Goal: Communication & Community: Answer question/provide support

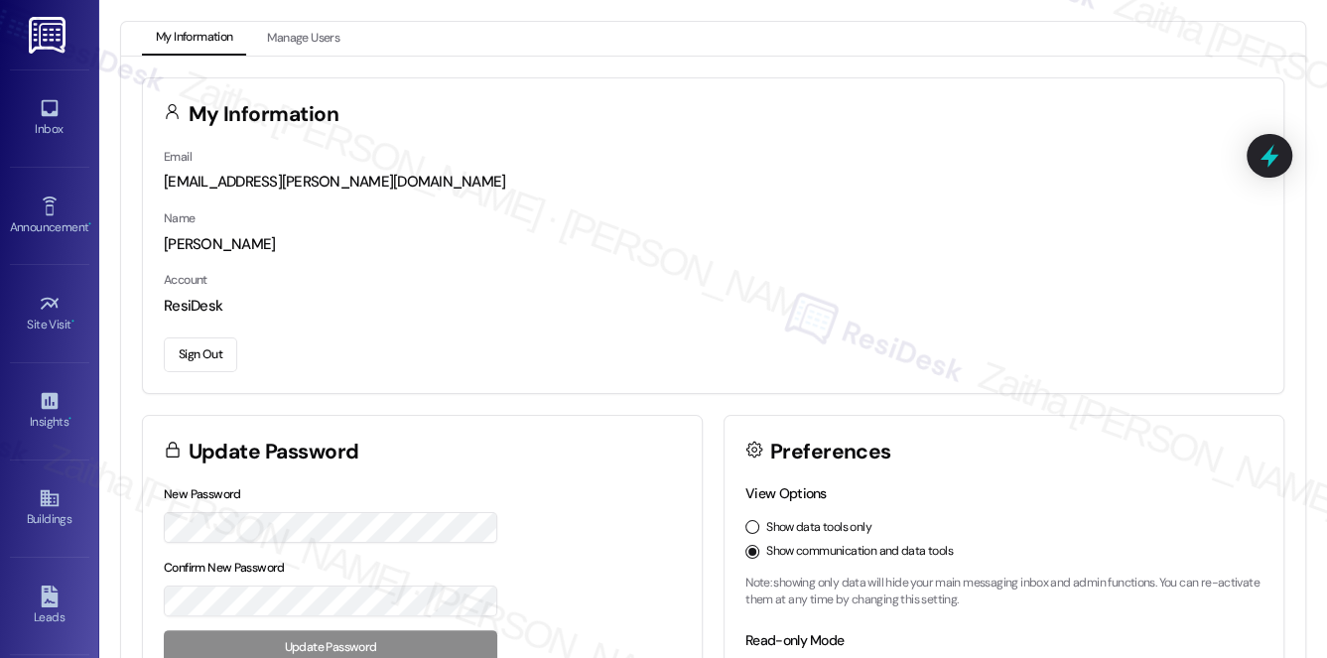
click at [640, 130] on div "My Information" at bounding box center [713, 112] width 1141 height 68
click at [64, 114] on link "Inbox" at bounding box center [49, 118] width 79 height 54
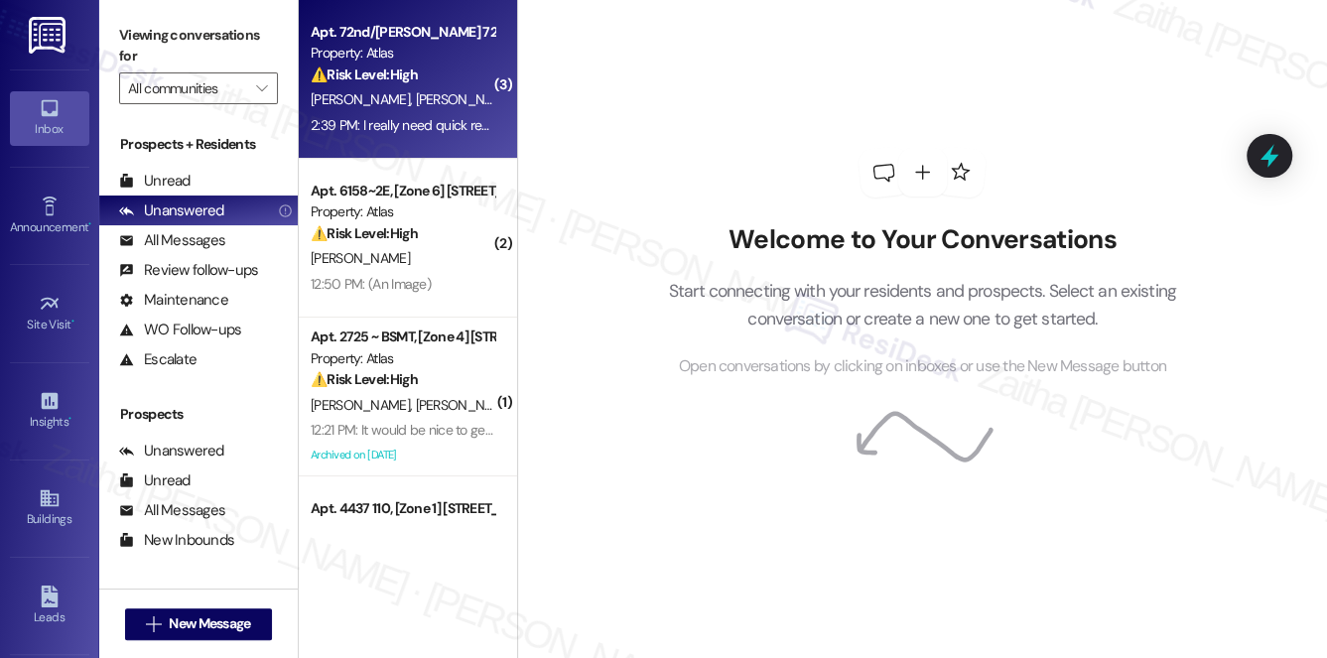
click at [444, 114] on div "2:39 PM: I really need quick response. This is literally the 4th that the gas c…" at bounding box center [403, 125] width 188 height 25
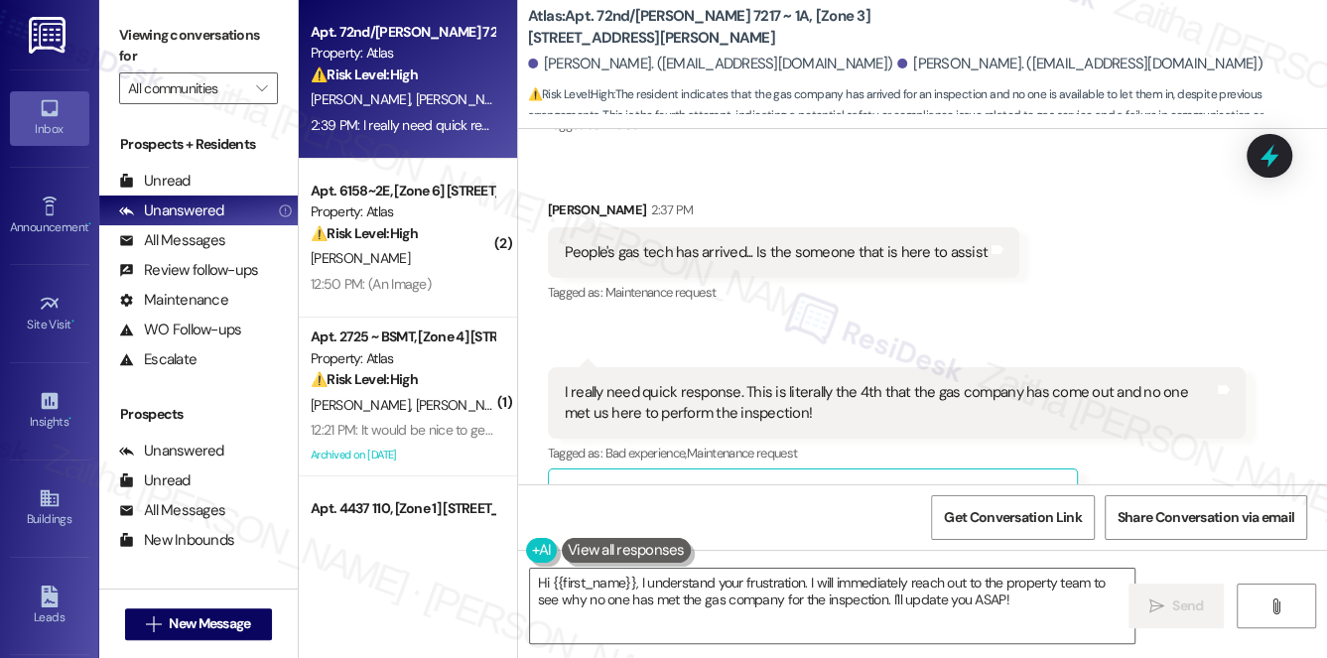
scroll to position [9018, 0]
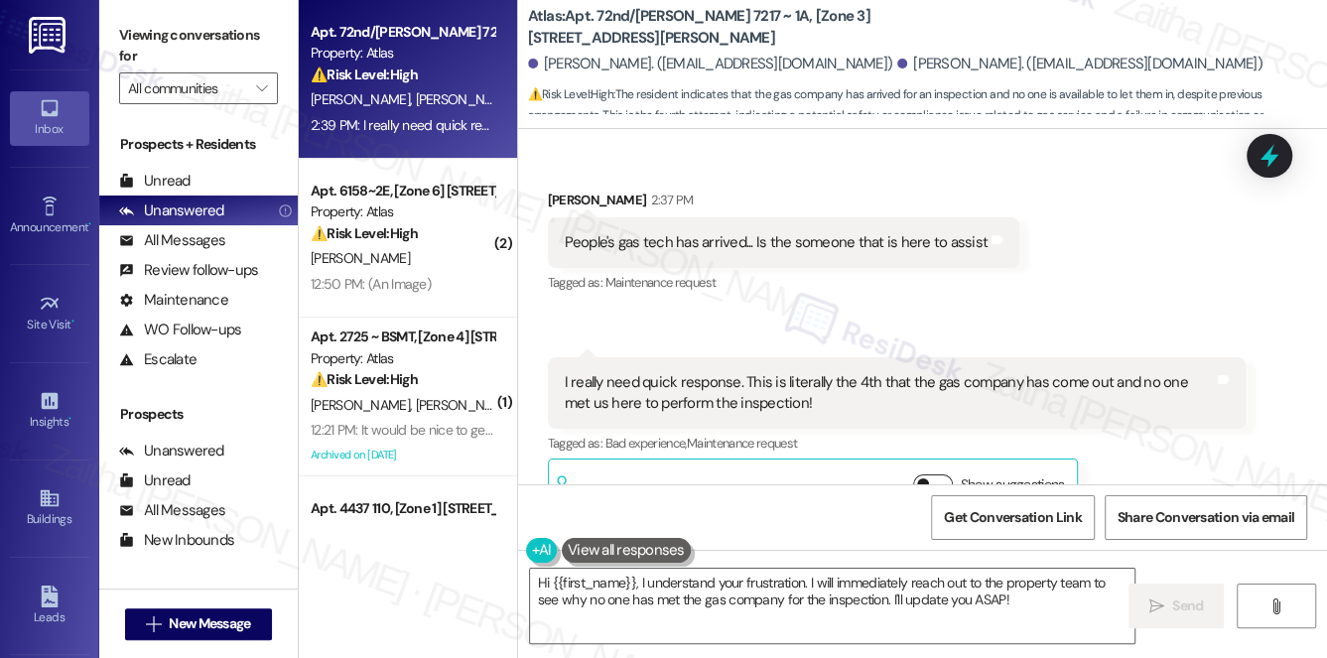
click at [937, 475] on button "Show suggestions" at bounding box center [933, 485] width 40 height 20
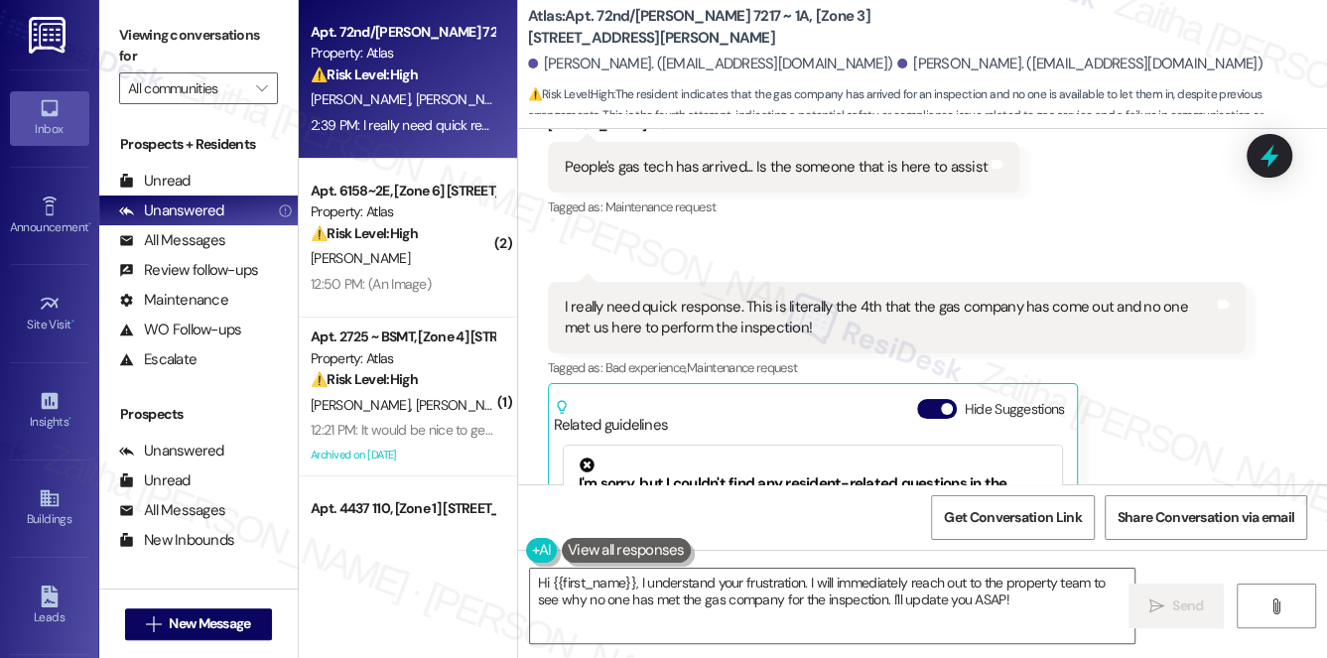
scroll to position [9199, 0]
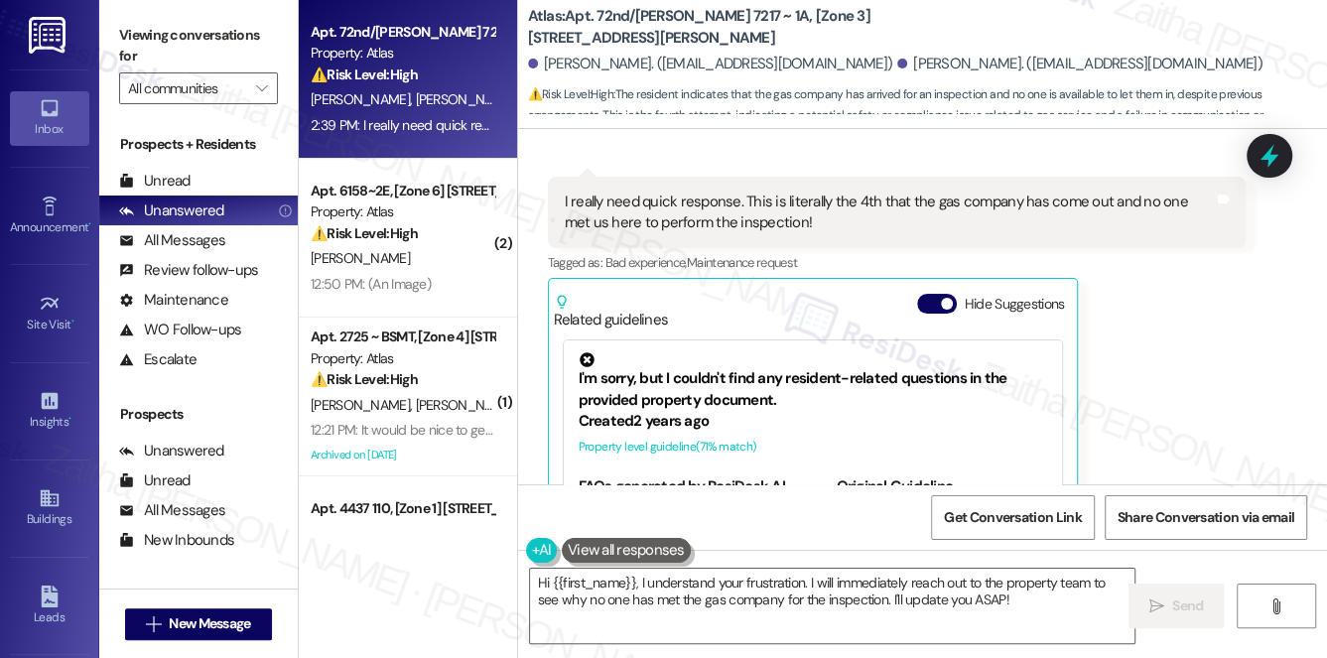
click at [929, 284] on div "Related guidelines Hide Suggestions" at bounding box center [813, 307] width 519 height 47
click at [930, 294] on button "Hide Suggestions" at bounding box center [937, 304] width 40 height 20
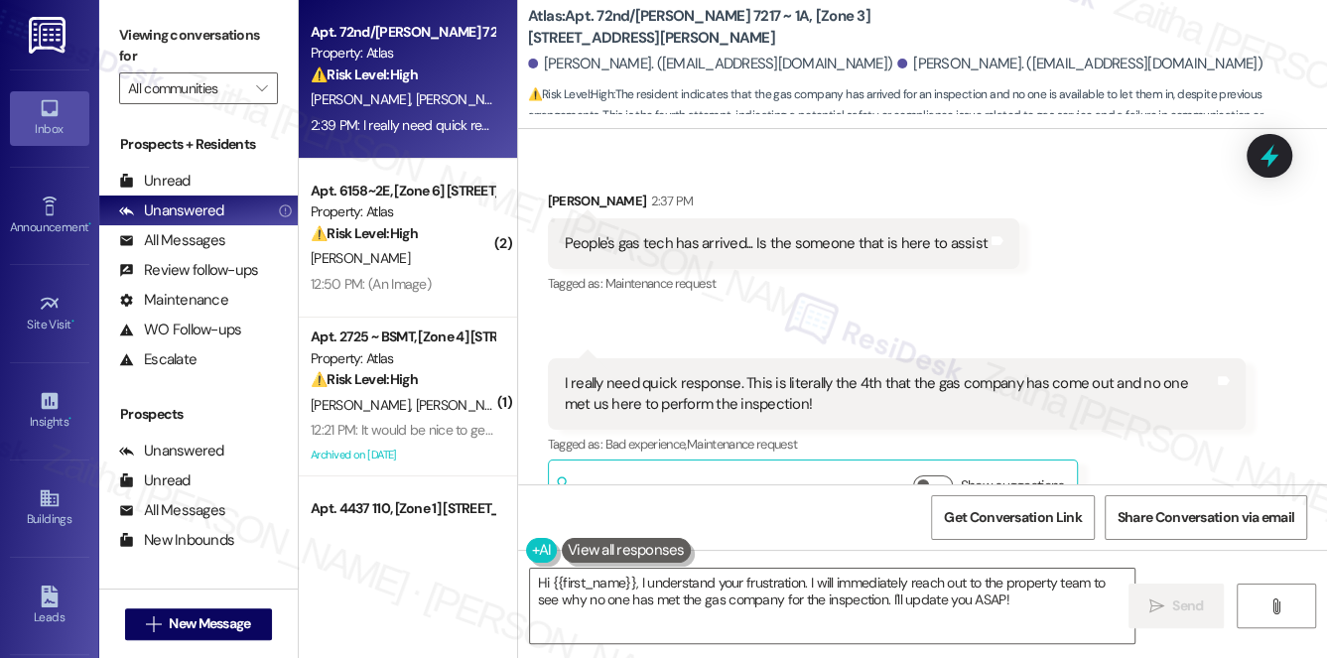
scroll to position [9018, 0]
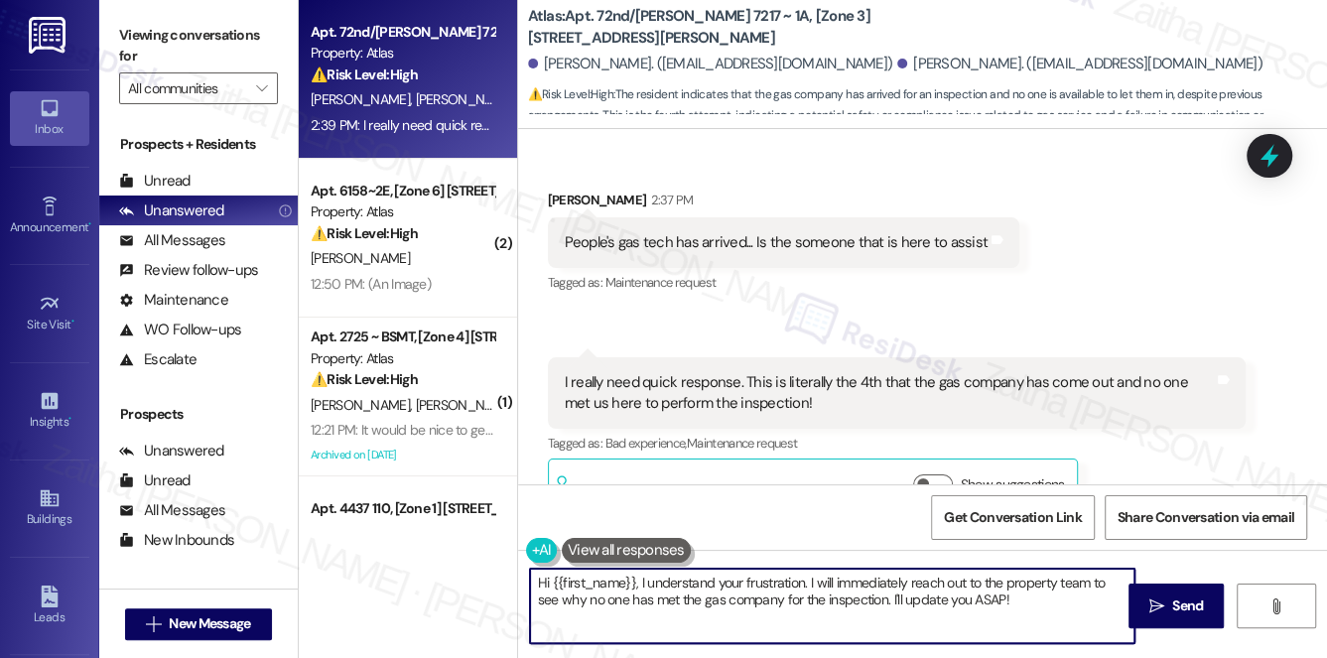
drag, startPoint x: 1009, startPoint y: 601, endPoint x: 534, endPoint y: 584, distance: 474.9
click at [534, 584] on textarea "Hi {{first_name}}, I understand your frustration. I will immediately reach out …" at bounding box center [833, 606] width 606 height 74
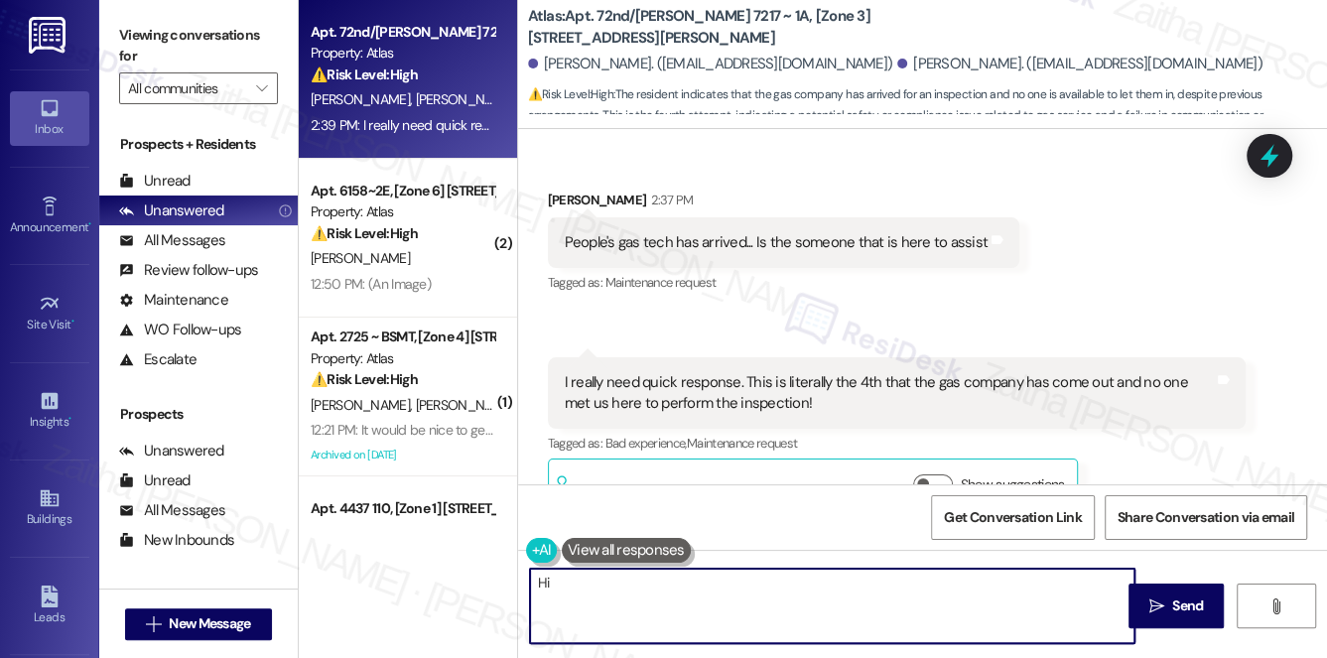
type textarea "H"
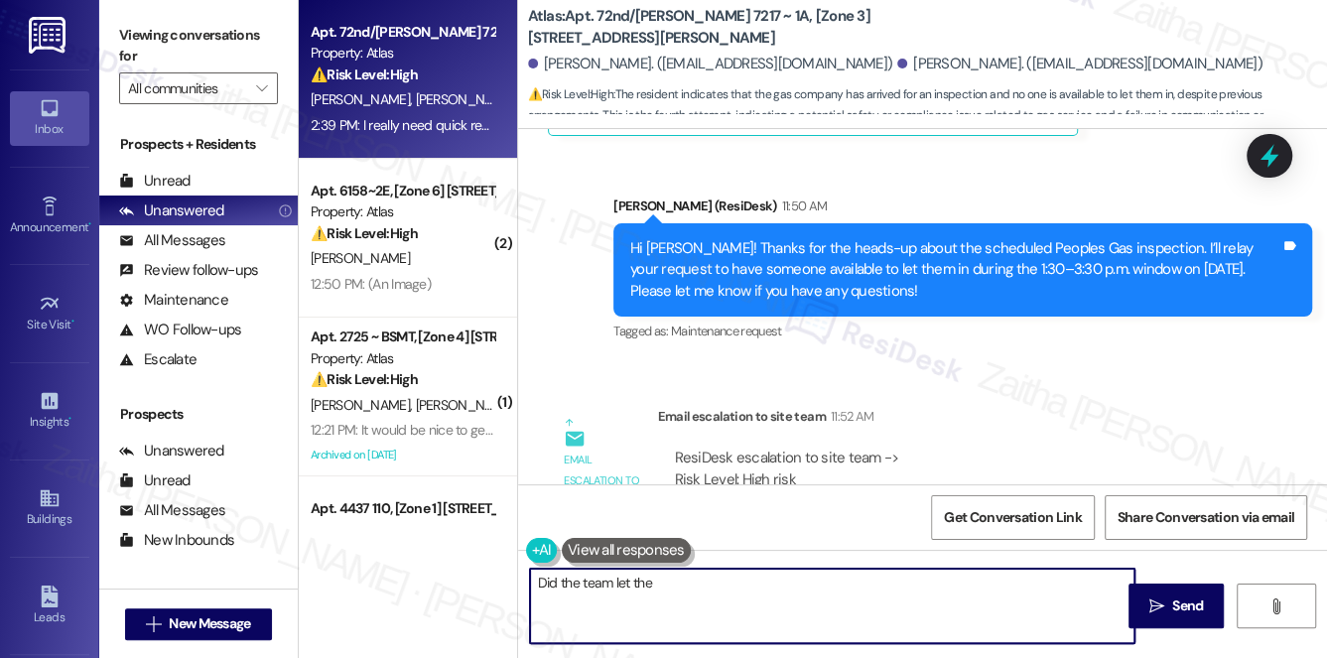
scroll to position [8387, 0]
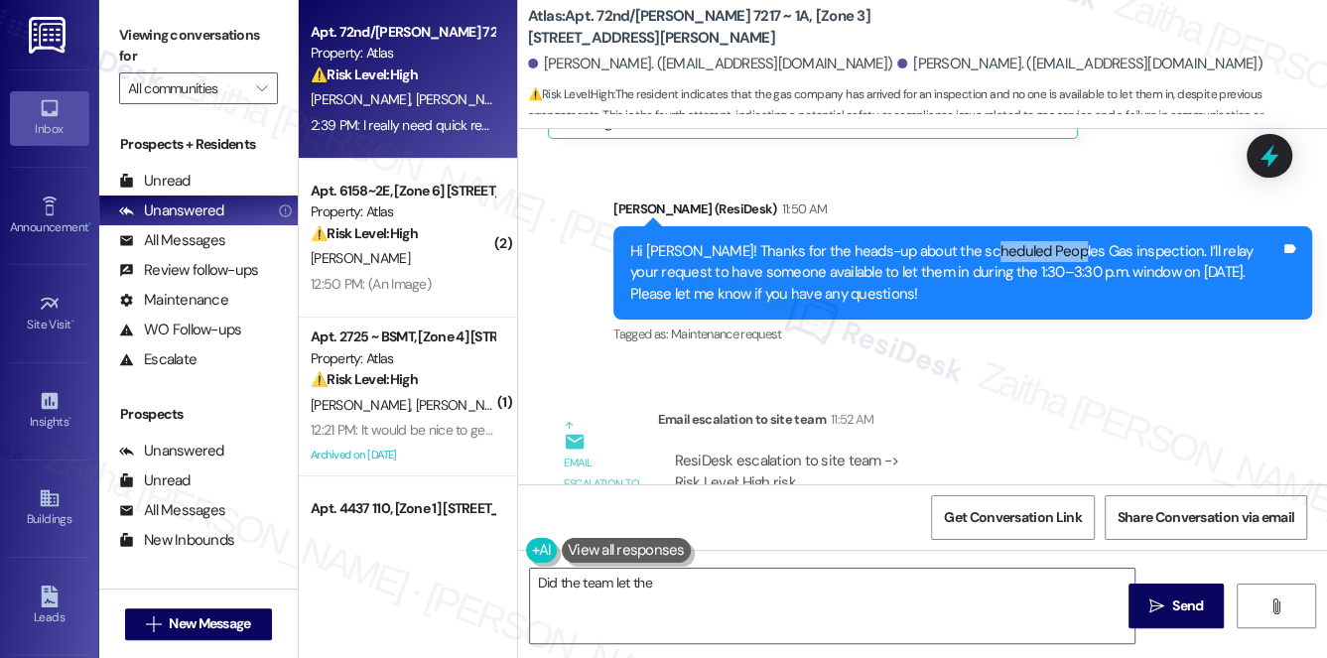
drag, startPoint x: 971, startPoint y: 200, endPoint x: 1054, endPoint y: 197, distance: 83.5
click at [1054, 241] on div "Hi [PERSON_NAME]! Thanks for the heads-up about the scheduled Peoples Gas inspe…" at bounding box center [955, 273] width 650 height 64
copy div "Peoples Gas"
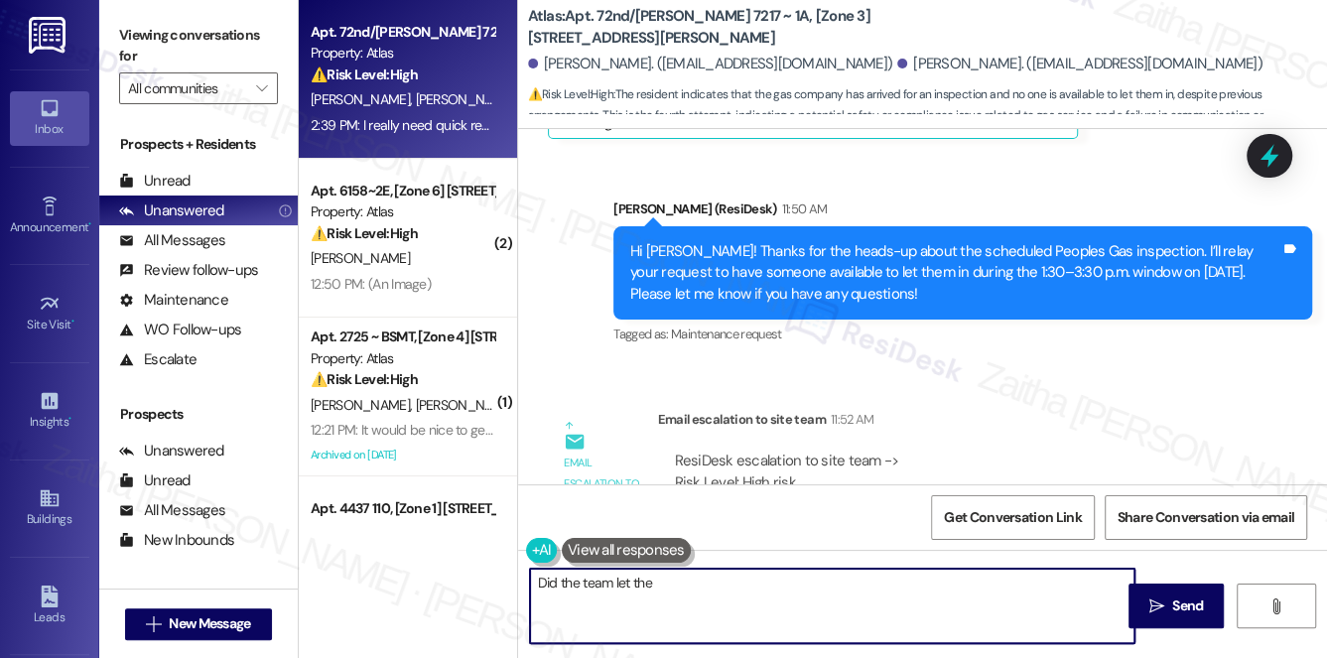
click at [543, 586] on textarea "Did the team let the" at bounding box center [833, 606] width 606 height 74
click at [680, 581] on textarea "Has the team let the" at bounding box center [833, 606] width 606 height 74
paste textarea "Peoples Gas"
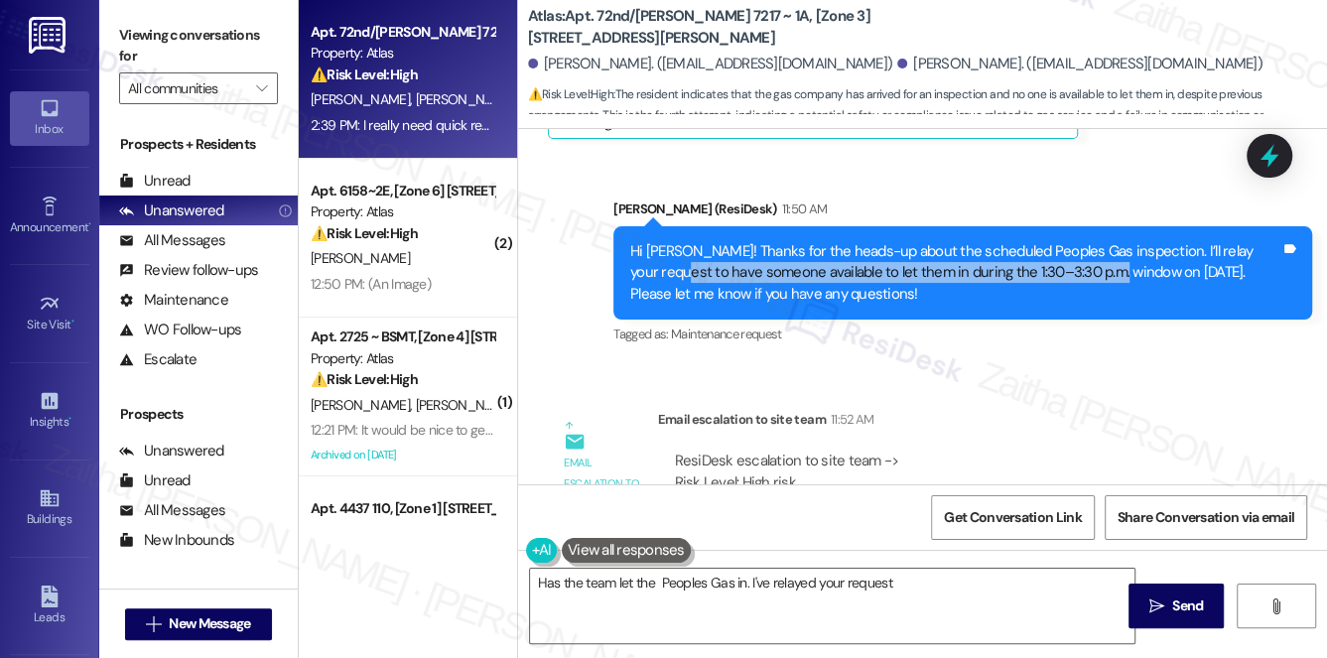
drag, startPoint x: 624, startPoint y: 224, endPoint x: 1072, endPoint y: 223, distance: 447.8
click at [1072, 226] on div "Hi [PERSON_NAME]! Thanks for the heads-up about the scheduled Peoples Gas inspe…" at bounding box center [963, 272] width 699 height 93
copy div "have someone available to let them in during the 1:30–3:30 p.m. window"
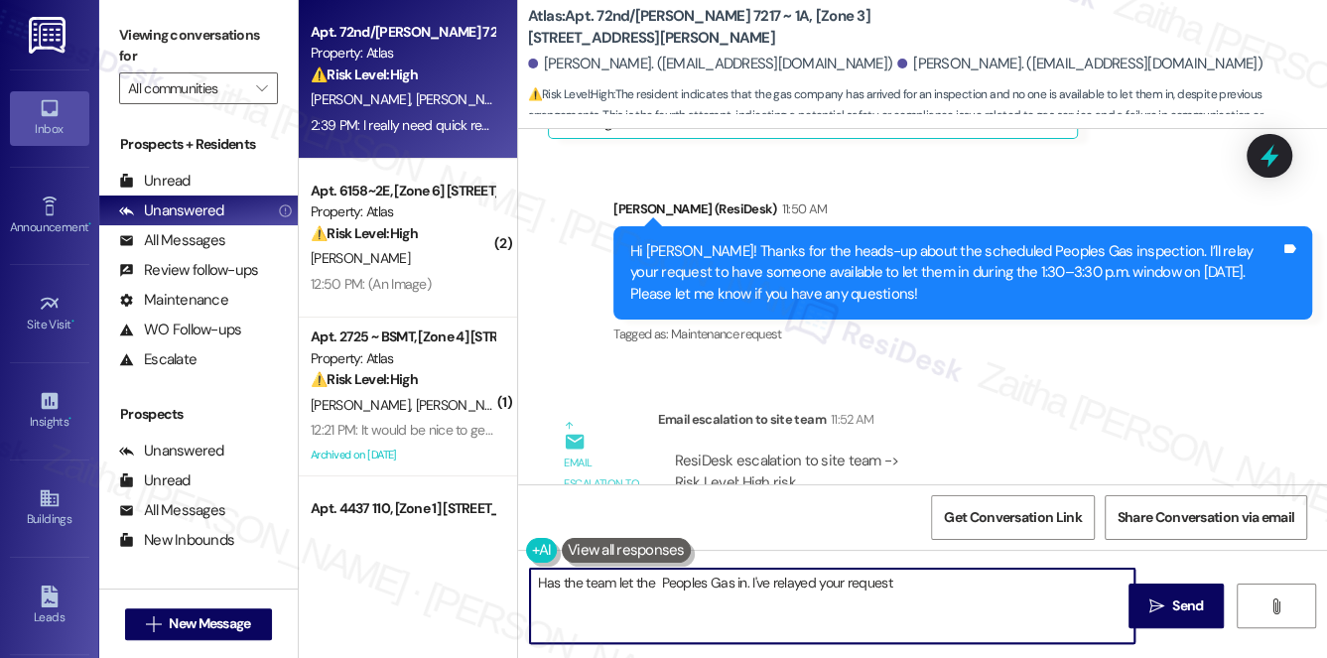
click at [939, 586] on textarea "Has the team let the Peoples Gas in. I've relayed your request" at bounding box center [833, 606] width 606 height 74
paste textarea "have someone available to let them in during the 1:30–3:30 p.m. window"
type textarea "Has the team let the Peoples Gas in. I've relayed your request have someone ava…"
drag, startPoint x: 794, startPoint y: 601, endPoint x: 534, endPoint y: 581, distance: 260.9
click at [534, 581] on textarea "Has the team let the Peoples Gas in. I've relayed your request have someone ava…" at bounding box center [833, 606] width 606 height 74
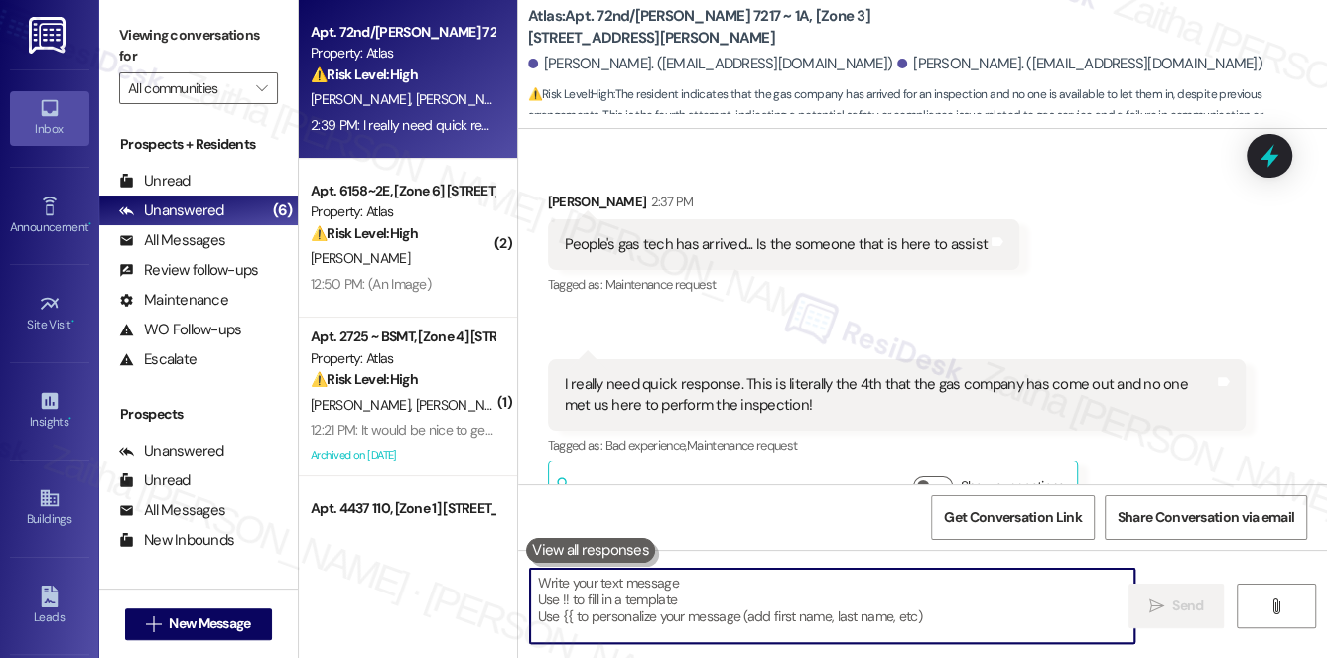
scroll to position [9018, 0]
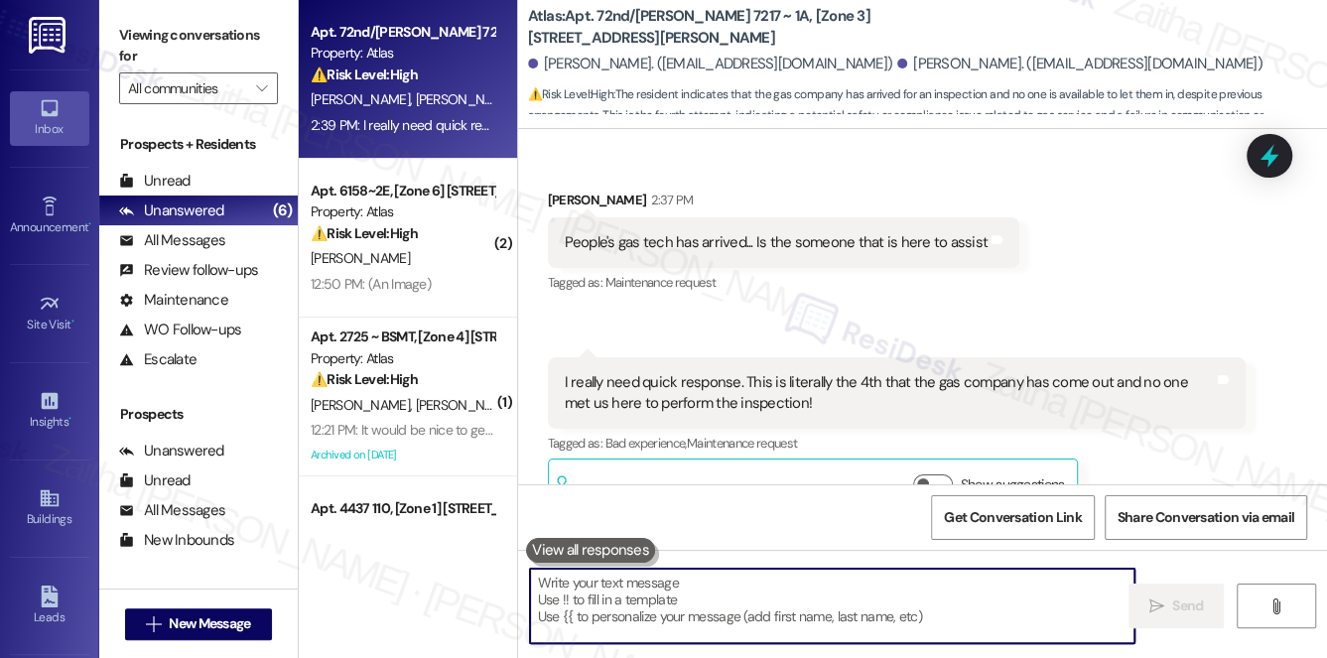
paste textarea "Has the team let Peoples Gas in? I’ve relayed your request to have someone avai…"
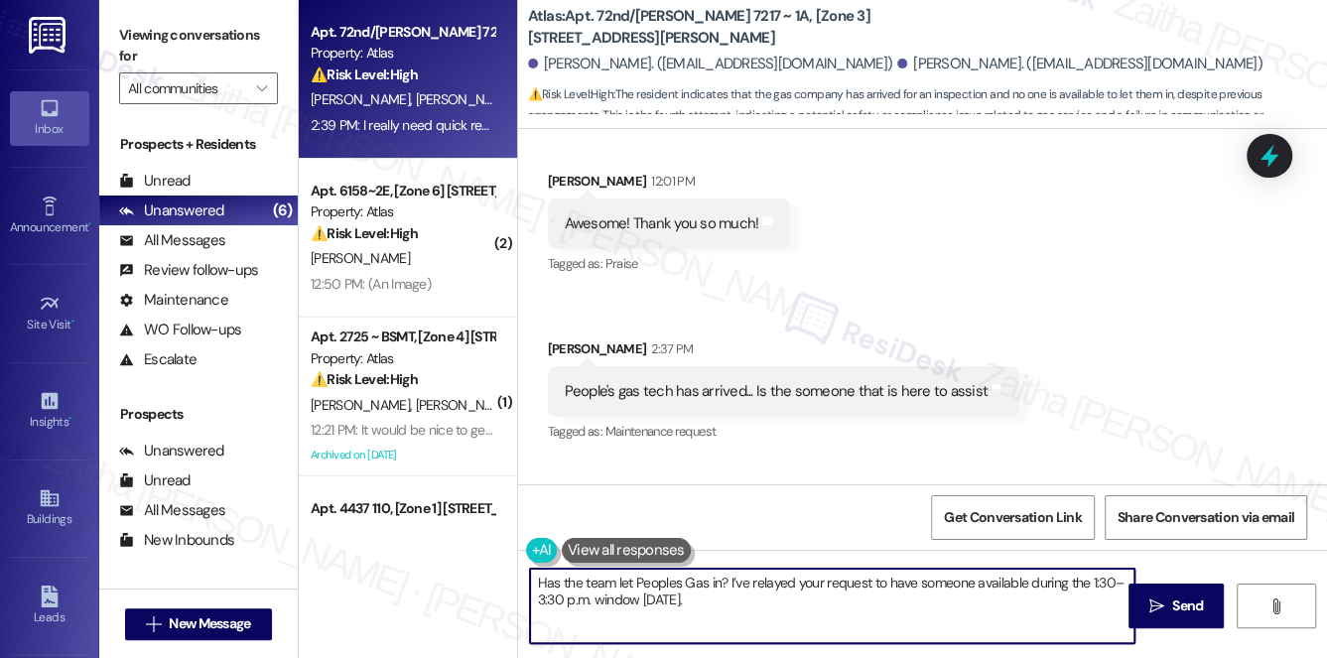
scroll to position [8837, 0]
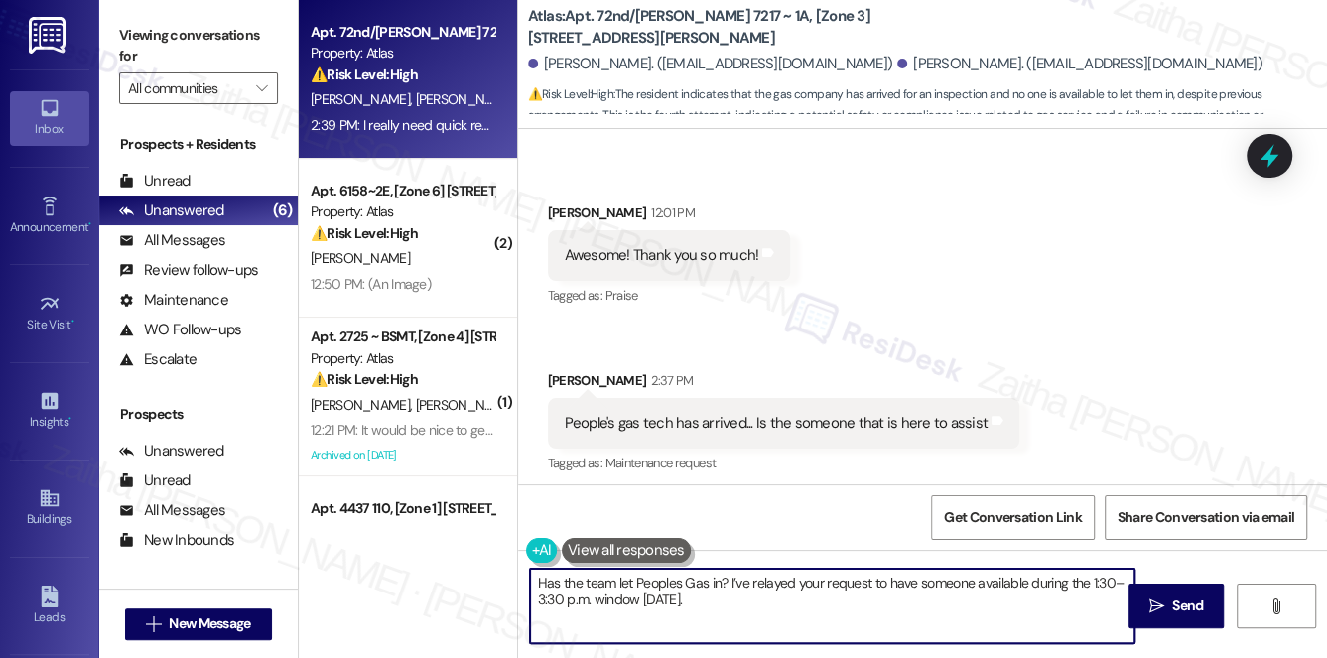
click at [557, 370] on div "[PERSON_NAME] 2:37 PM" at bounding box center [784, 384] width 473 height 28
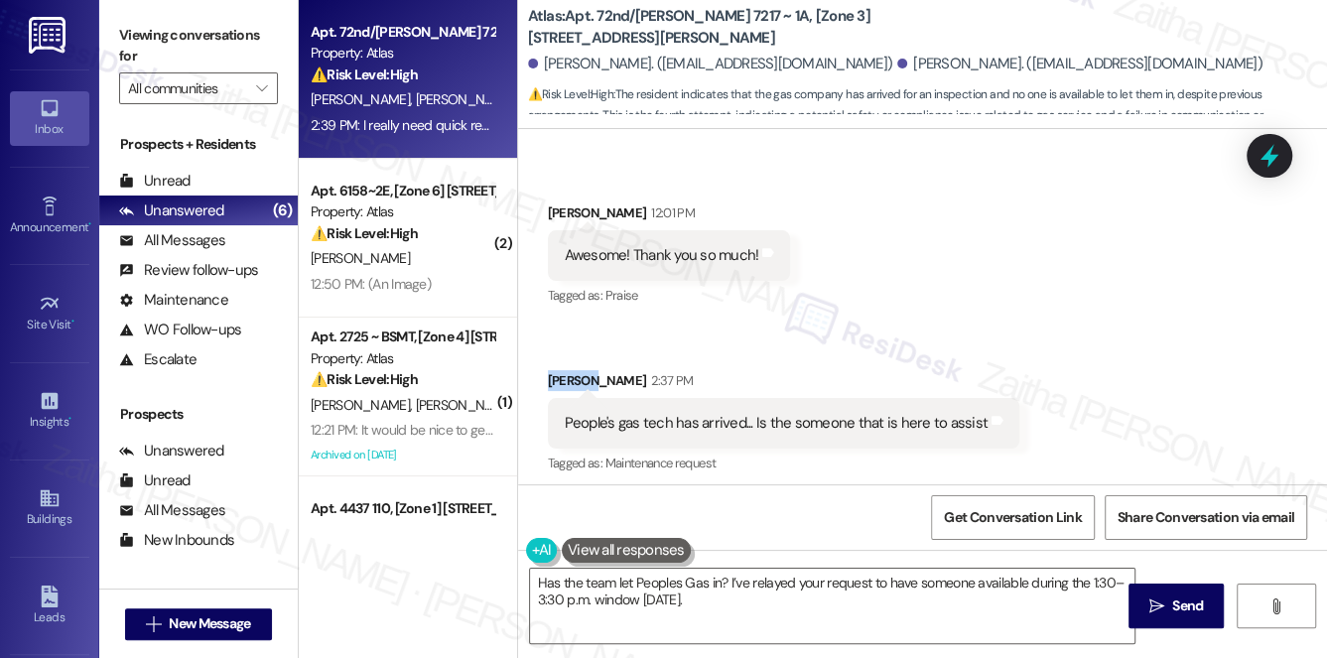
click at [556, 370] on div "[PERSON_NAME] 2:37 PM" at bounding box center [784, 384] width 473 height 28
copy div "[PERSON_NAME]"
click at [537, 575] on textarea "Has the team let Peoples Gas in? I’ve relayed your request to have someone avai…" at bounding box center [833, 606] width 606 height 74
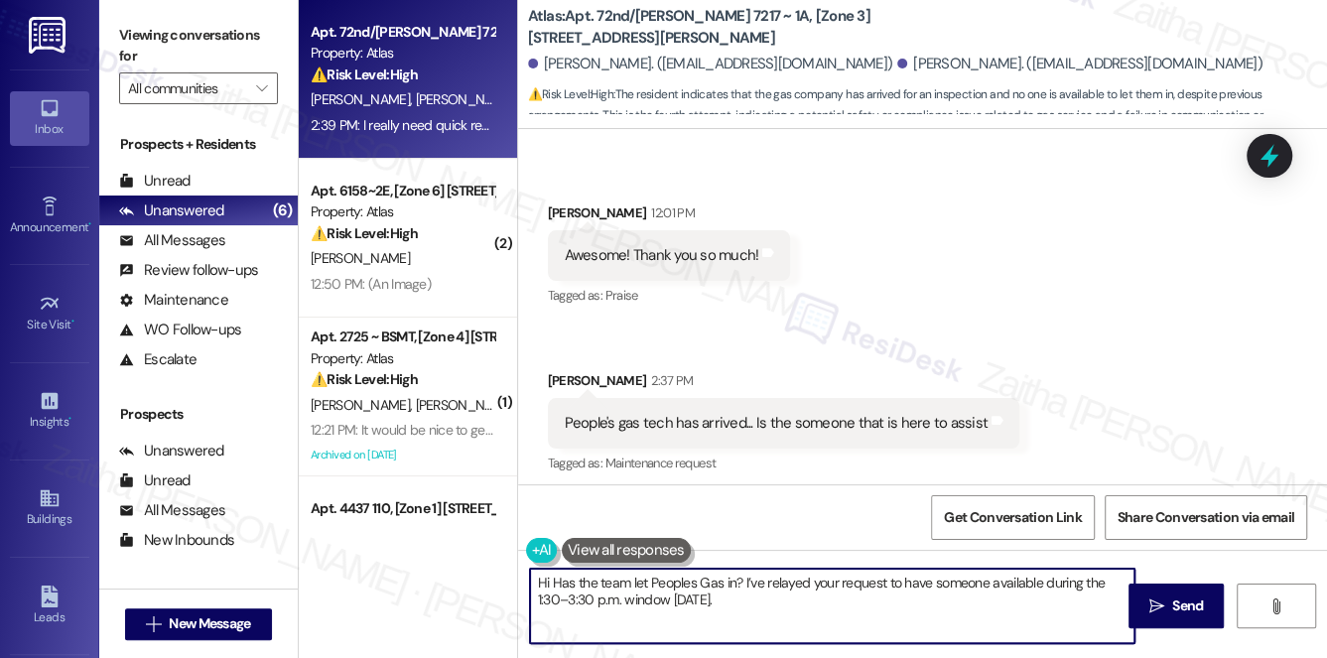
paste textarea "[PERSON_NAME]"
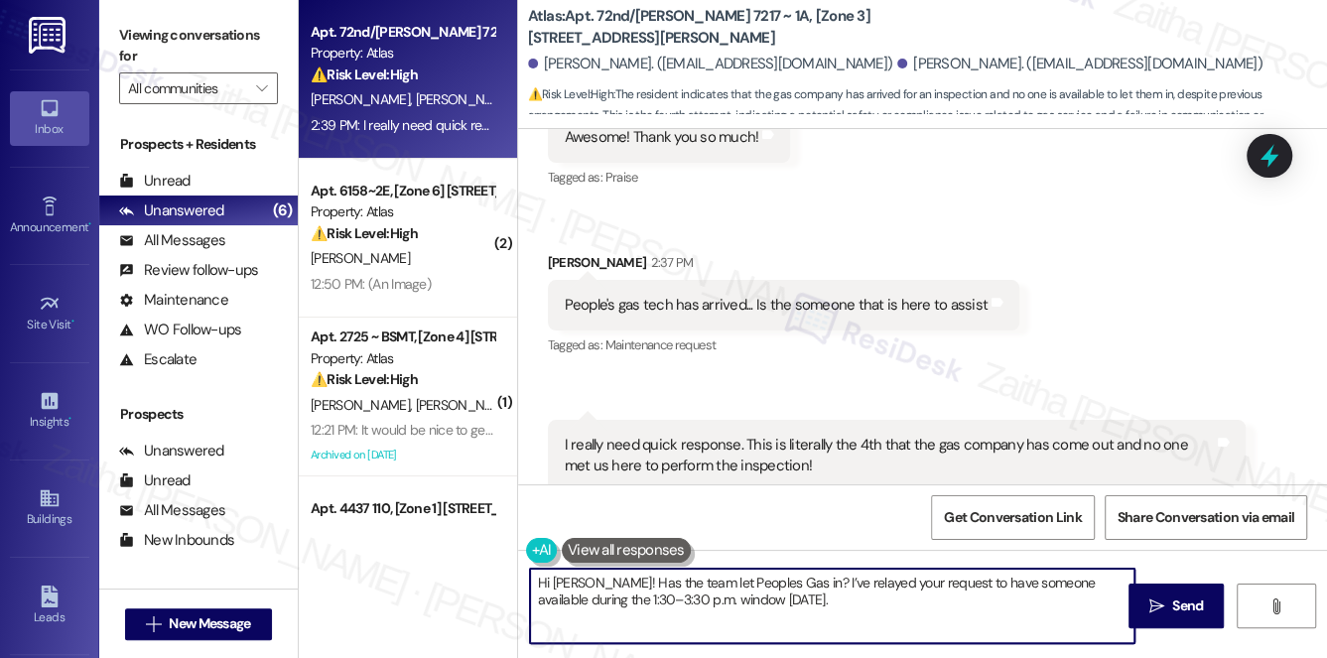
scroll to position [9018, 0]
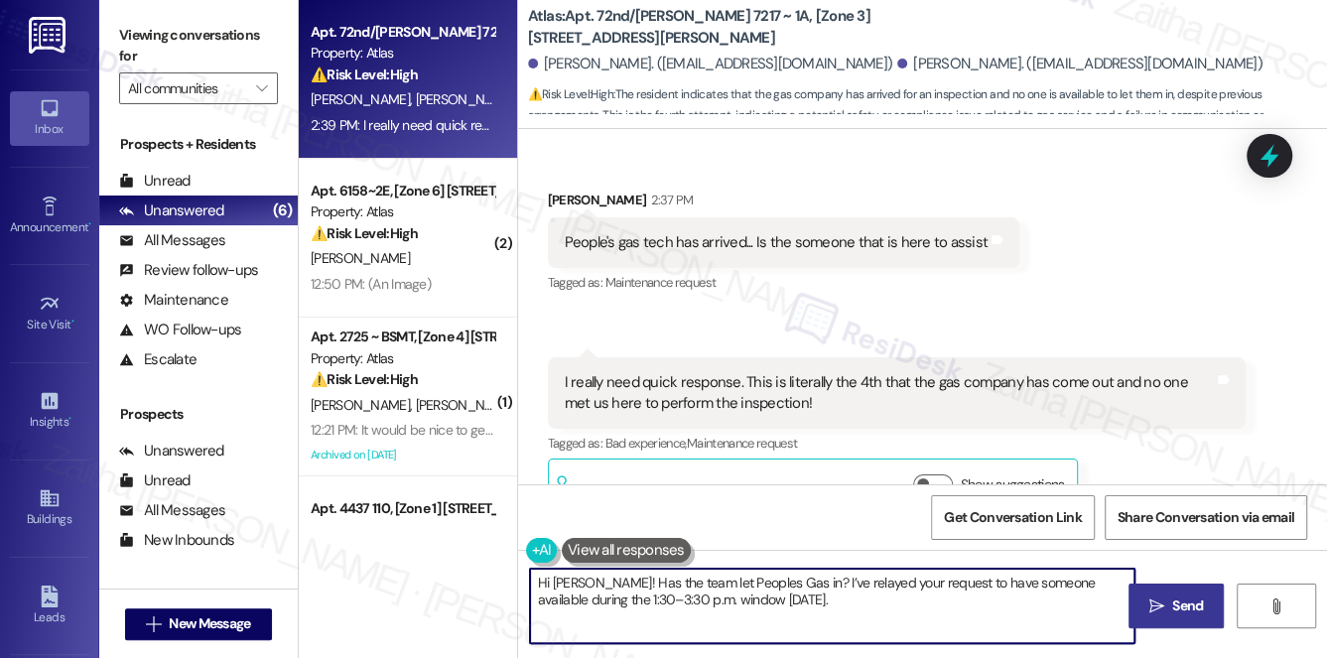
type textarea "Hi [PERSON_NAME]! Has the team let Peoples Gas in? I’ve relayed your request to…"
click at [1203, 615] on span "Send" at bounding box center [1188, 606] width 39 height 21
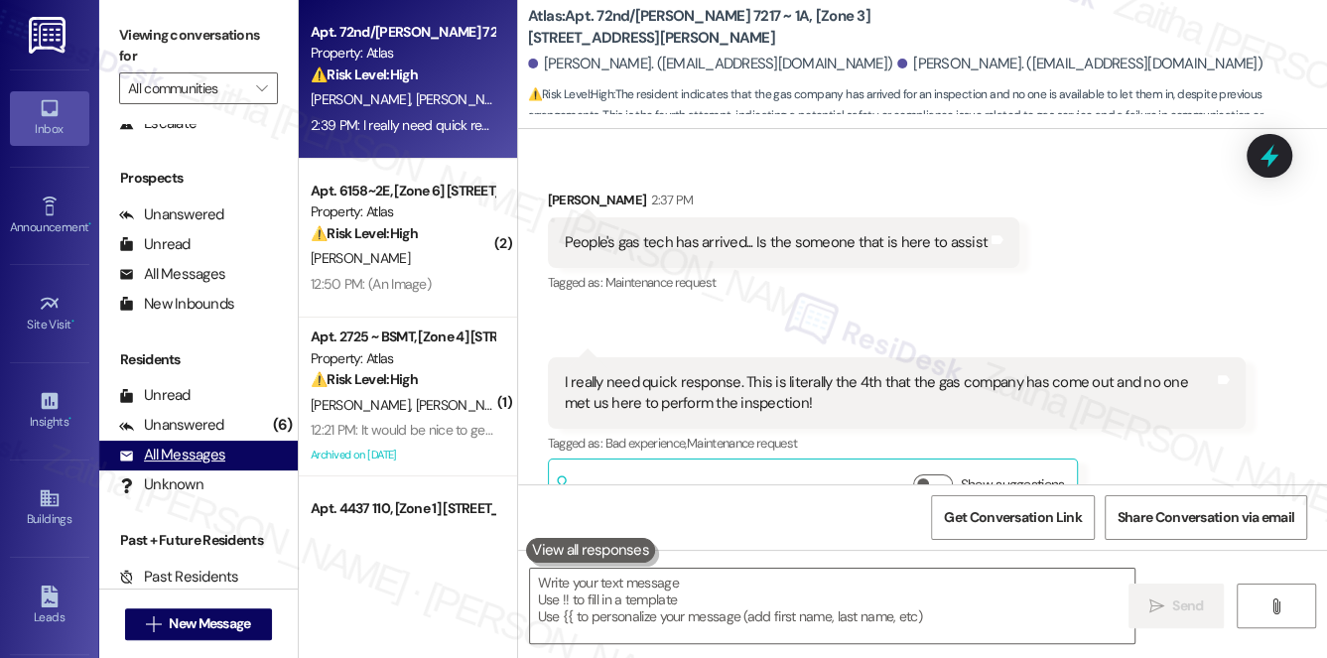
scroll to position [9017, 0]
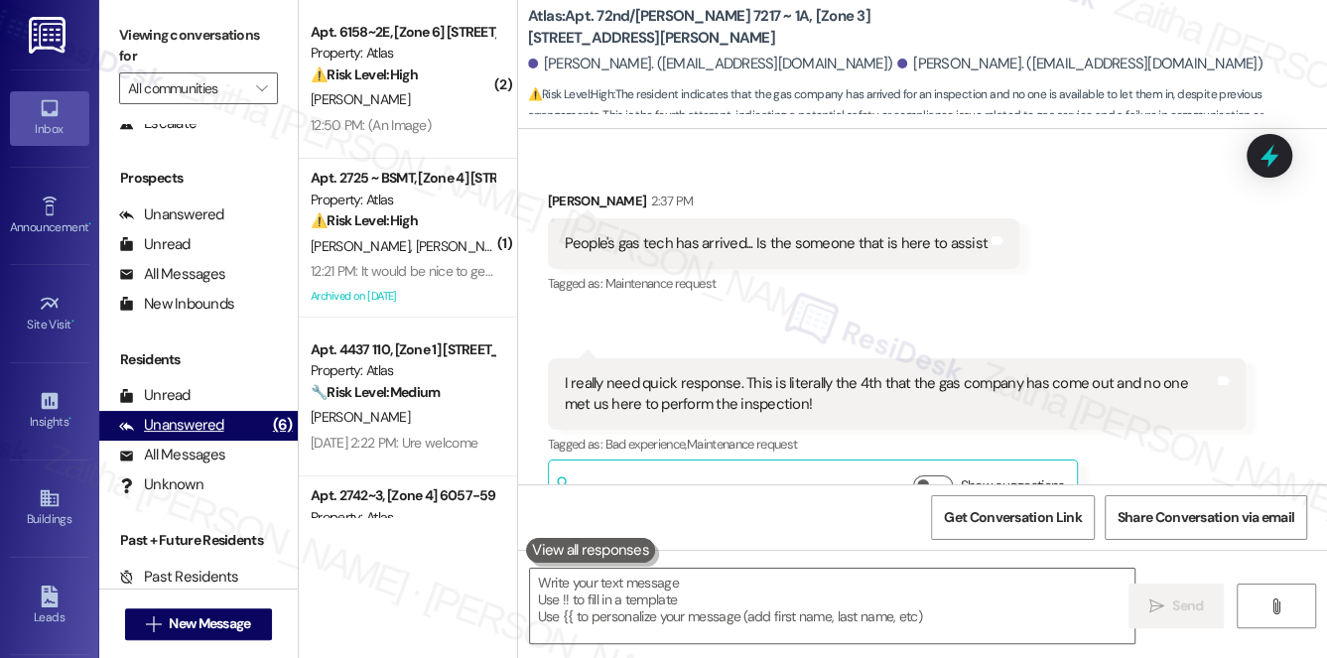
click at [178, 427] on div "Unanswered" at bounding box center [171, 425] width 105 height 21
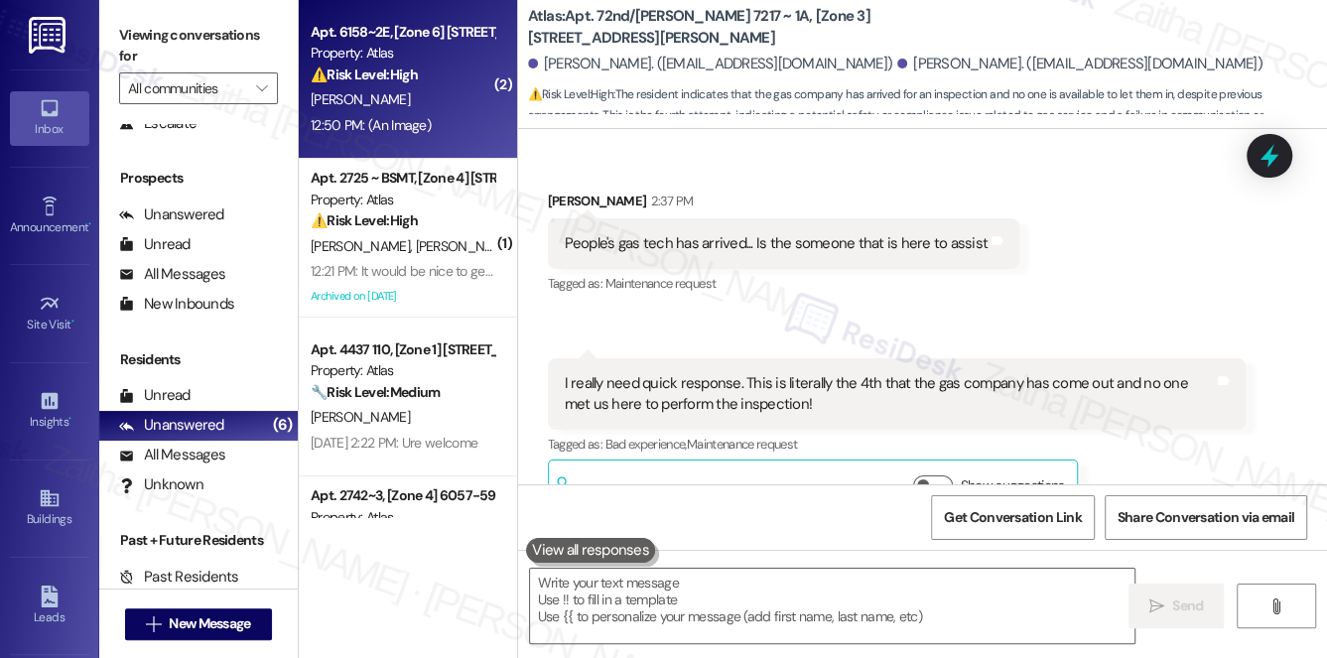
click at [423, 121] on div "12:50 PM: (An Image) 12:50 PM: (An Image)" at bounding box center [371, 125] width 120 height 18
type textarea "Fetching suggested responses. Please feel free to read through the conversation…"
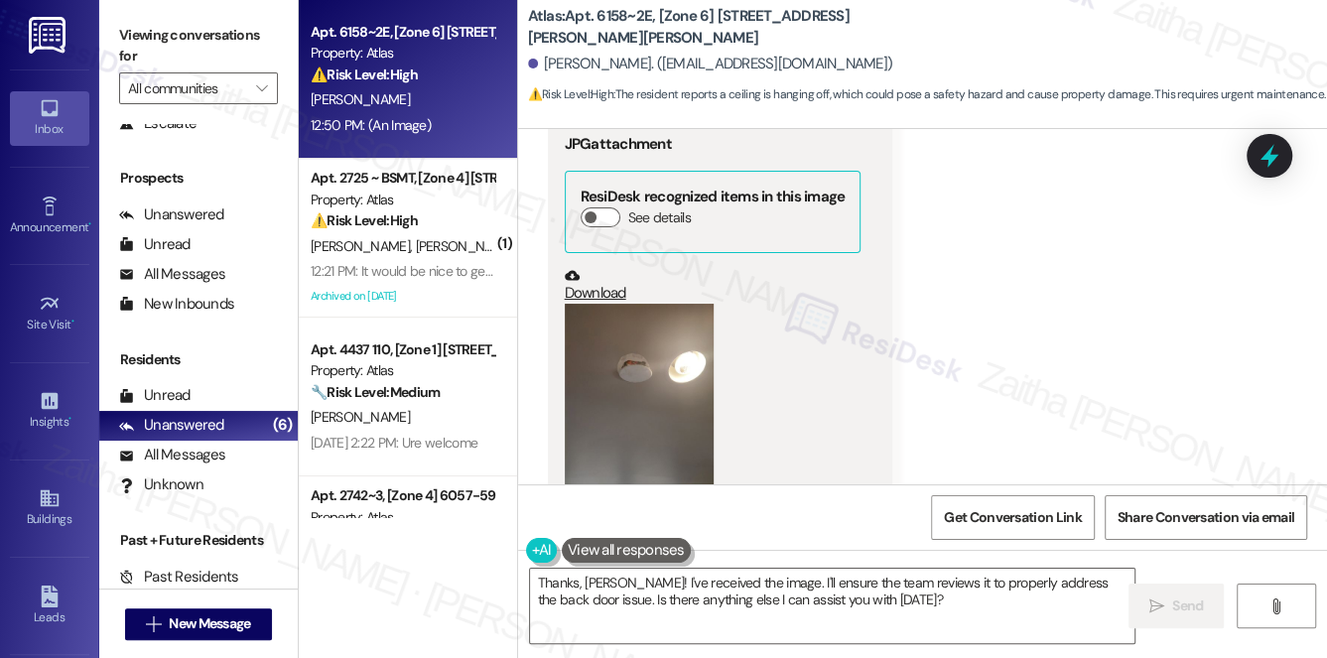
scroll to position [4482, 0]
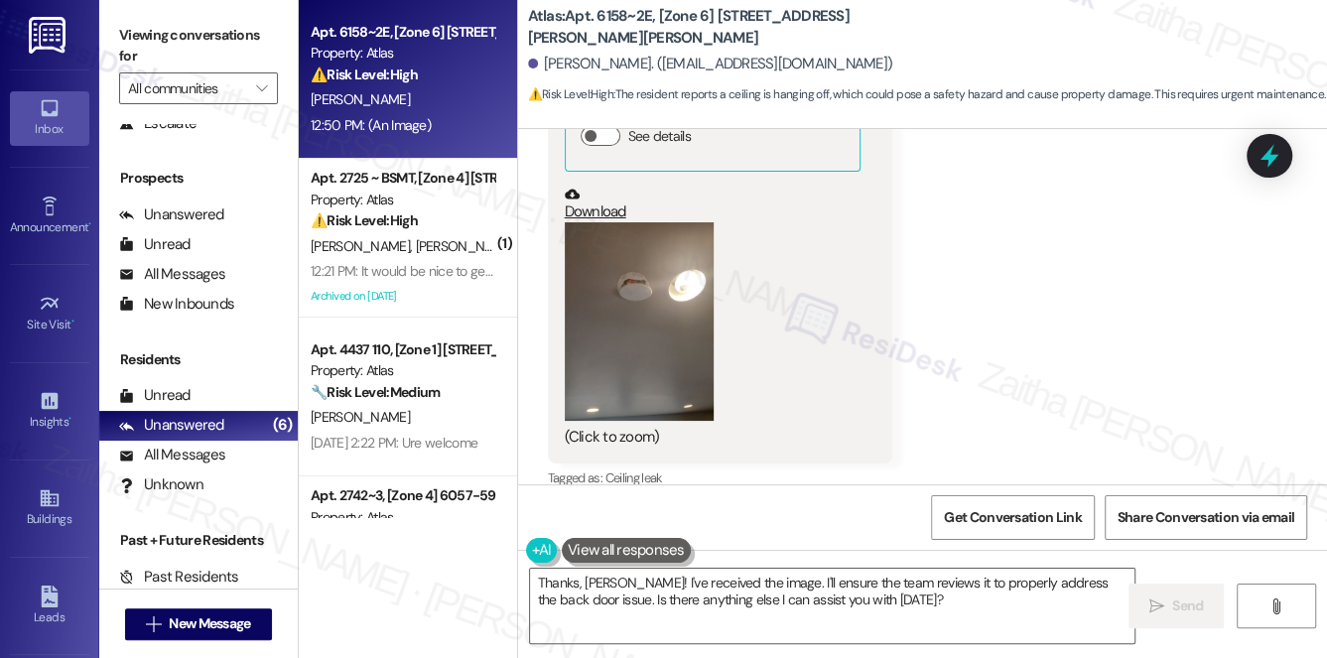
click at [669, 298] on button "Zoom image" at bounding box center [639, 321] width 149 height 199
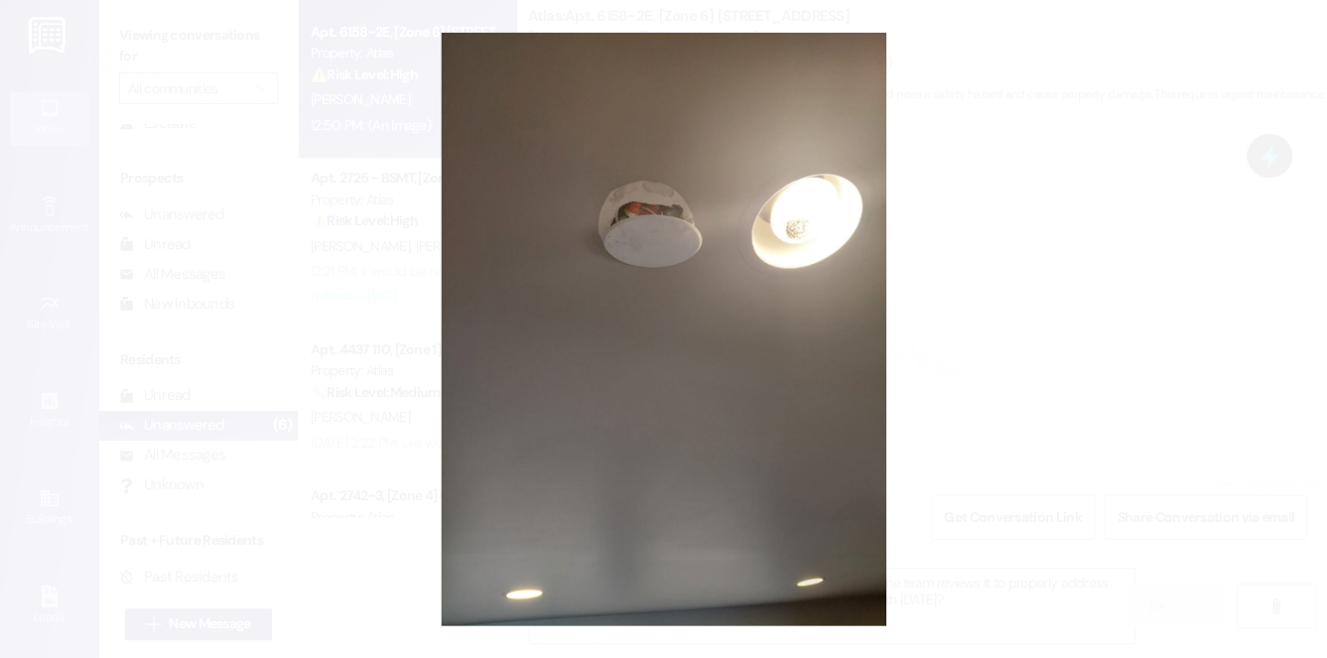
click at [1024, 286] on button "Unzoom image" at bounding box center [663, 329] width 1327 height 658
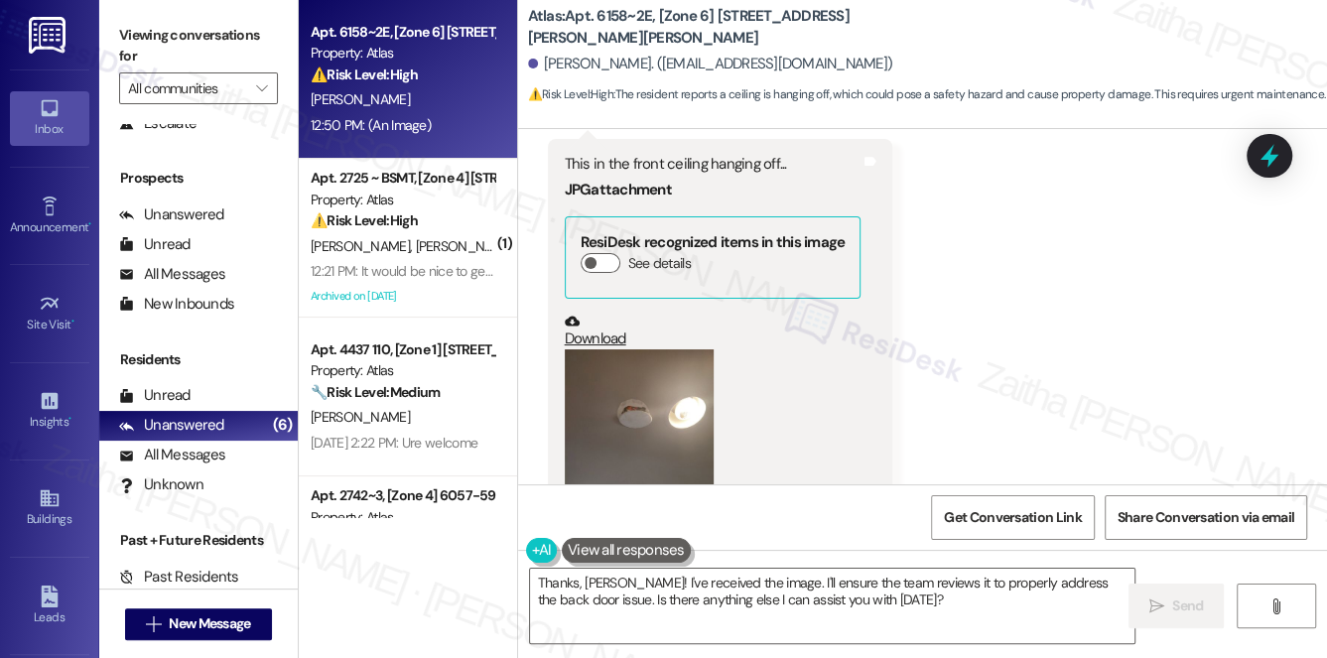
scroll to position [4212, 0]
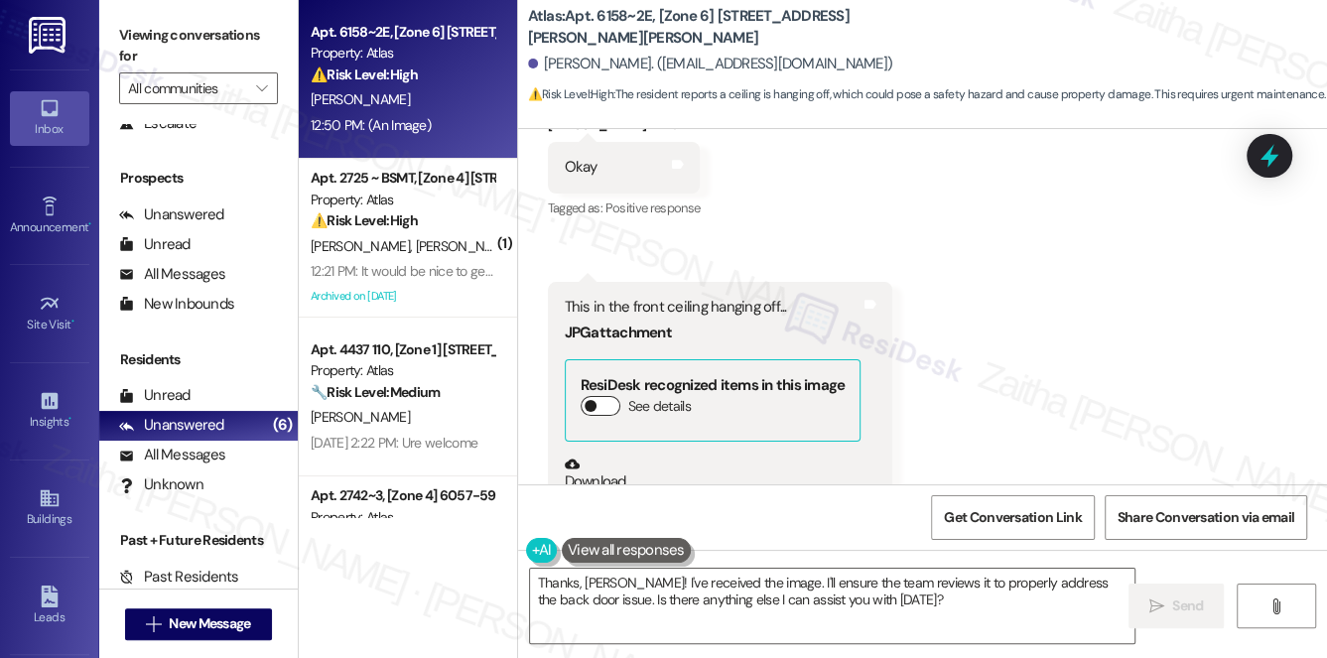
click at [605, 396] on button "See details" at bounding box center [601, 406] width 40 height 20
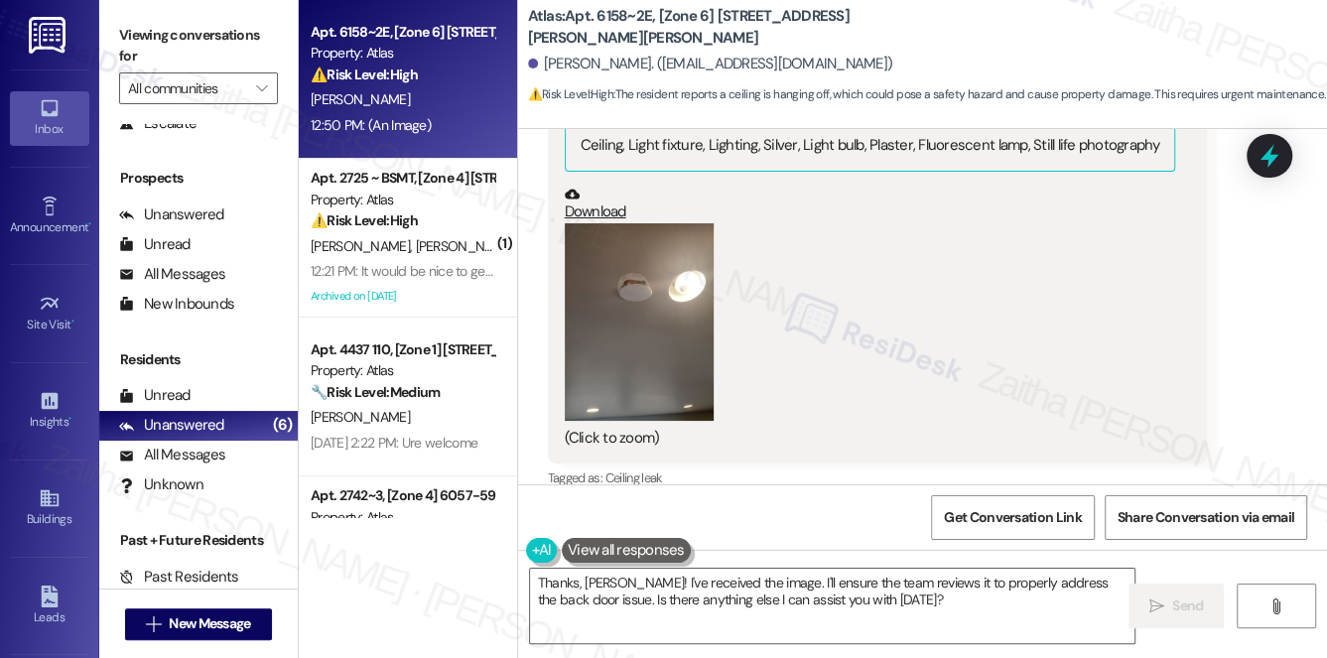
scroll to position [4504, 0]
click at [685, 379] on button "Zoom image" at bounding box center [639, 321] width 149 height 199
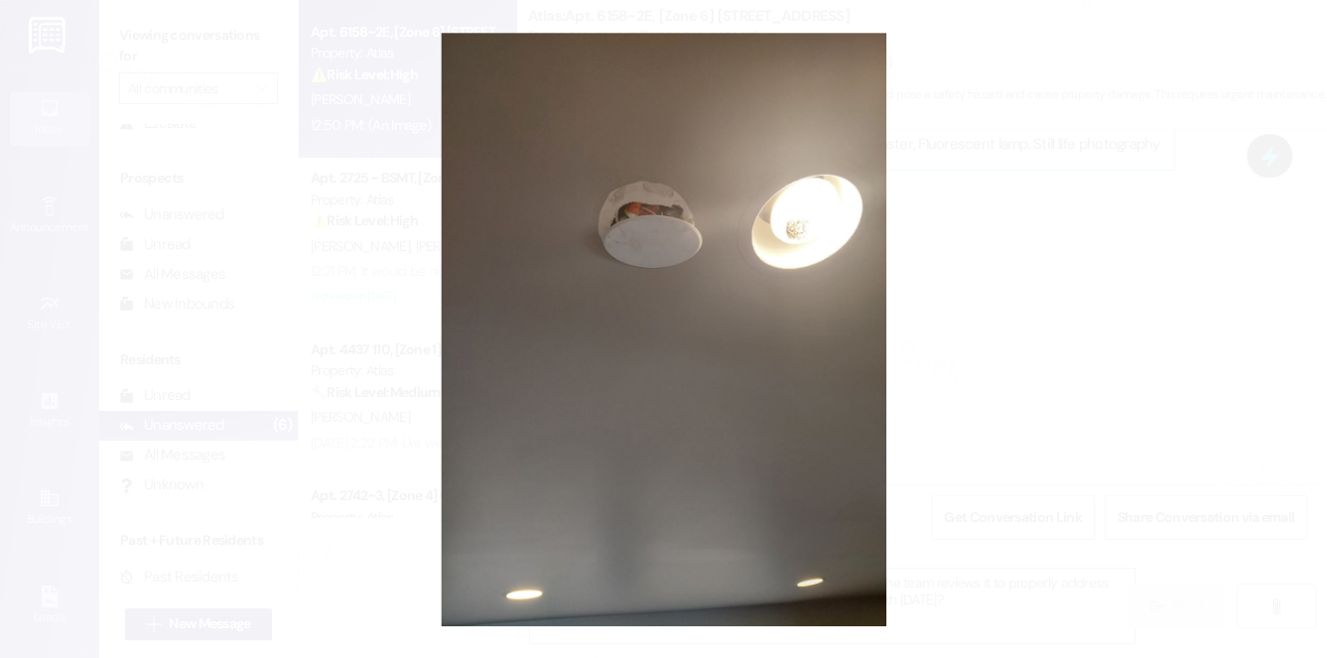
click at [983, 336] on button "Unzoom image" at bounding box center [663, 329] width 1327 height 658
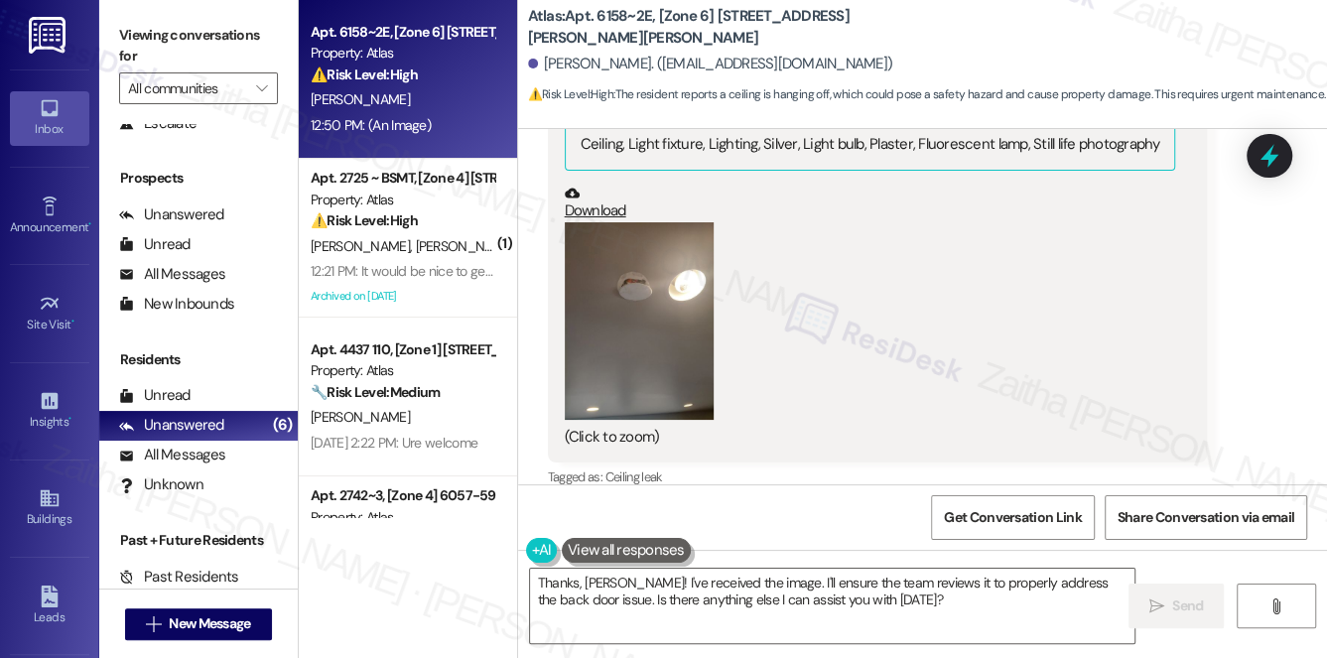
scroll to position [4413, 0]
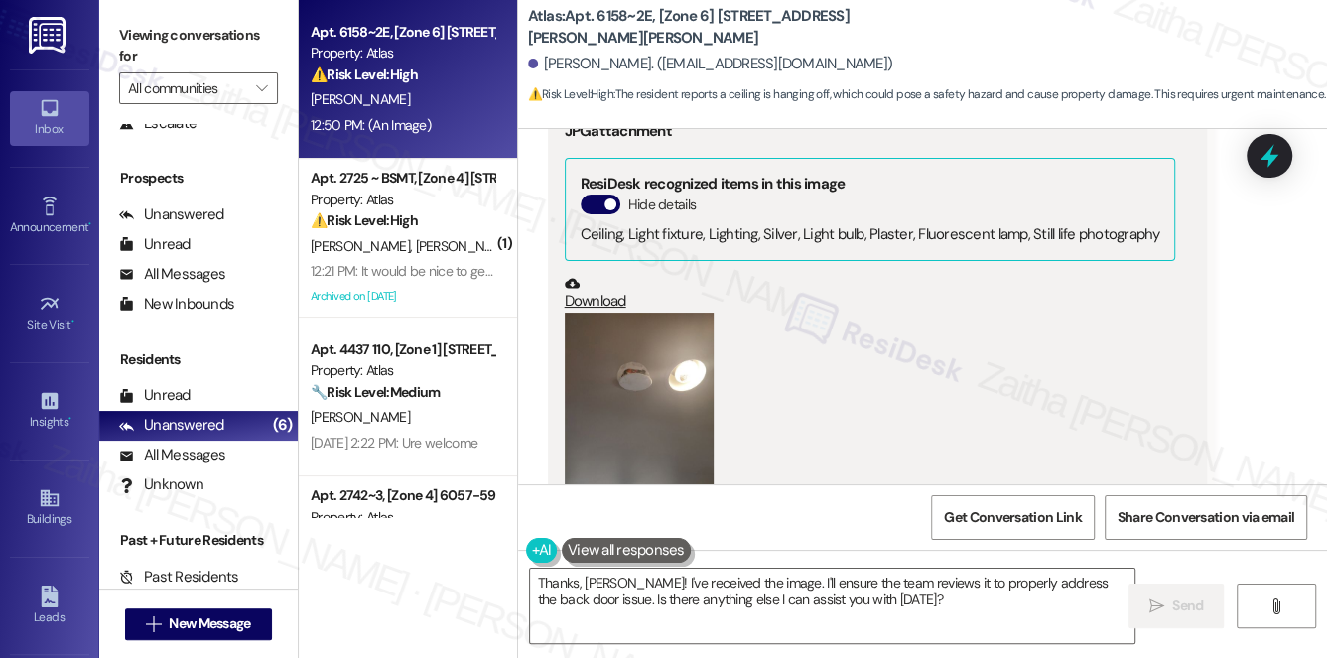
click at [664, 400] on button "Zoom image" at bounding box center [639, 412] width 149 height 199
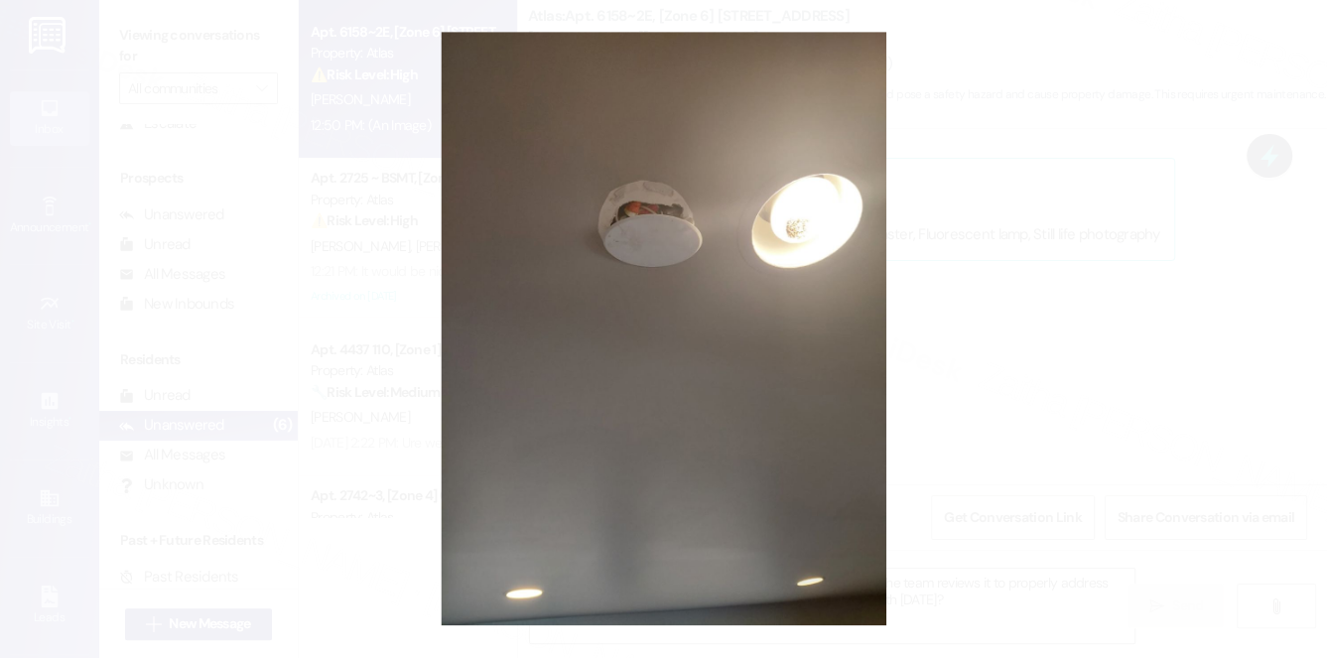
click at [1006, 308] on button "Unzoom image" at bounding box center [663, 329] width 1327 height 658
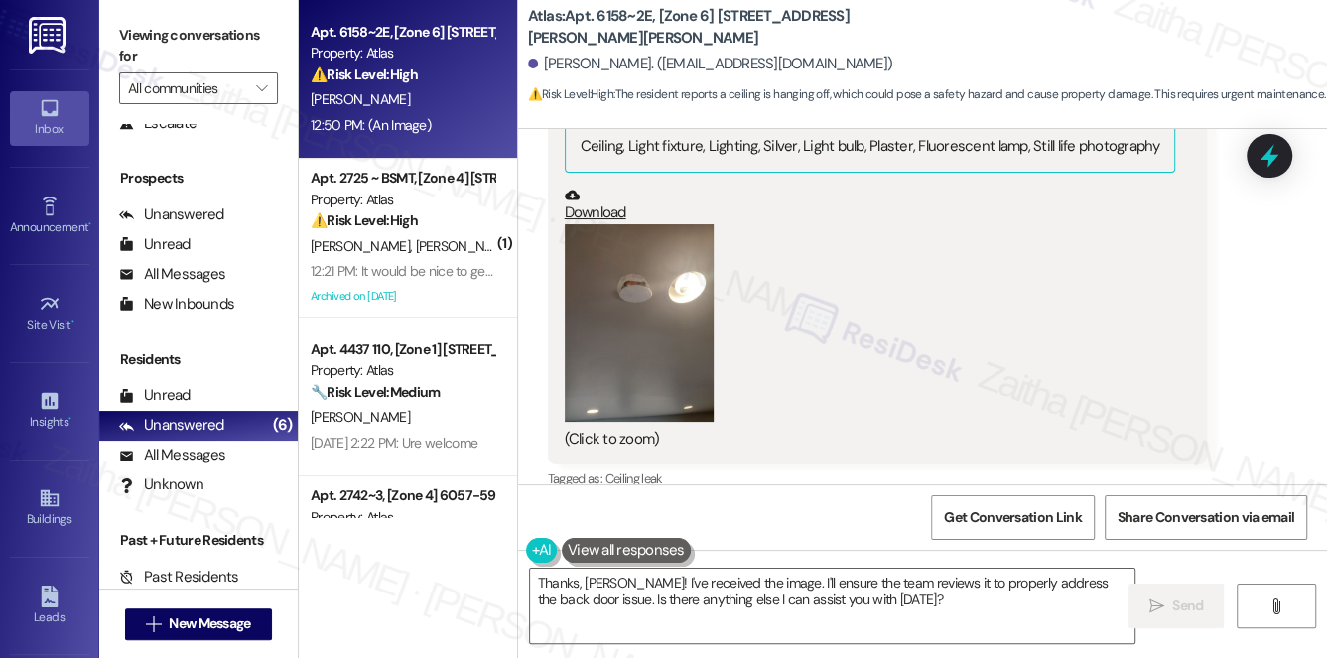
scroll to position [4504, 0]
click at [653, 363] on button "Zoom image" at bounding box center [639, 321] width 149 height 199
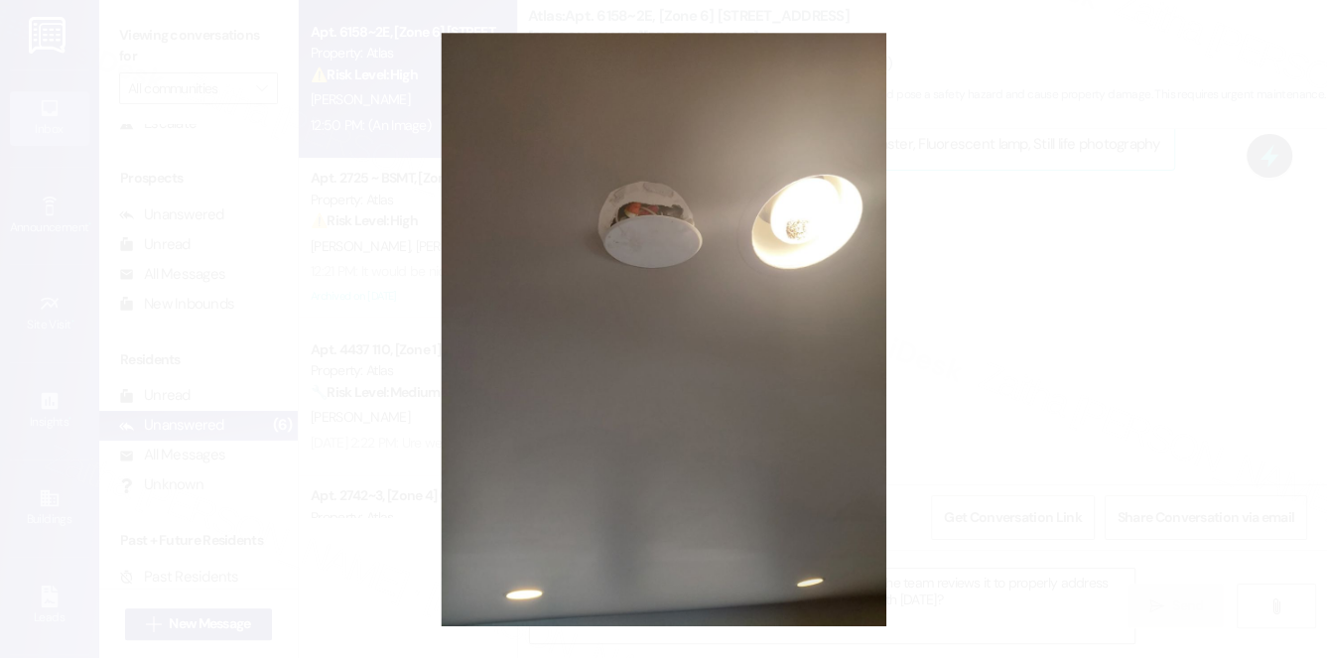
click at [1072, 248] on button "Unzoom image" at bounding box center [663, 329] width 1327 height 658
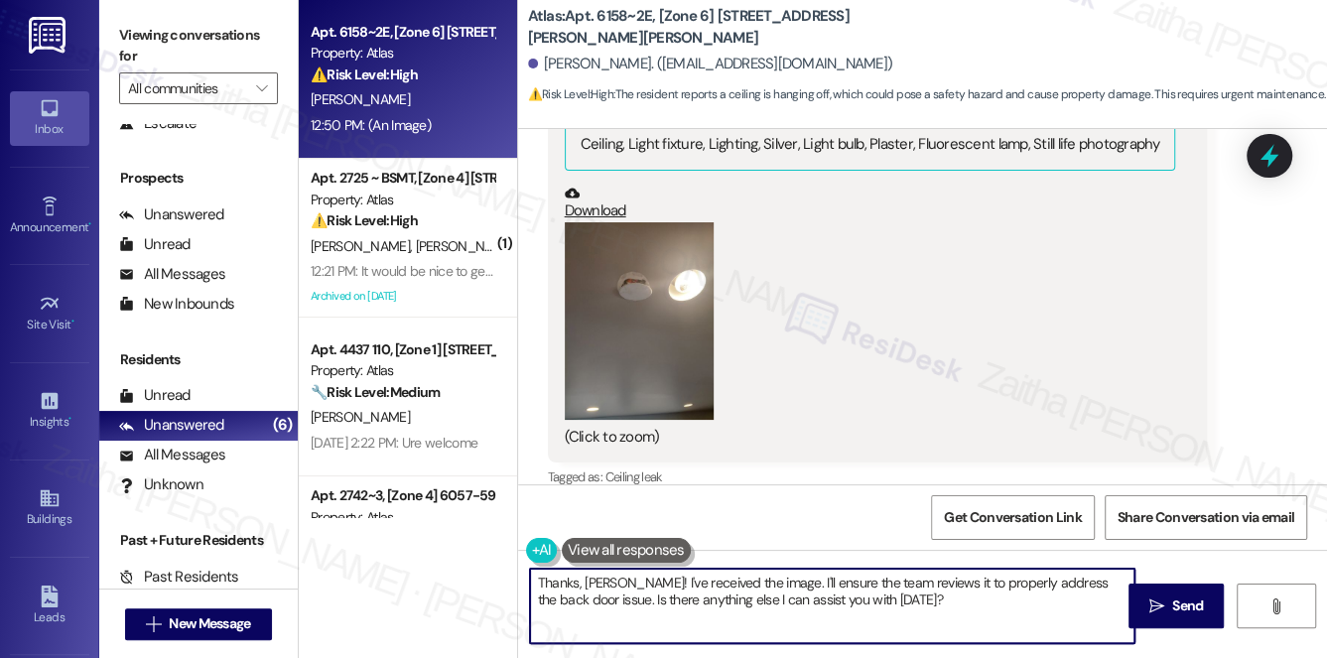
drag, startPoint x: 765, startPoint y: 582, endPoint x: 922, endPoint y: 598, distance: 157.7
click at [922, 598] on textarea "Thanks, [PERSON_NAME]! I've received the image. I'll ensure the team reviews it…" at bounding box center [833, 606] width 606 height 74
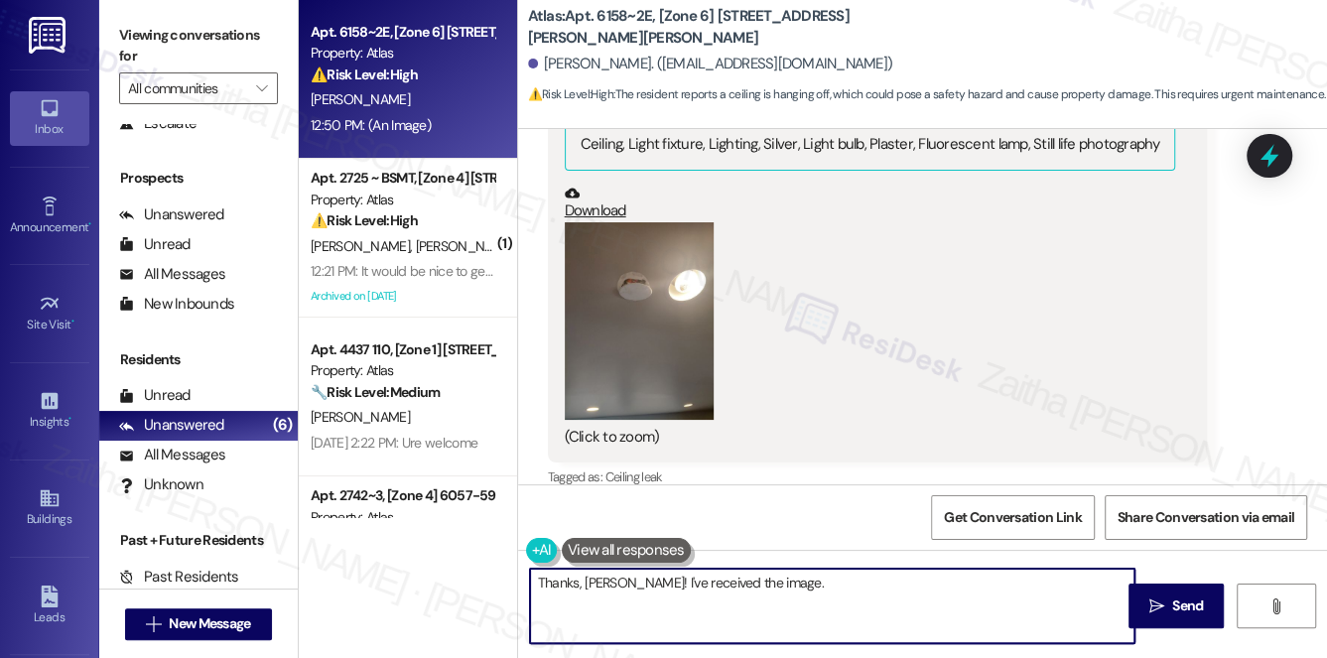
paste textarea "I see what you’re referring to with the ceiling fixture."
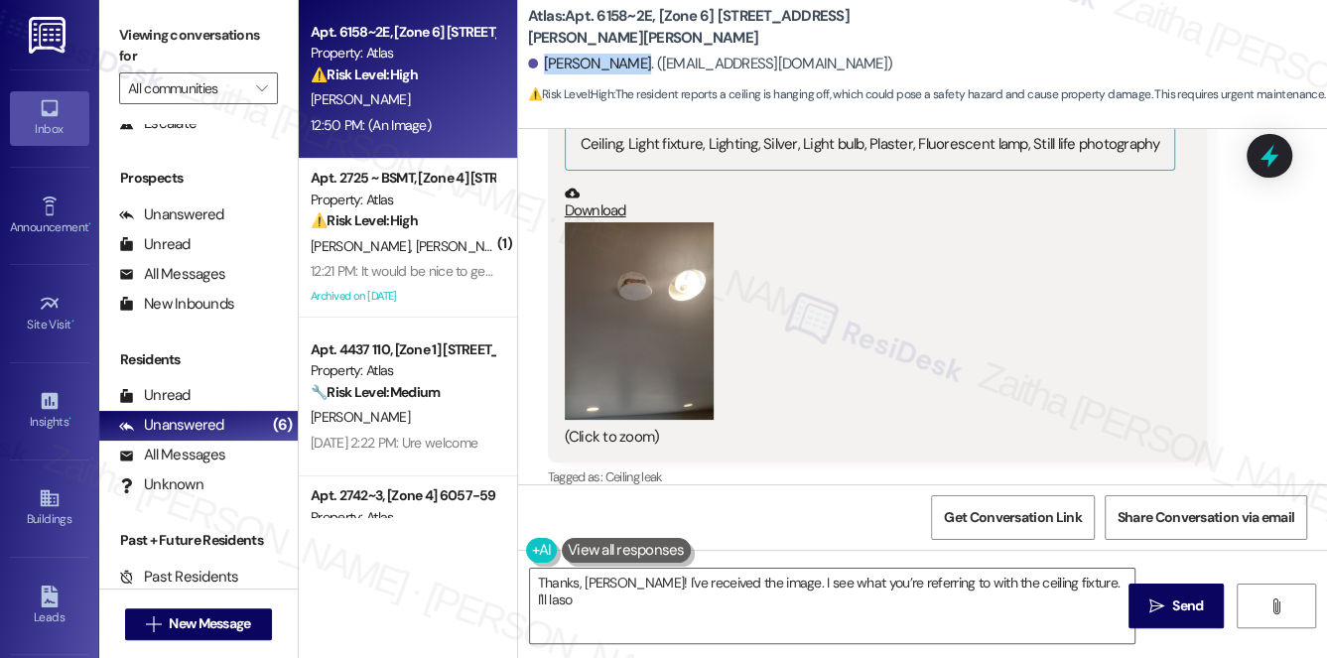
drag, startPoint x: 542, startPoint y: 64, endPoint x: 627, endPoint y: 55, distance: 85.9
click at [627, 55] on div "[PERSON_NAME]. ([EMAIL_ADDRESS][DOMAIN_NAME])" at bounding box center [710, 64] width 365 height 21
copy div "[PERSON_NAME]."
click at [1080, 586] on textarea "Thanks, [PERSON_NAME]! I've received the image. I see what you’re referring to …" at bounding box center [833, 606] width 606 height 74
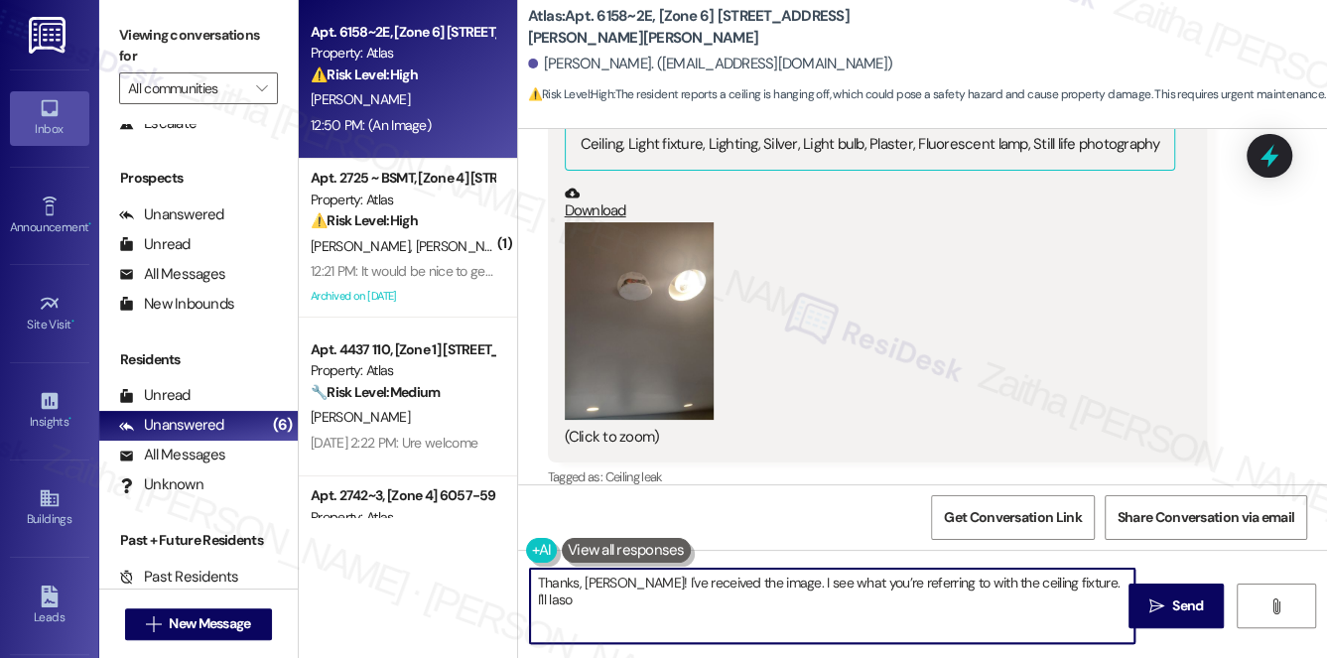
click at [1080, 586] on textarea "Thanks, [PERSON_NAME]! I've received the image. I see what you’re referring to …" at bounding box center [833, 606] width 606 height 74
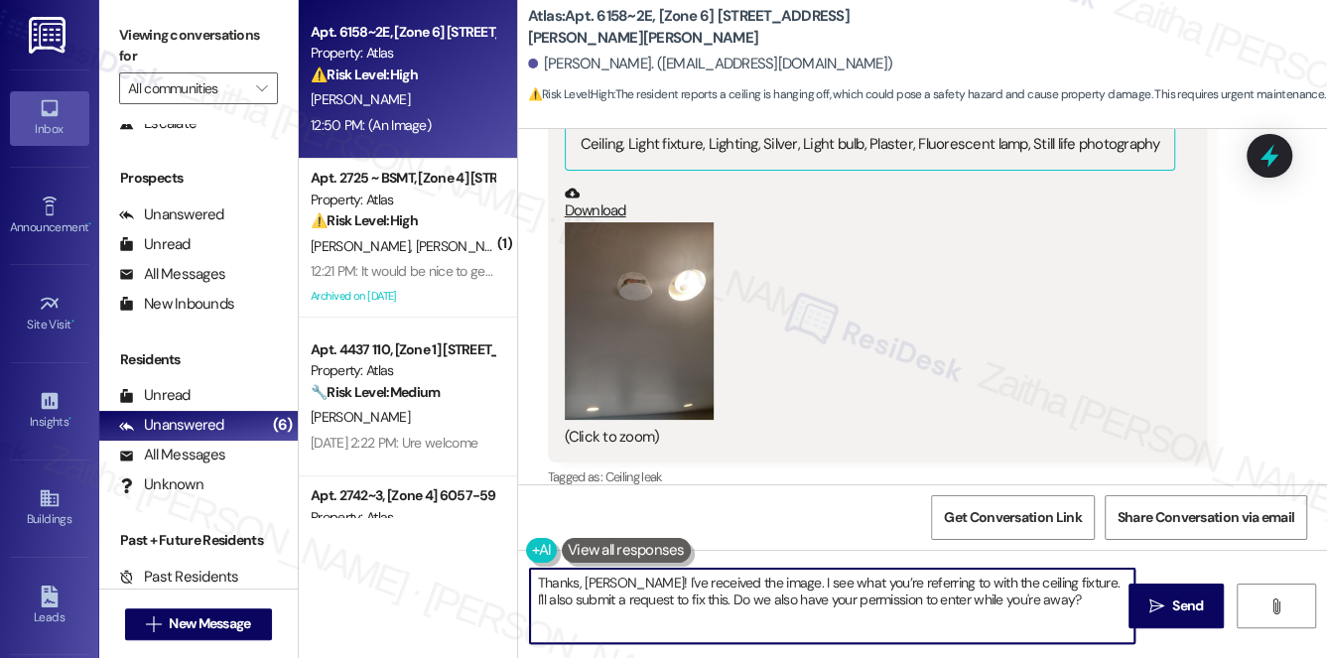
drag, startPoint x: 536, startPoint y: 585, endPoint x: 1064, endPoint y: 599, distance: 528.4
click at [1064, 599] on textarea "Thanks, [PERSON_NAME]! I've received the image. I see what you’re referring to …" at bounding box center [833, 606] width 606 height 74
type textarea "Thanks, [PERSON_NAME]! I've received the image. I see what you’re referring to …"
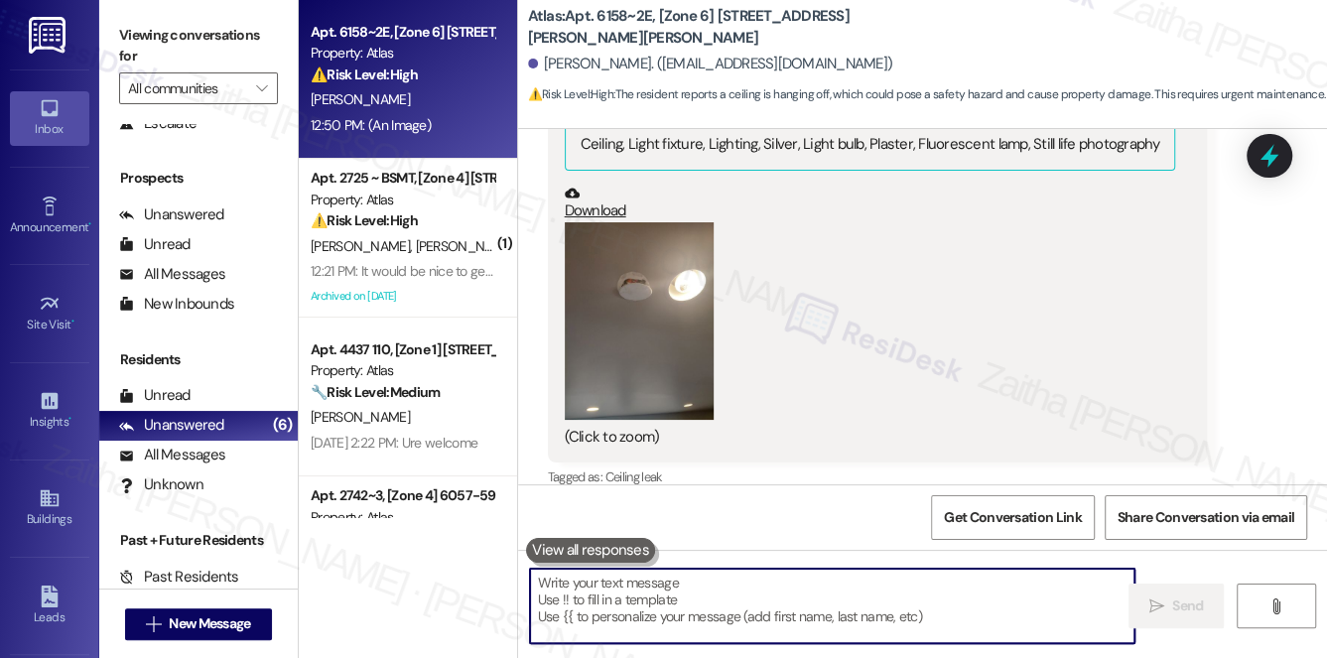
paste textarea "Thank you, [PERSON_NAME]! I’ve received the image and can see what you’re refer…"
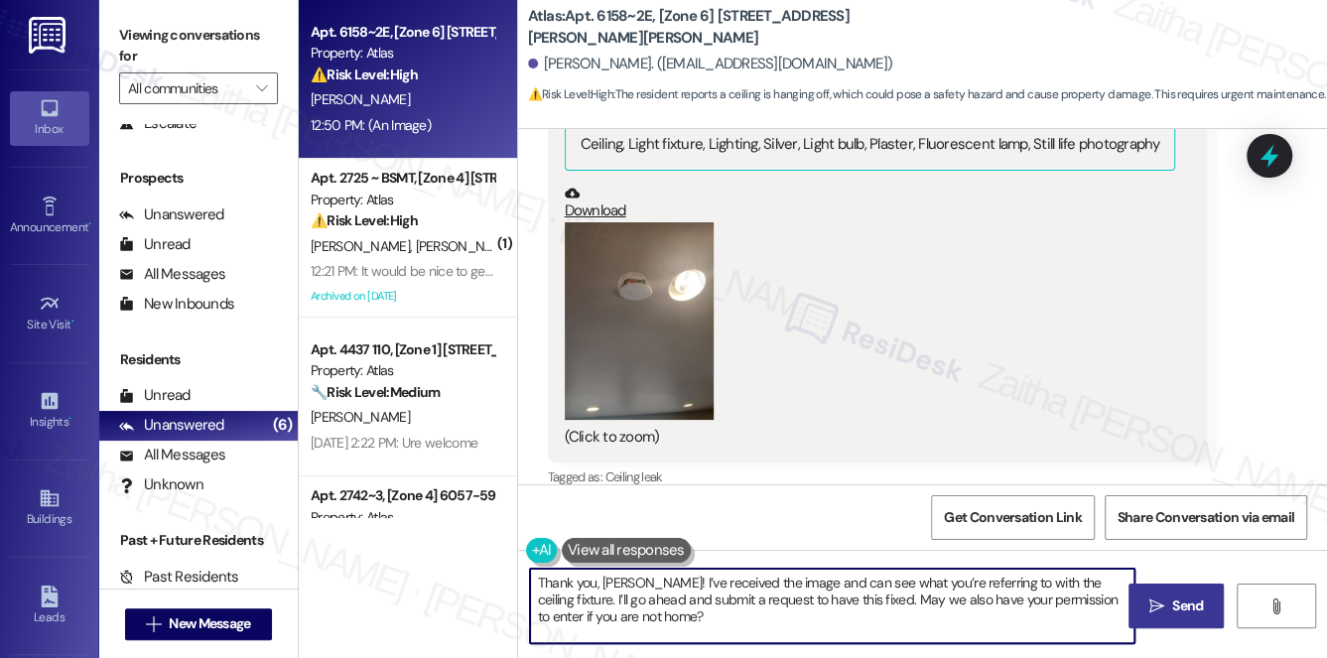
type textarea "Thank you, [PERSON_NAME]! I’ve received the image and can see what you’re refer…"
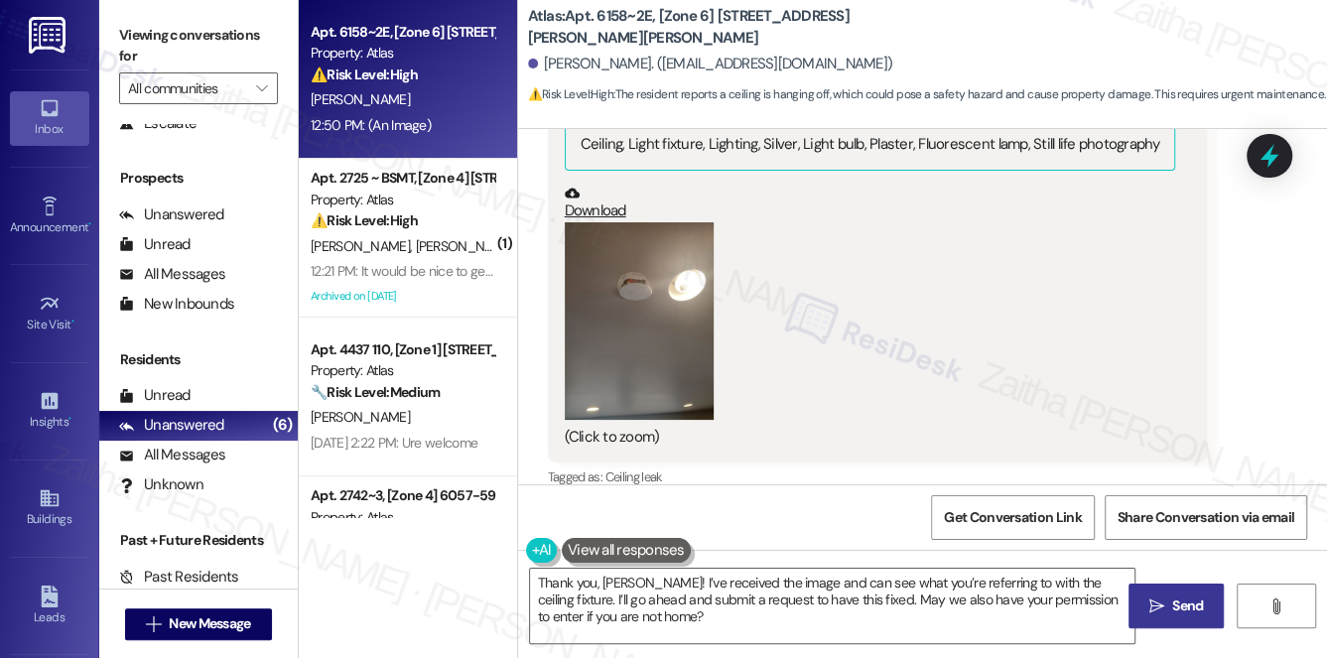
click at [1191, 610] on span "Send" at bounding box center [1188, 606] width 31 height 21
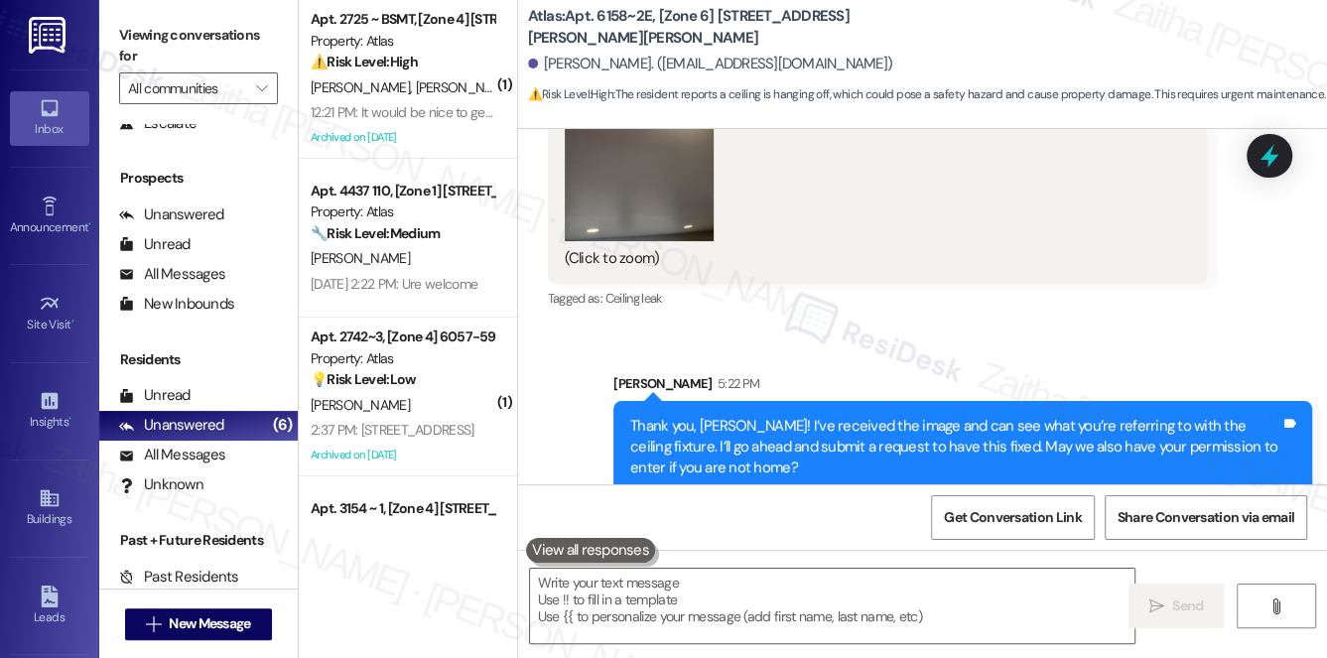
scroll to position [4683, 0]
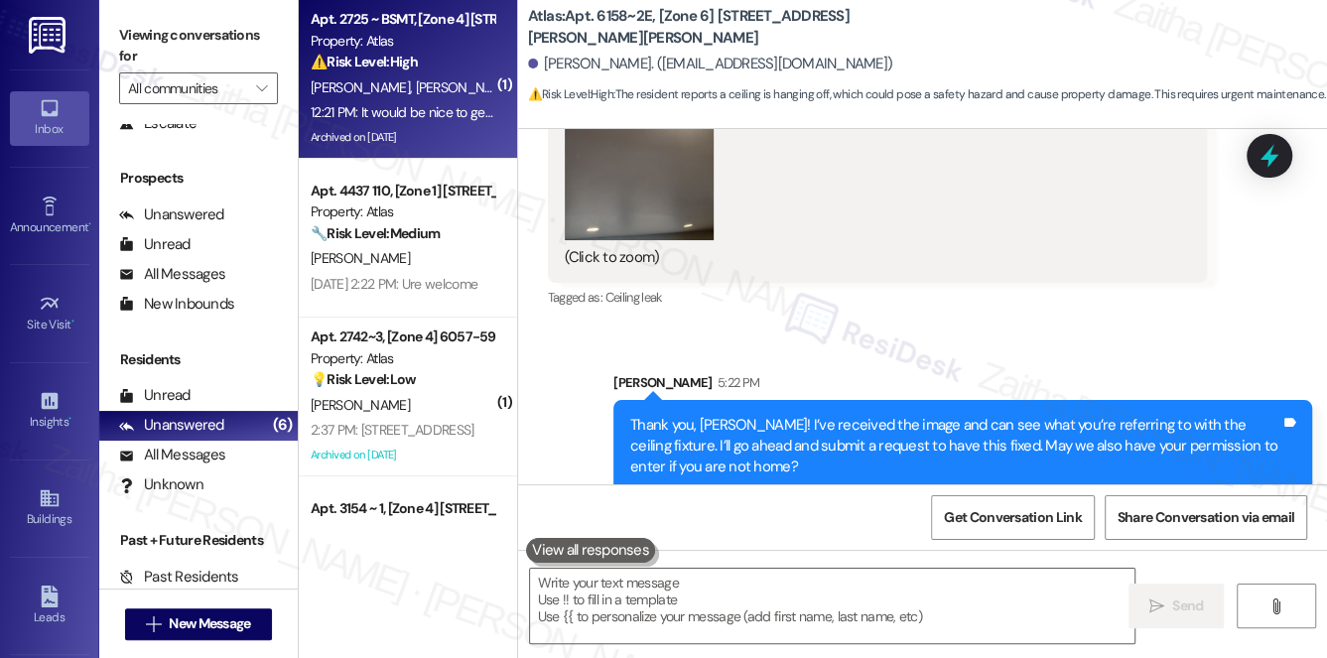
click at [426, 87] on div "[PERSON_NAME] [PERSON_NAME]" at bounding box center [403, 87] width 188 height 25
type textarea "Fetching suggested responses. Please feel free to read through the conversation…"
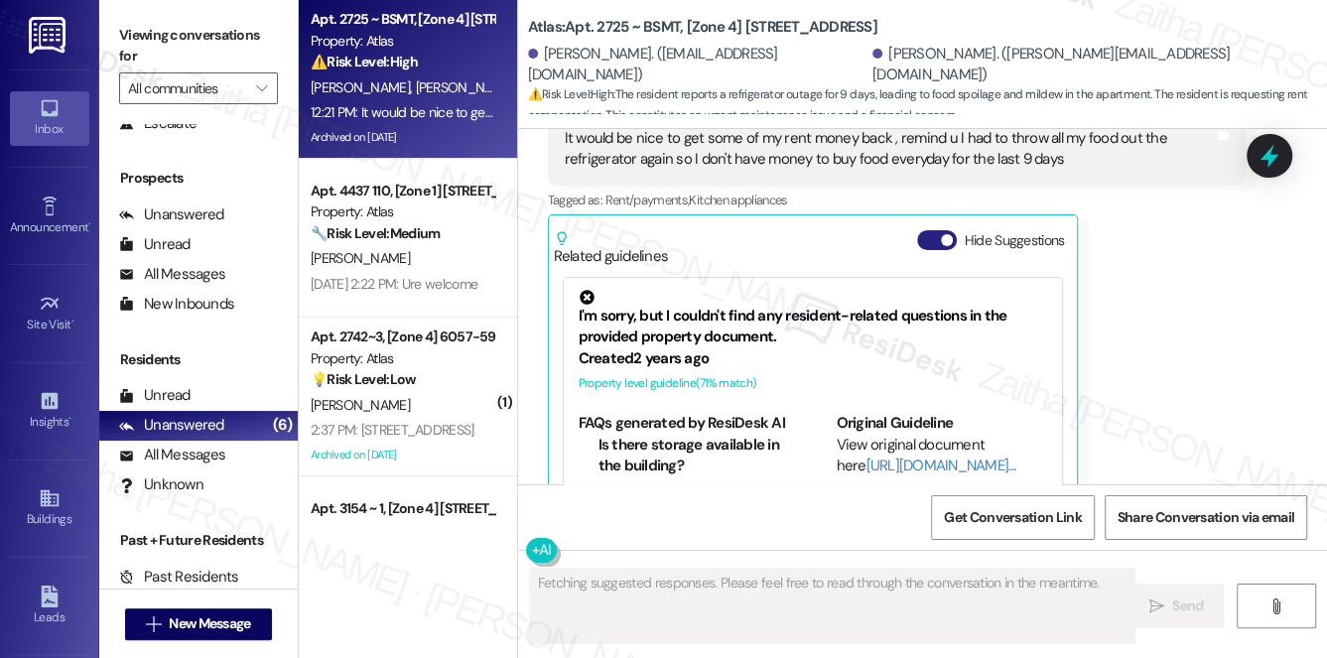
click at [922, 230] on button "Hide Suggestions" at bounding box center [937, 240] width 40 height 20
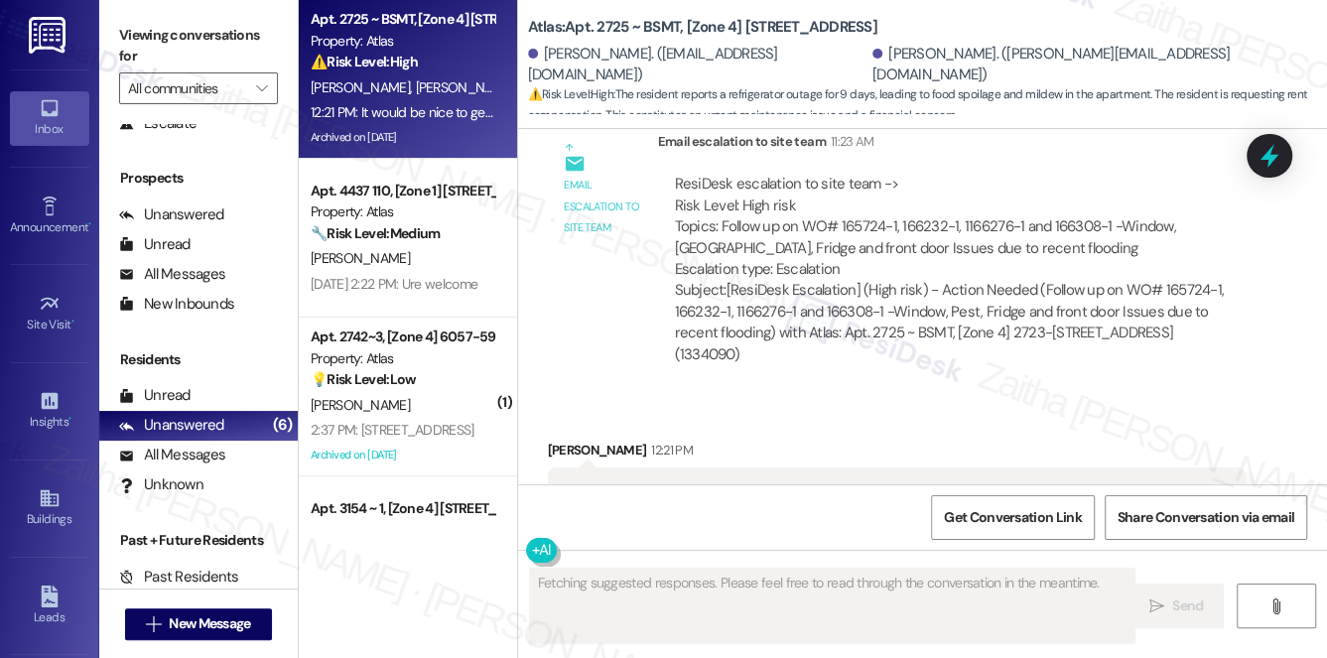
scroll to position [7345, 0]
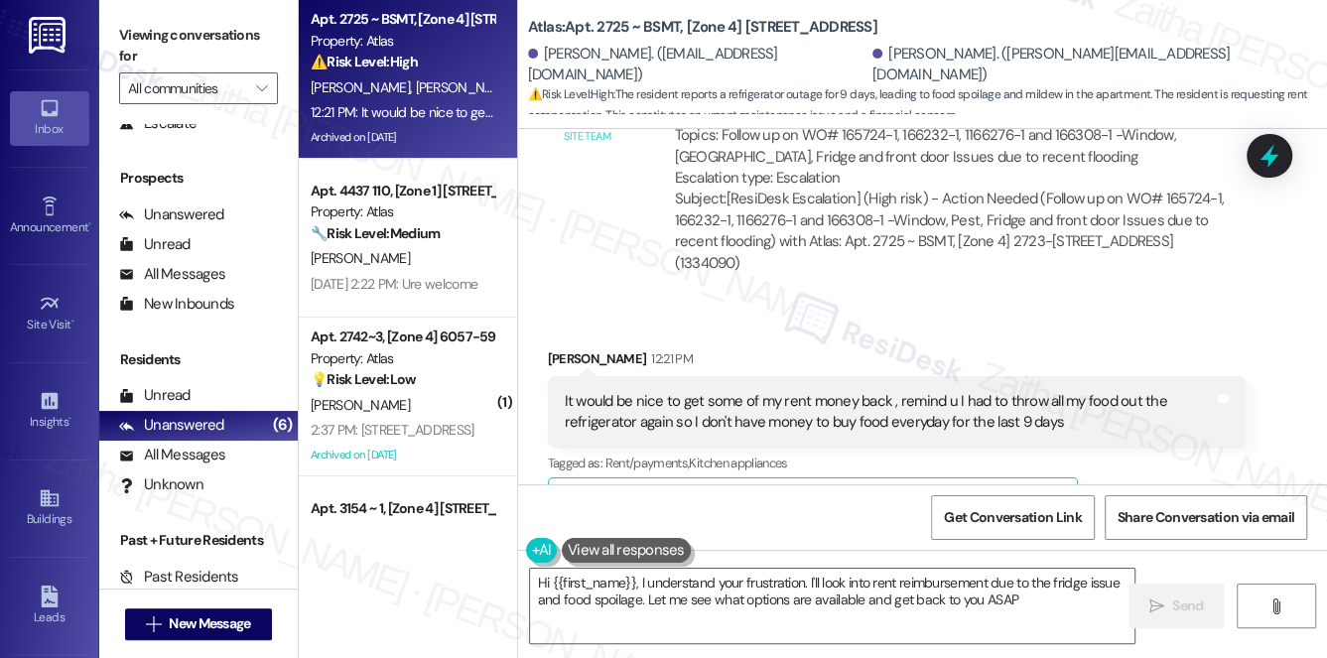
type textarea "Hi {{first_name}}, I understand your frustration. I'll look into rent reimburse…"
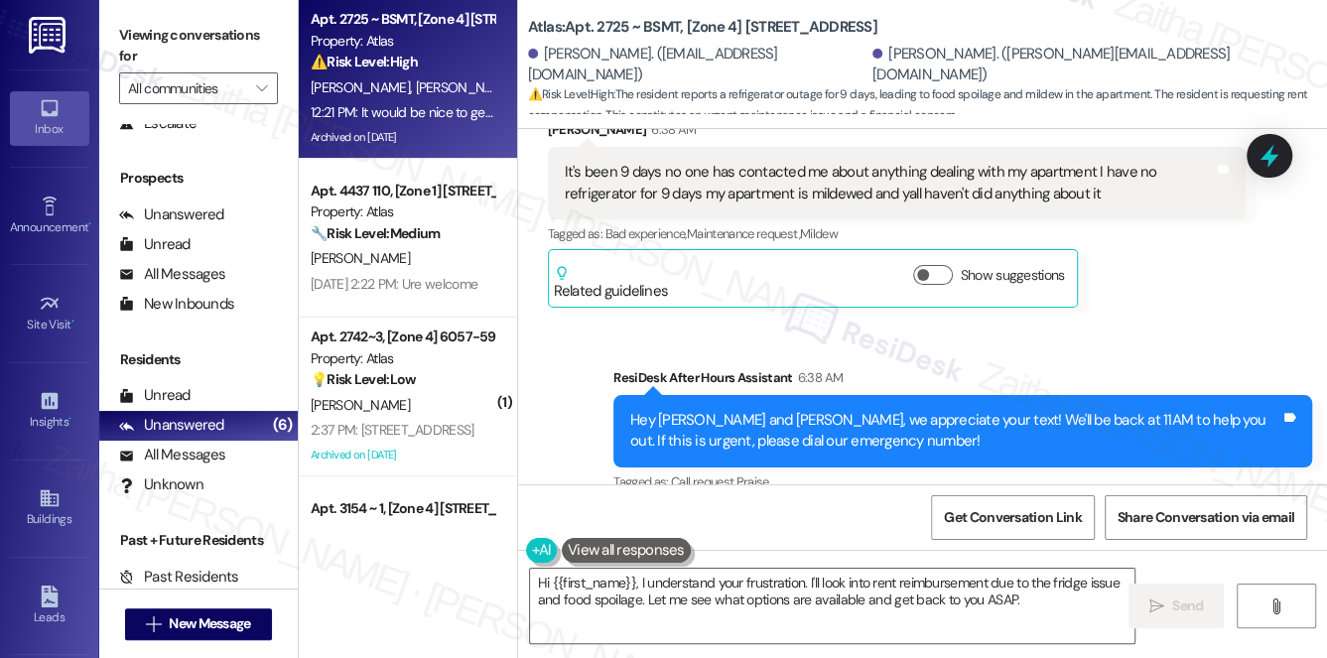
scroll to position [6352, 0]
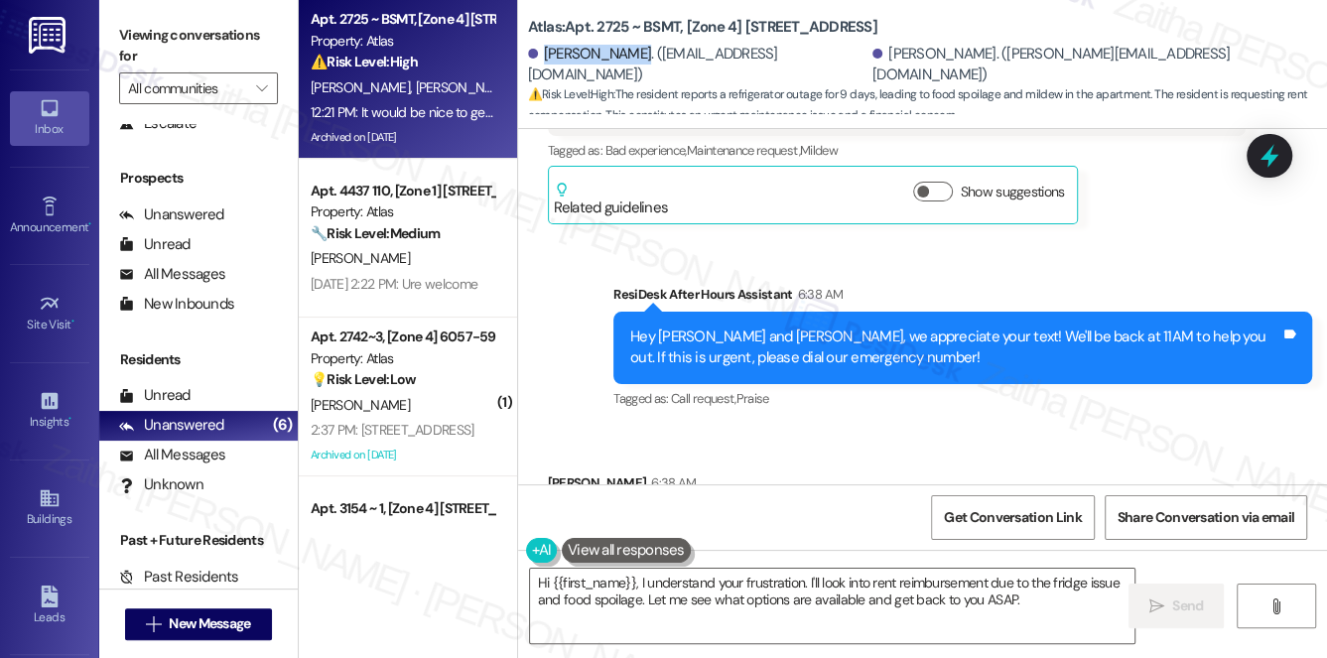
drag, startPoint x: 541, startPoint y: 62, endPoint x: 637, endPoint y: 59, distance: 96.4
click at [637, 59] on div "[PERSON_NAME]. ([EMAIL_ADDRESS][DOMAIN_NAME])" at bounding box center [698, 65] width 340 height 43
copy div "[PERSON_NAME]."
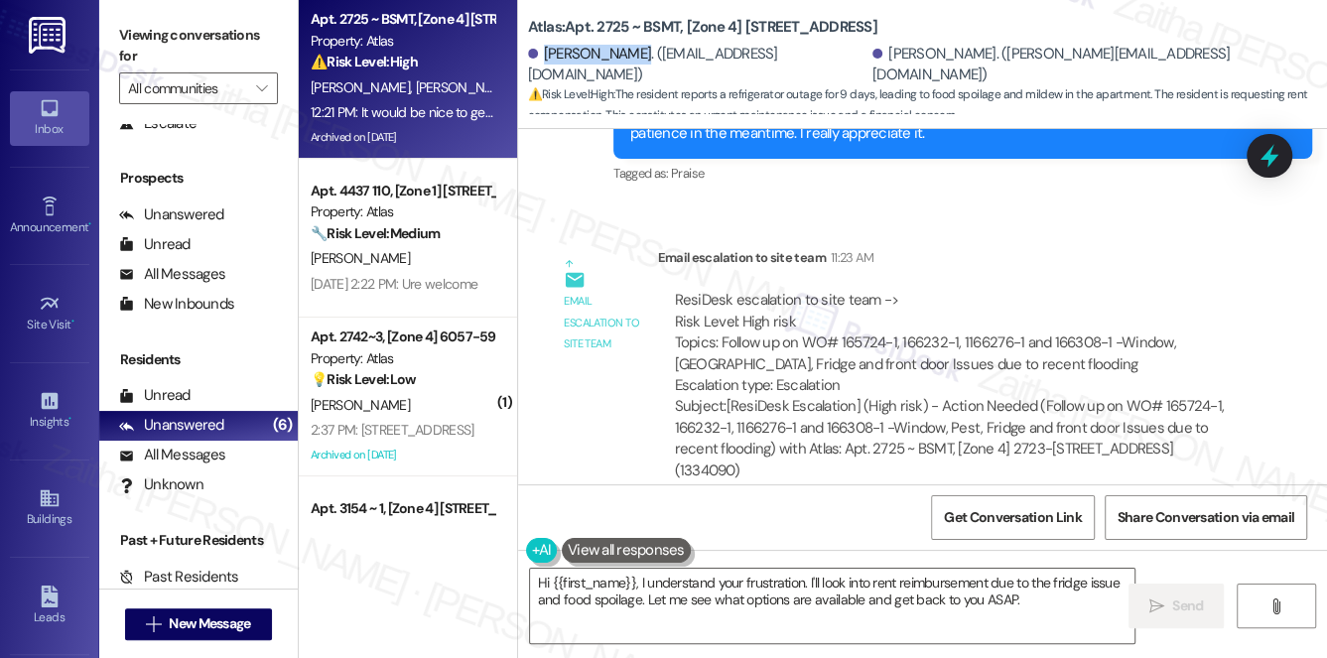
scroll to position [7345, 0]
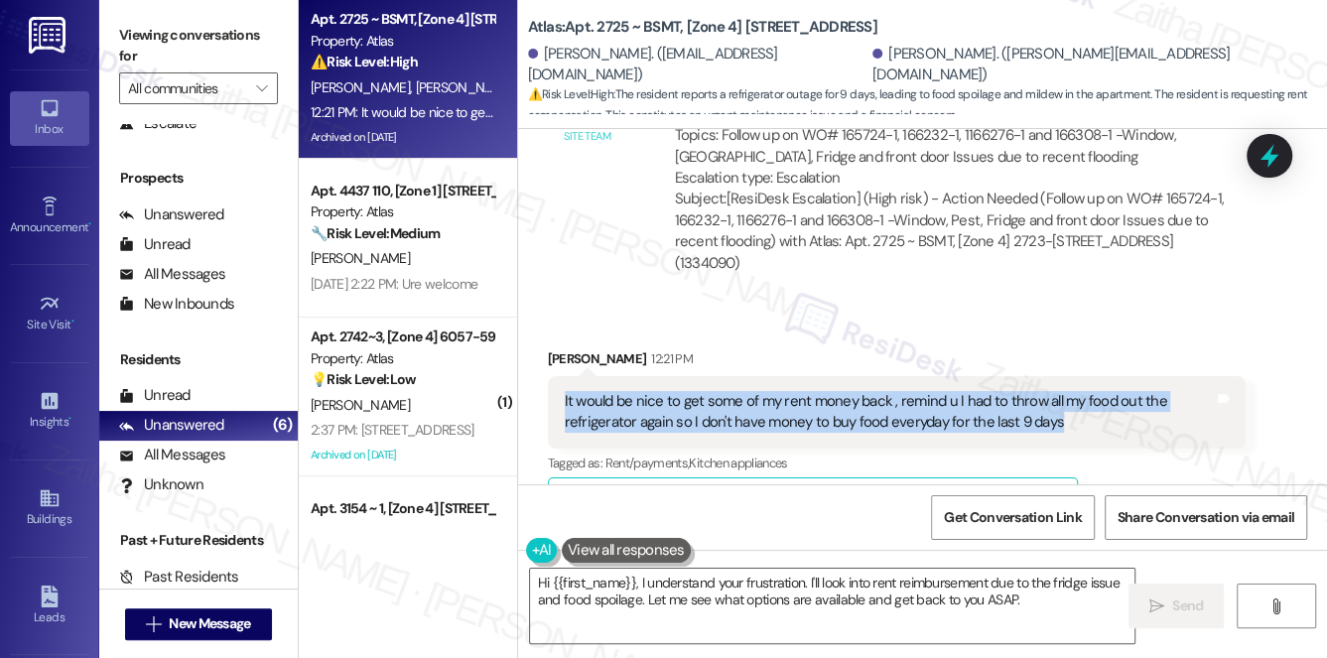
drag, startPoint x: 556, startPoint y: 336, endPoint x: 1069, endPoint y: 365, distance: 514.2
click at [1069, 376] on div "It would be nice to get some of my rent money back , remind u I had to throw al…" at bounding box center [897, 412] width 699 height 72
copy div "It would be nice to get some of my rent money back , remind u I had to throw al…"
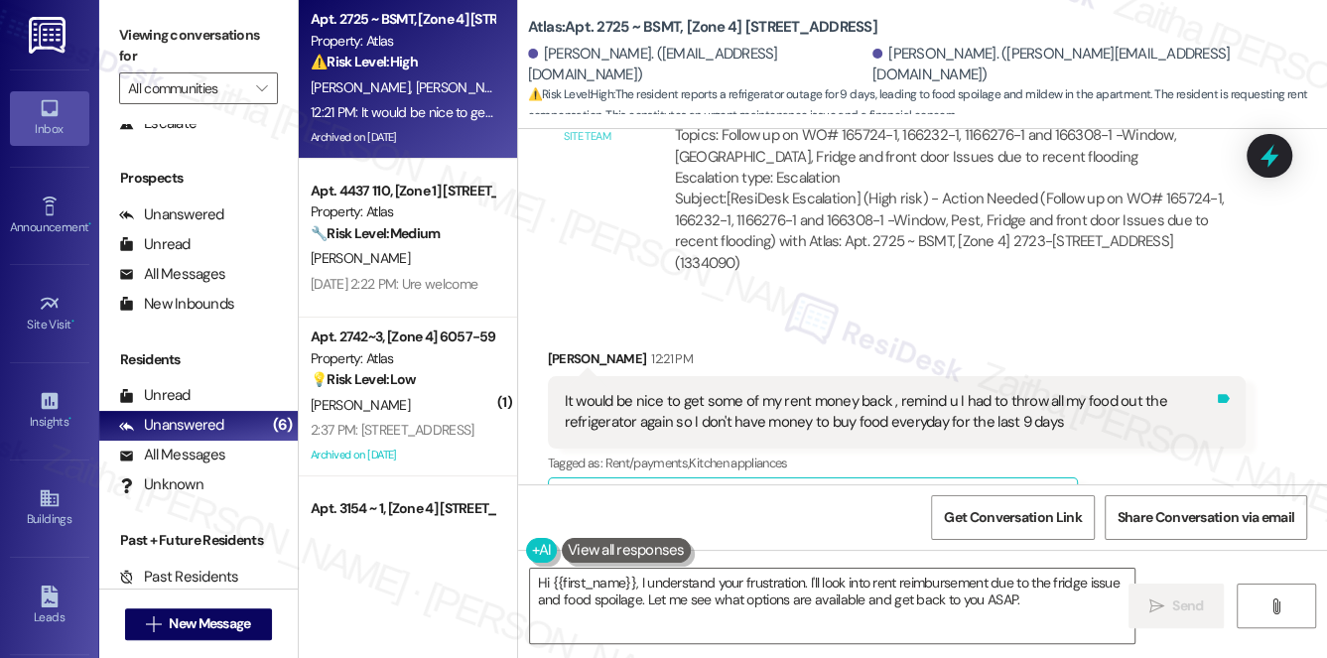
click at [1216, 391] on icon at bounding box center [1223, 398] width 15 height 15
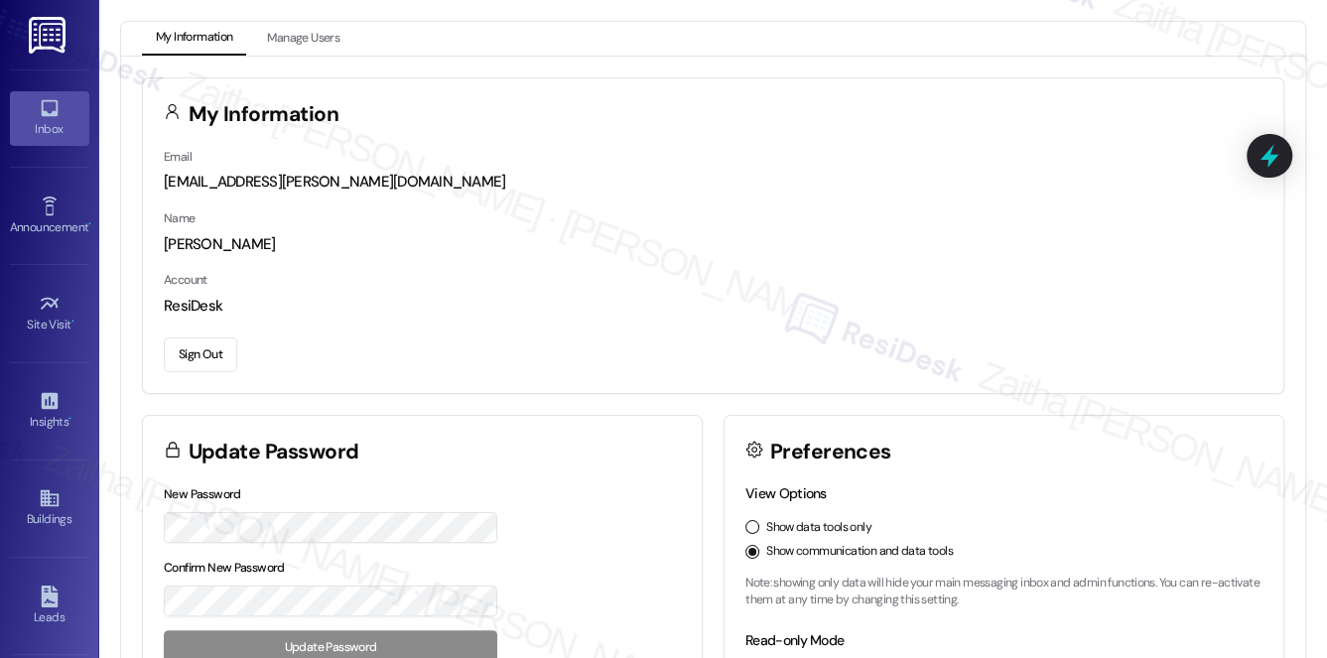
click at [62, 125] on div "Inbox" at bounding box center [49, 129] width 99 height 20
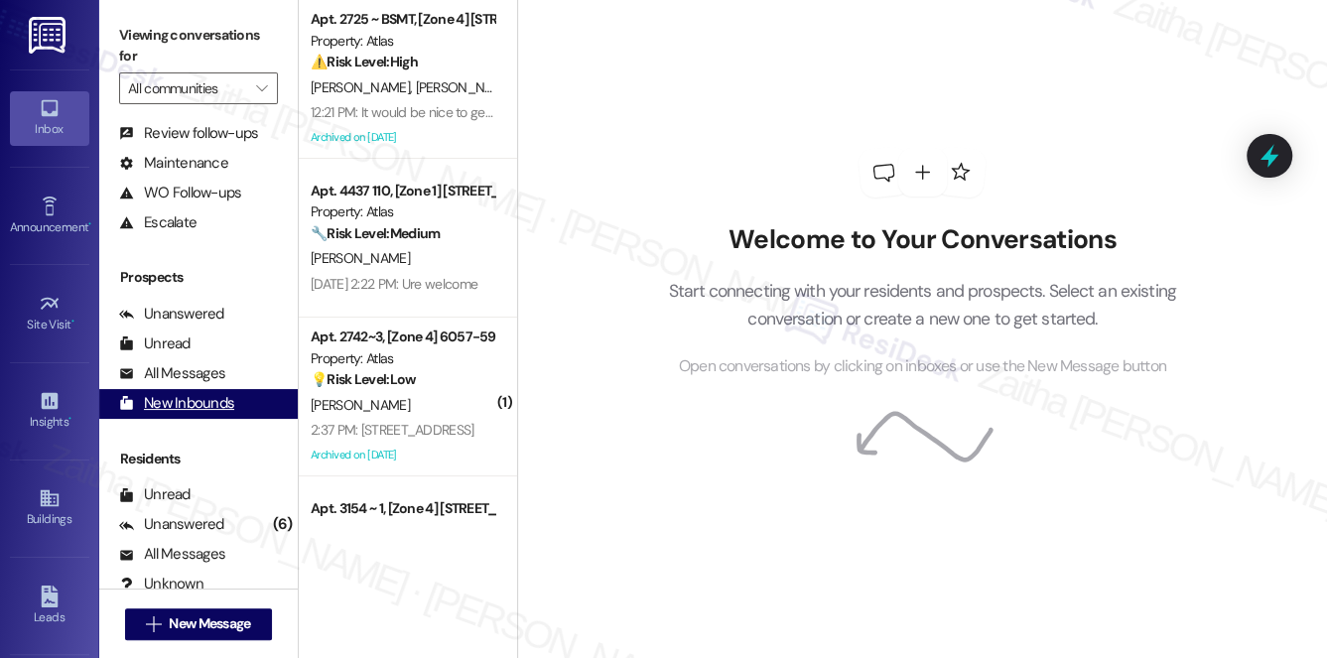
scroll to position [236, 0]
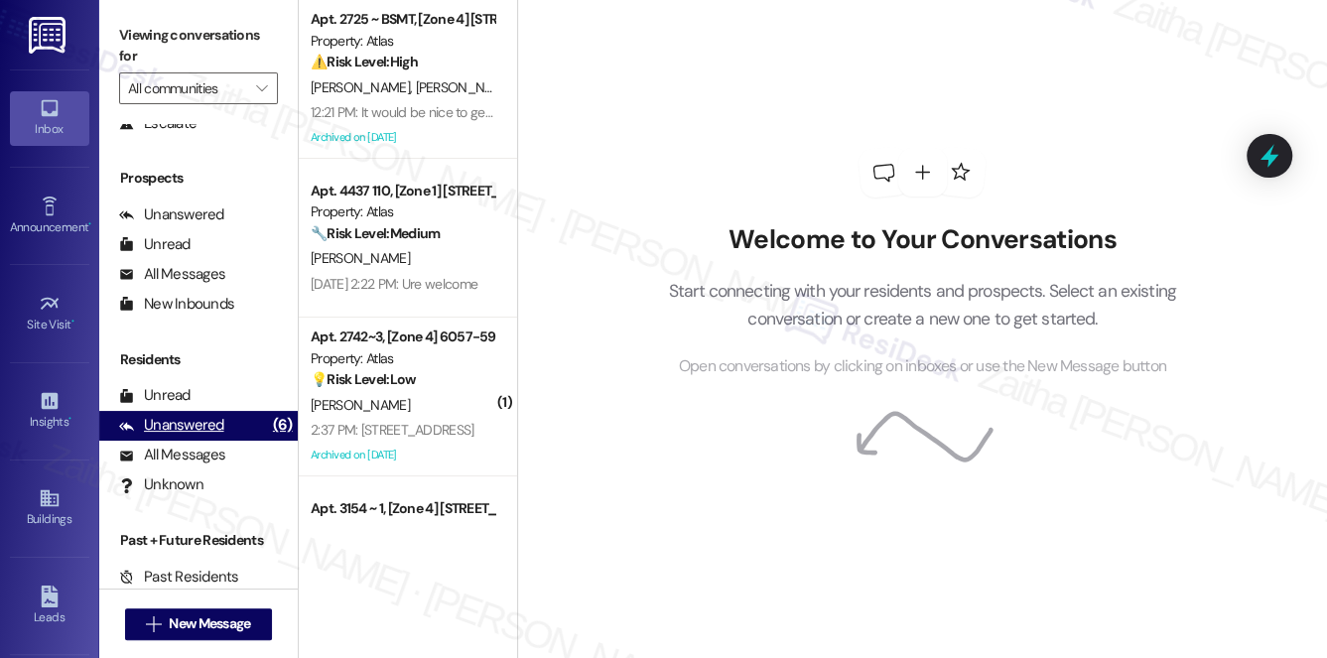
click at [207, 432] on div "Unanswered" at bounding box center [171, 425] width 105 height 21
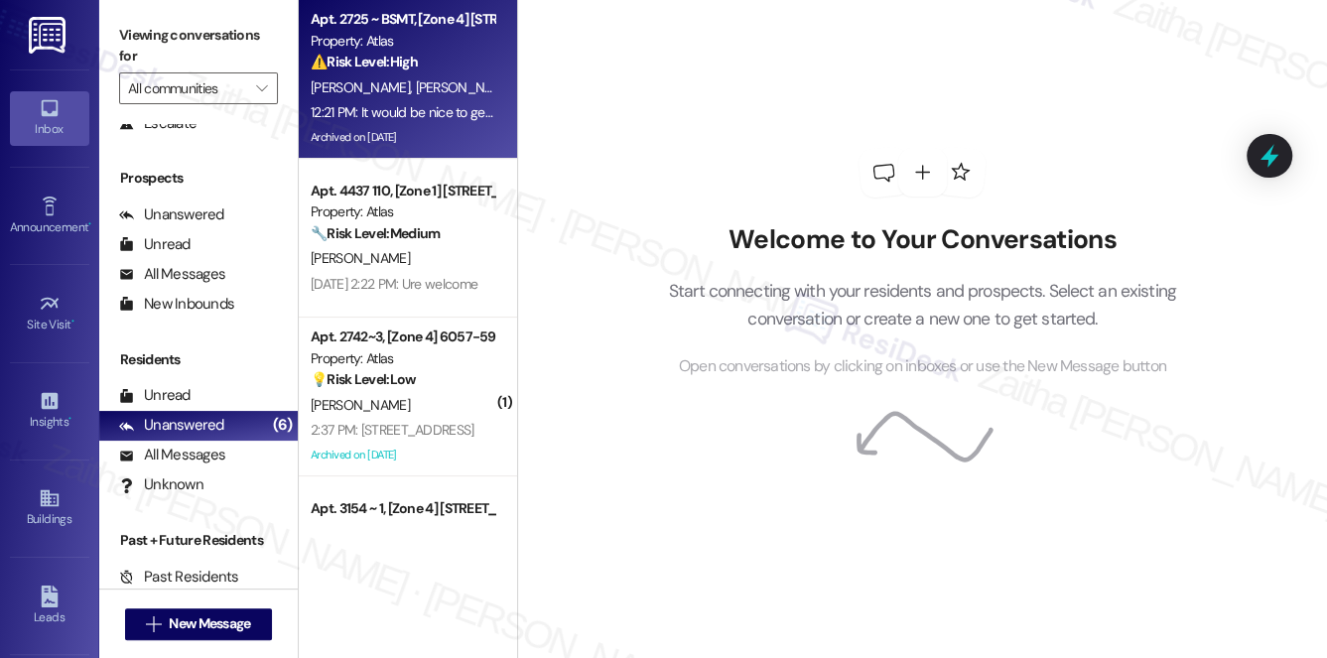
click at [458, 75] on div "[PERSON_NAME] [PERSON_NAME]" at bounding box center [403, 87] width 188 height 25
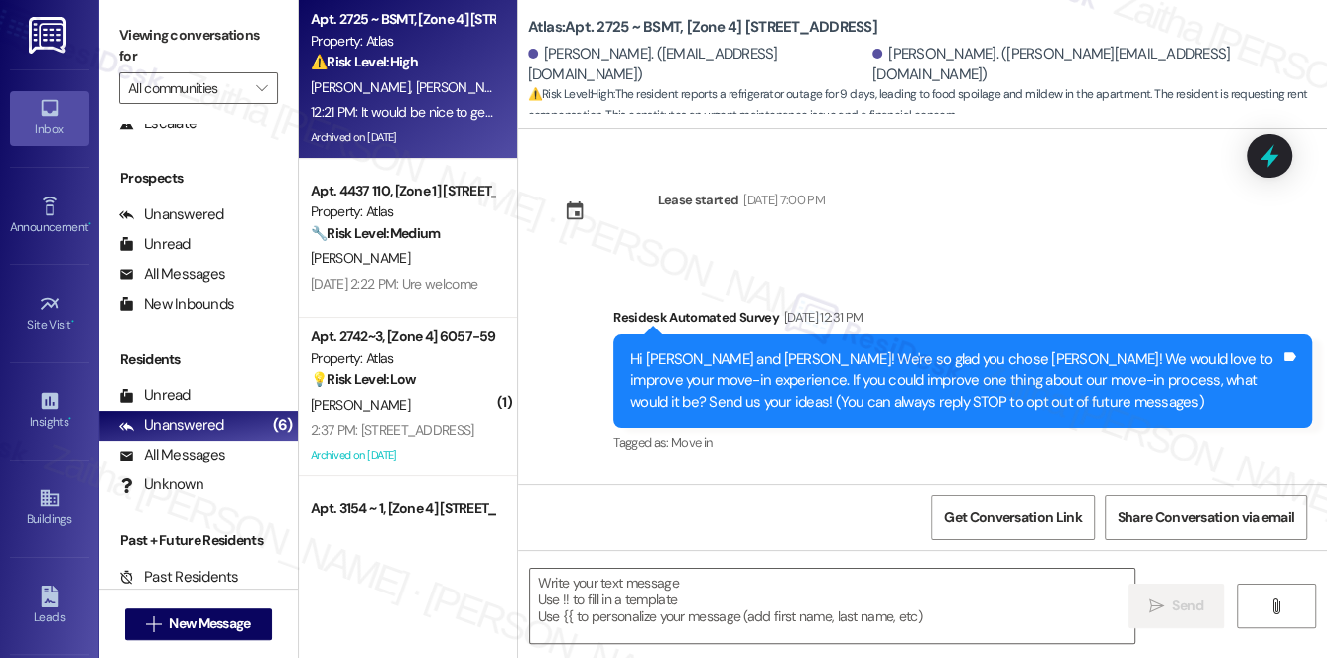
scroll to position [7608, 0]
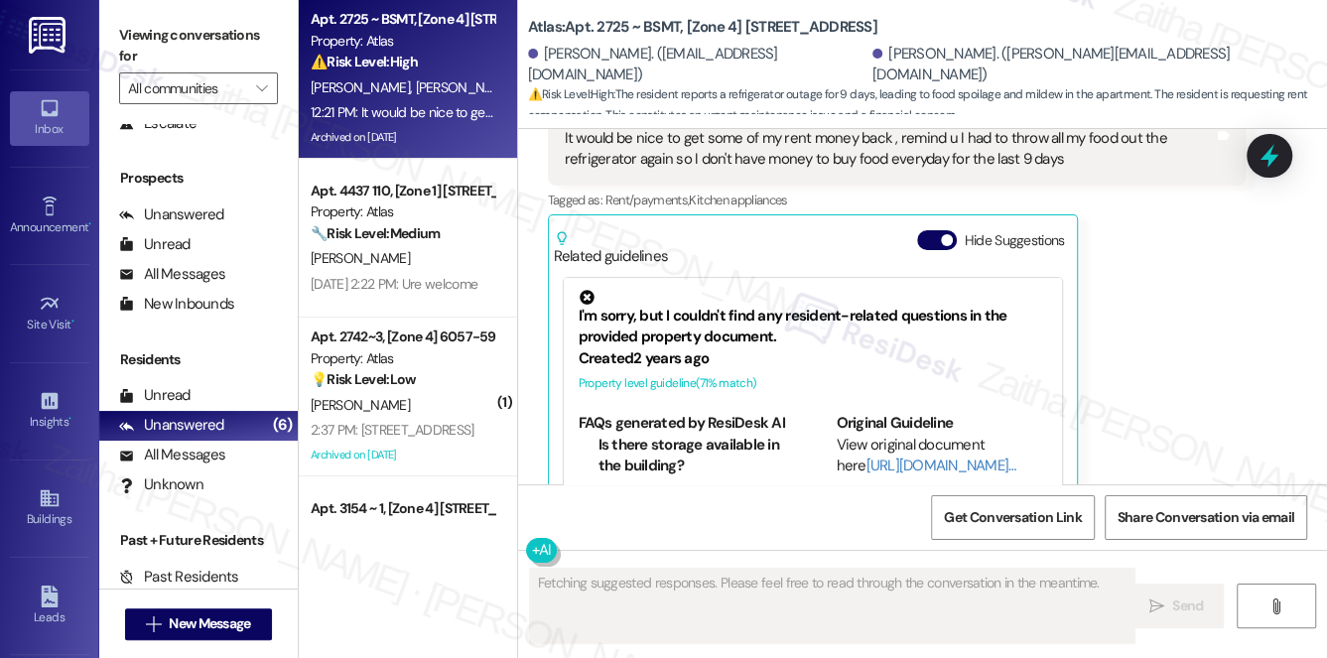
click at [917, 230] on div "Hide Suggestions" at bounding box center [995, 248] width 156 height 37
click at [924, 230] on button "Hide Suggestions" at bounding box center [937, 240] width 40 height 20
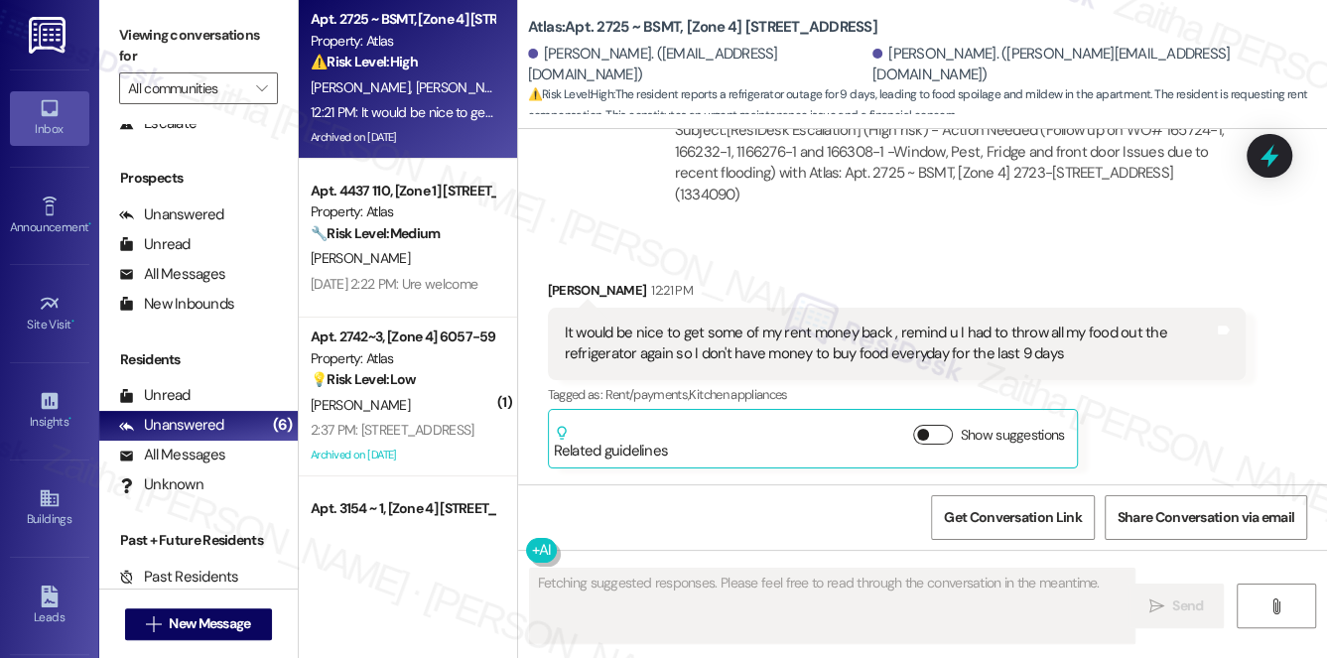
scroll to position [7345, 0]
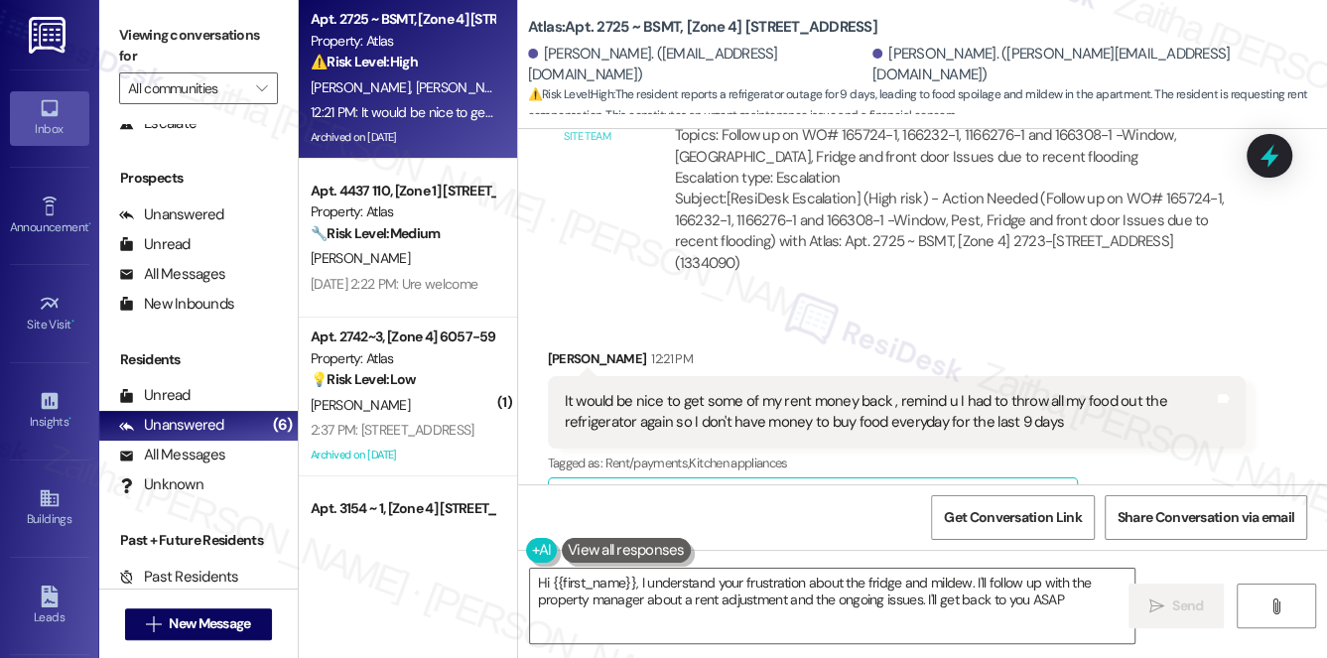
type textarea "Hi {{first_name}}, I understand your frustration about the fridge and mildew. I…"
click at [942, 493] on button "Show suggestions" at bounding box center [933, 503] width 40 height 20
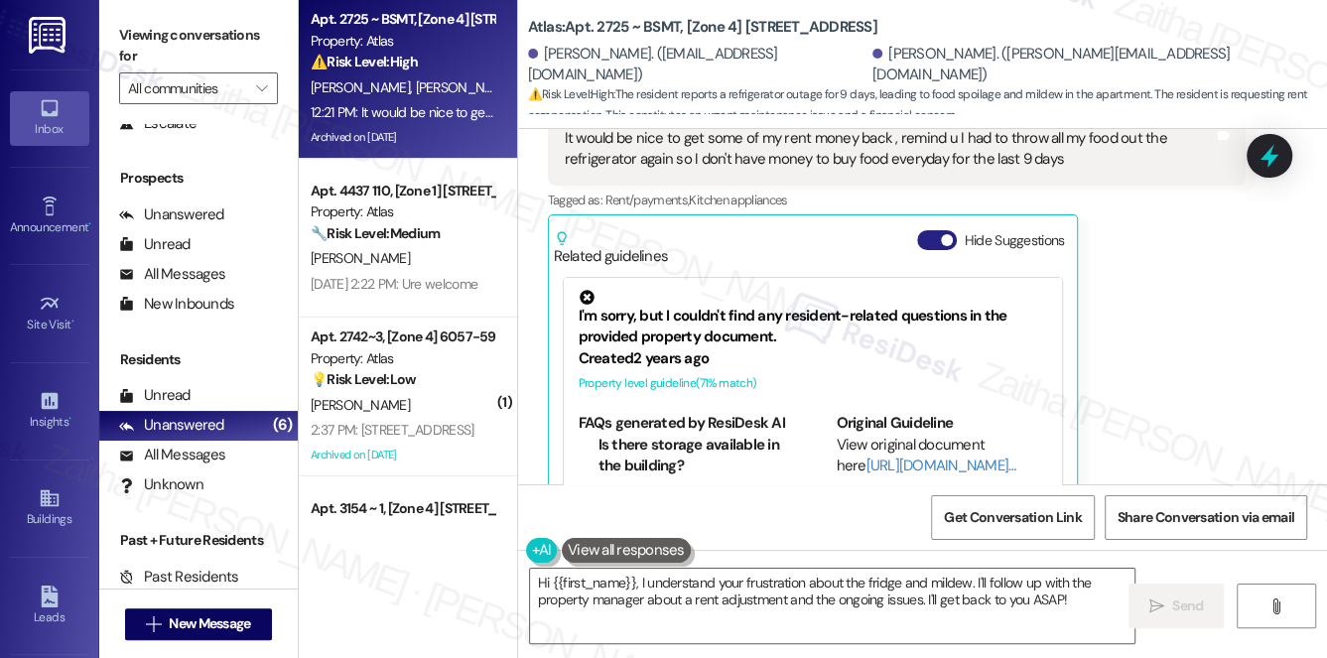
click at [923, 230] on button "Hide Suggestions" at bounding box center [937, 240] width 40 height 20
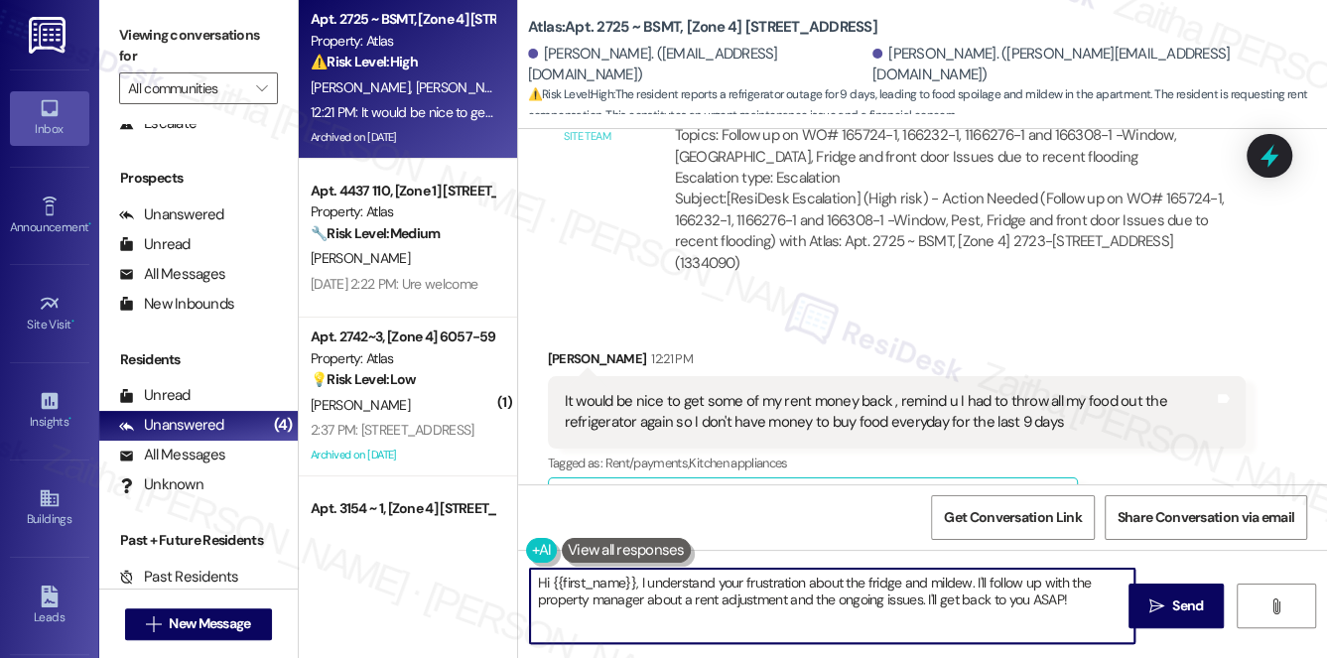
drag, startPoint x: 531, startPoint y: 582, endPoint x: 1090, endPoint y: 601, distance: 559.3
click at [1086, 603] on textarea "Hi {{first_name}}, I understand your frustration about the fridge and mildew. I…" at bounding box center [833, 606] width 606 height 74
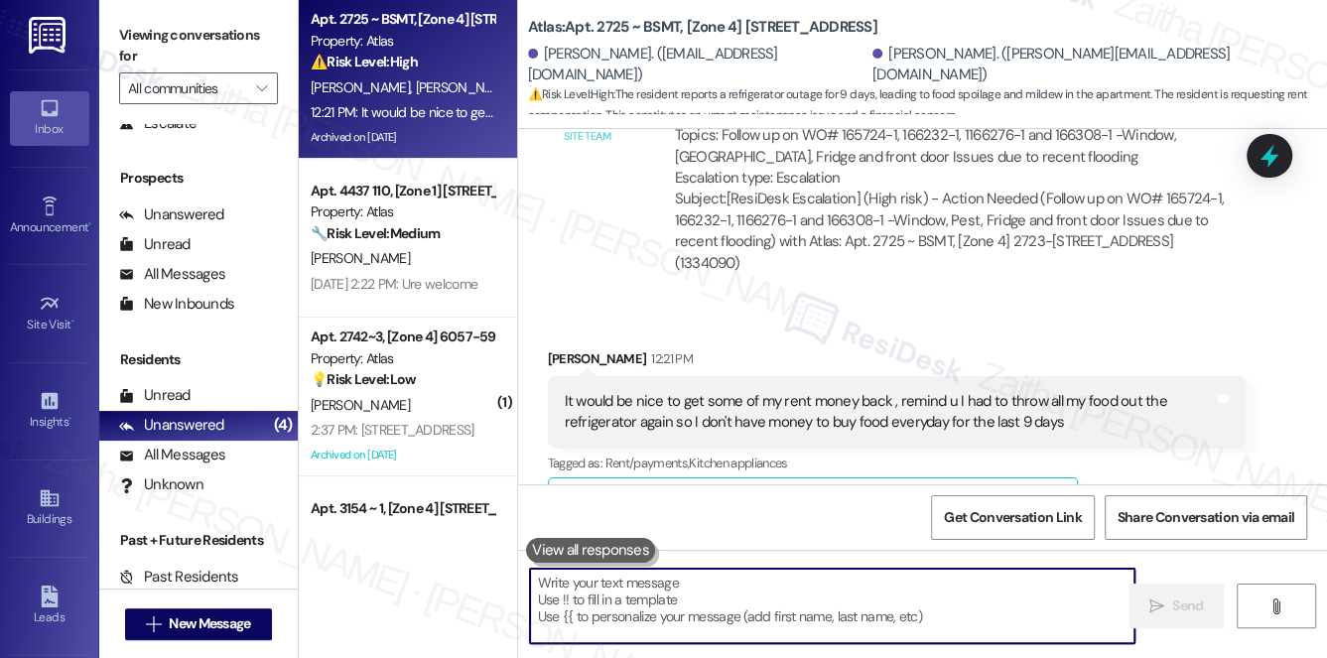
paste textarea "I understand how frustrating this has been for you, and I’m really sorry you’ve…"
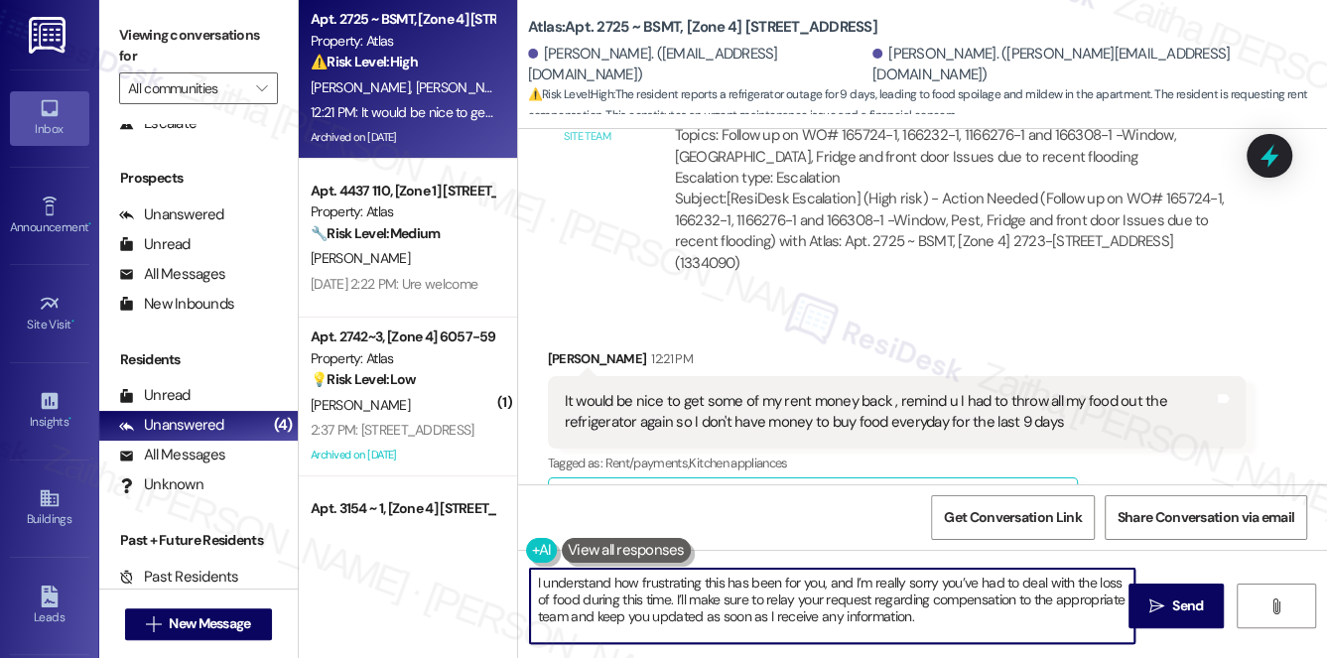
click at [1074, 599] on textarea "I understand how frustrating this has been for you, and I’m really sorry you’ve…" at bounding box center [833, 606] width 606 height 74
click at [891, 620] on textarea "I understand how frustrating this has been for you, and I’m really sorry you’ve…" at bounding box center [833, 606] width 606 height 74
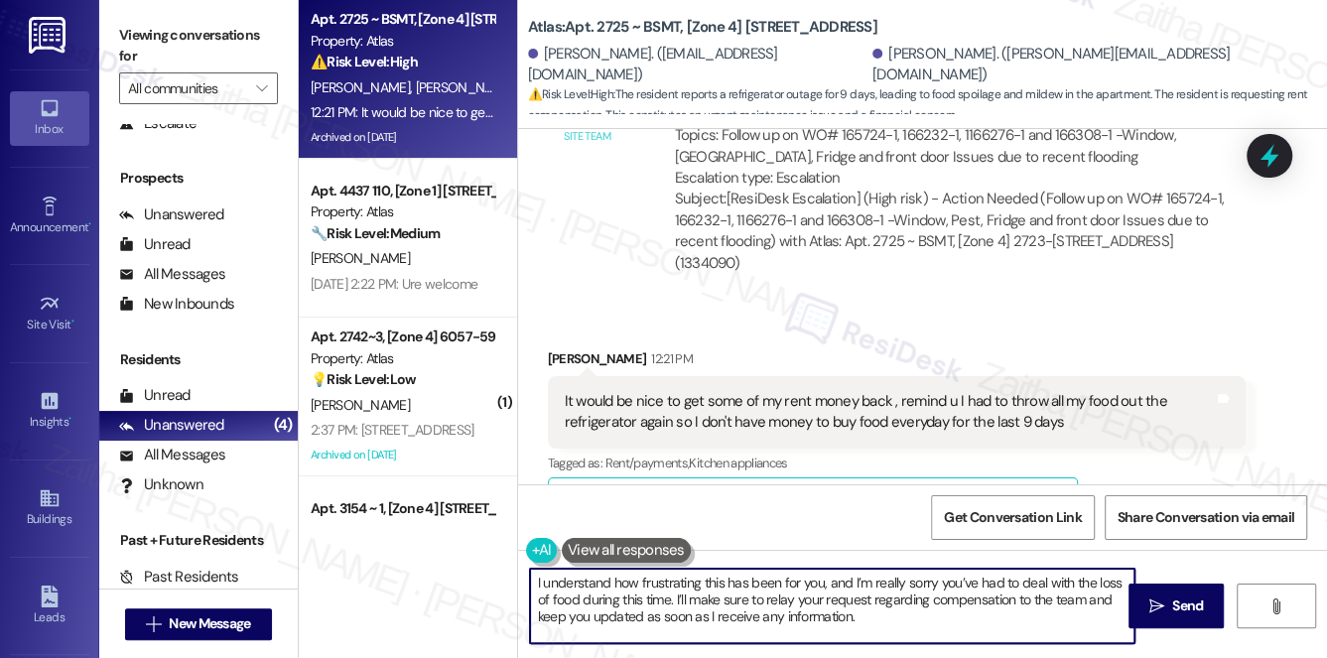
paste textarea "Is there anything else I can assist you with?"
drag, startPoint x: 852, startPoint y: 615, endPoint x: 1103, endPoint y: 627, distance: 251.5
click at [1102, 627] on textarea "I understand how frustrating this has been for you, and I’m really sorry you’ve…" at bounding box center [833, 606] width 606 height 74
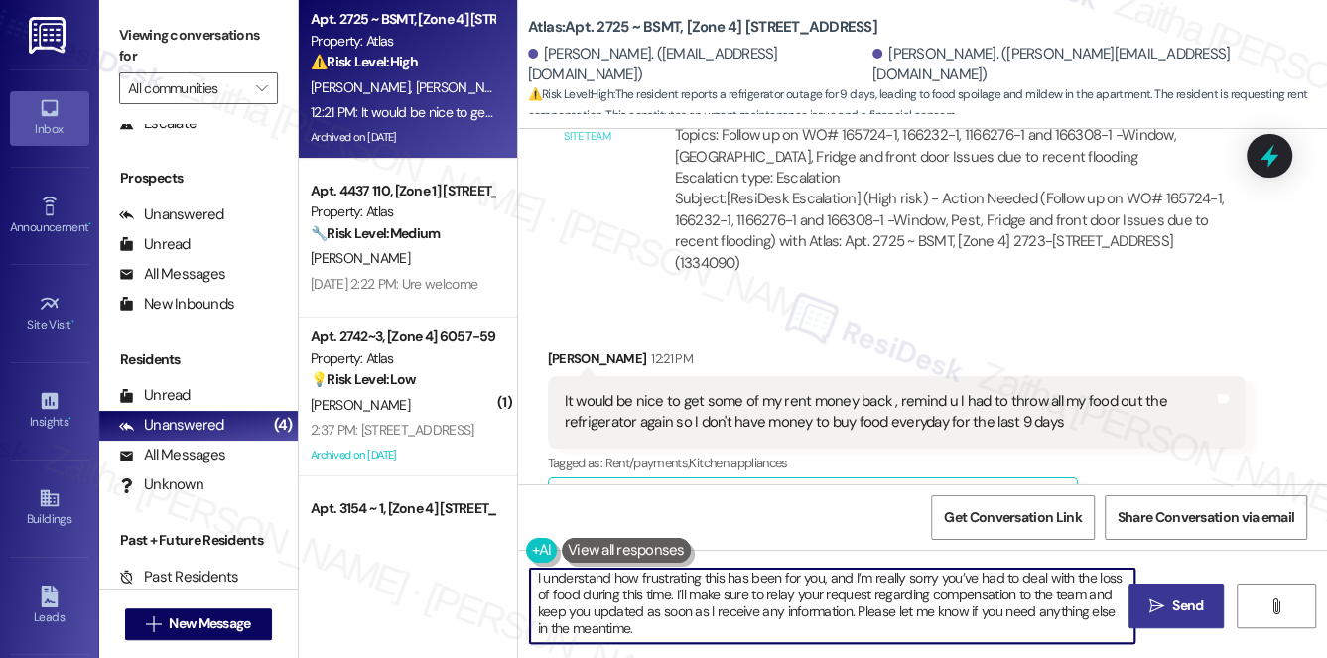
type textarea "I understand how frustrating this has been for you, and I’m really sorry you’ve…"
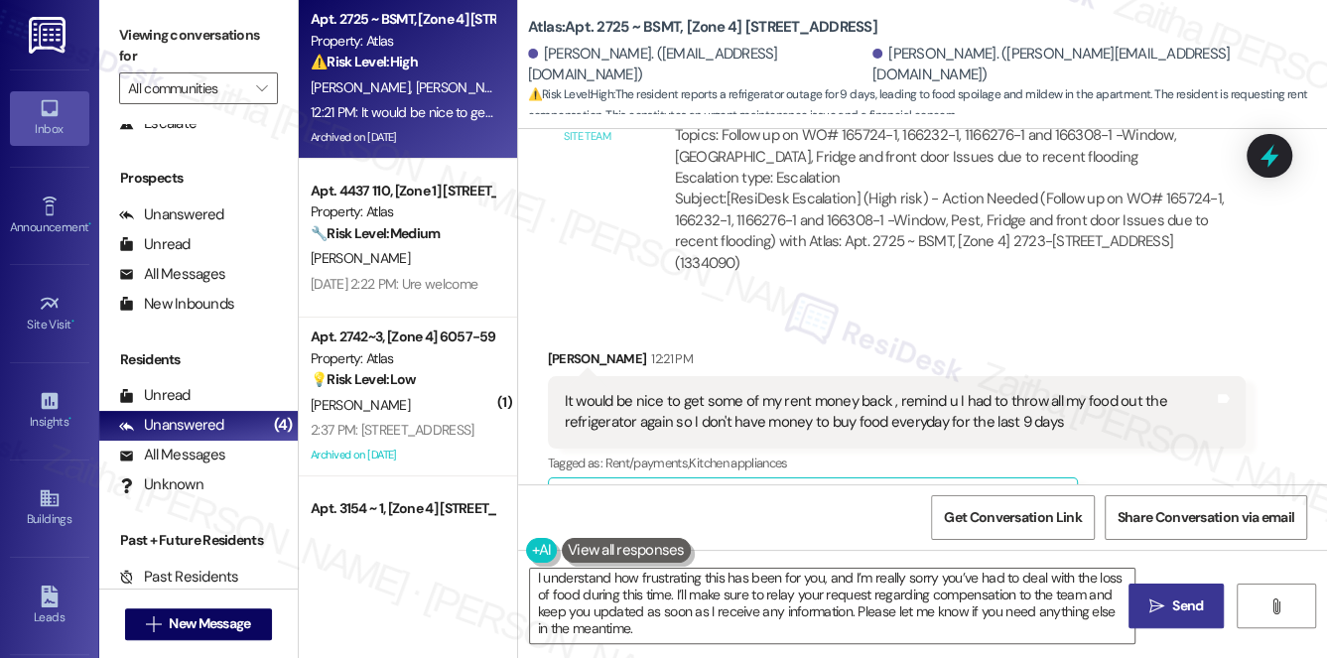
click at [1168, 619] on button " Send" at bounding box center [1177, 606] width 96 height 45
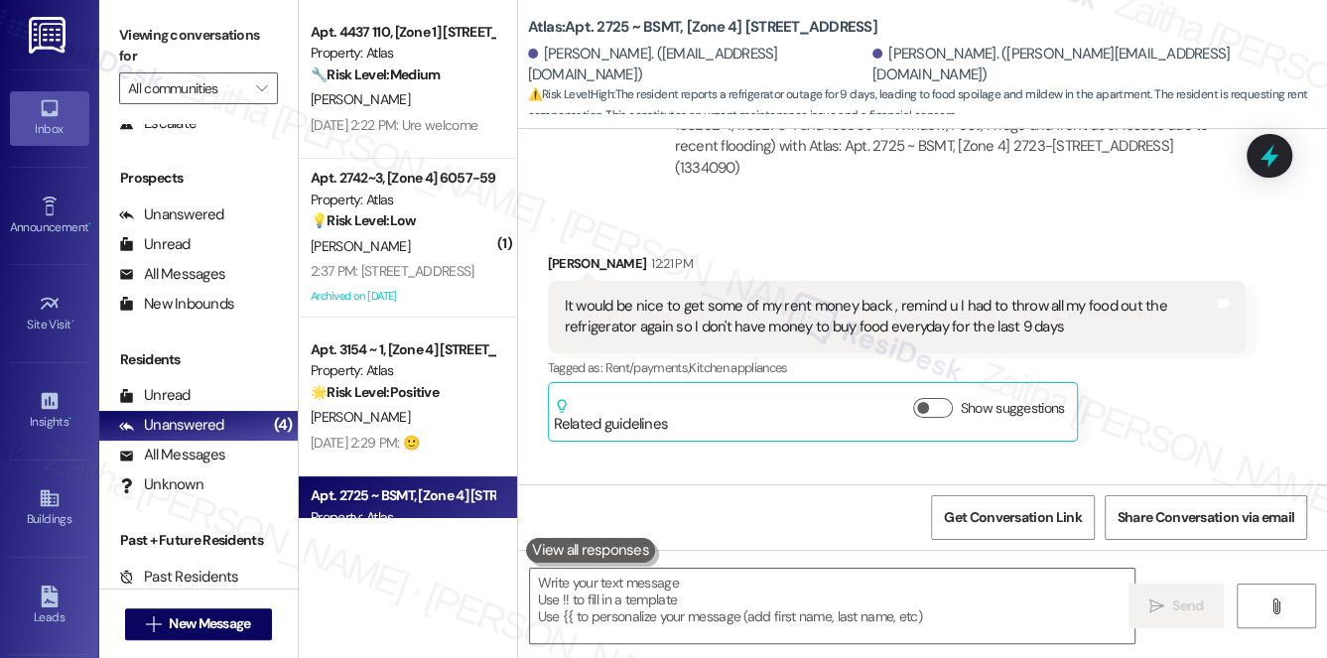
scroll to position [7548, 0]
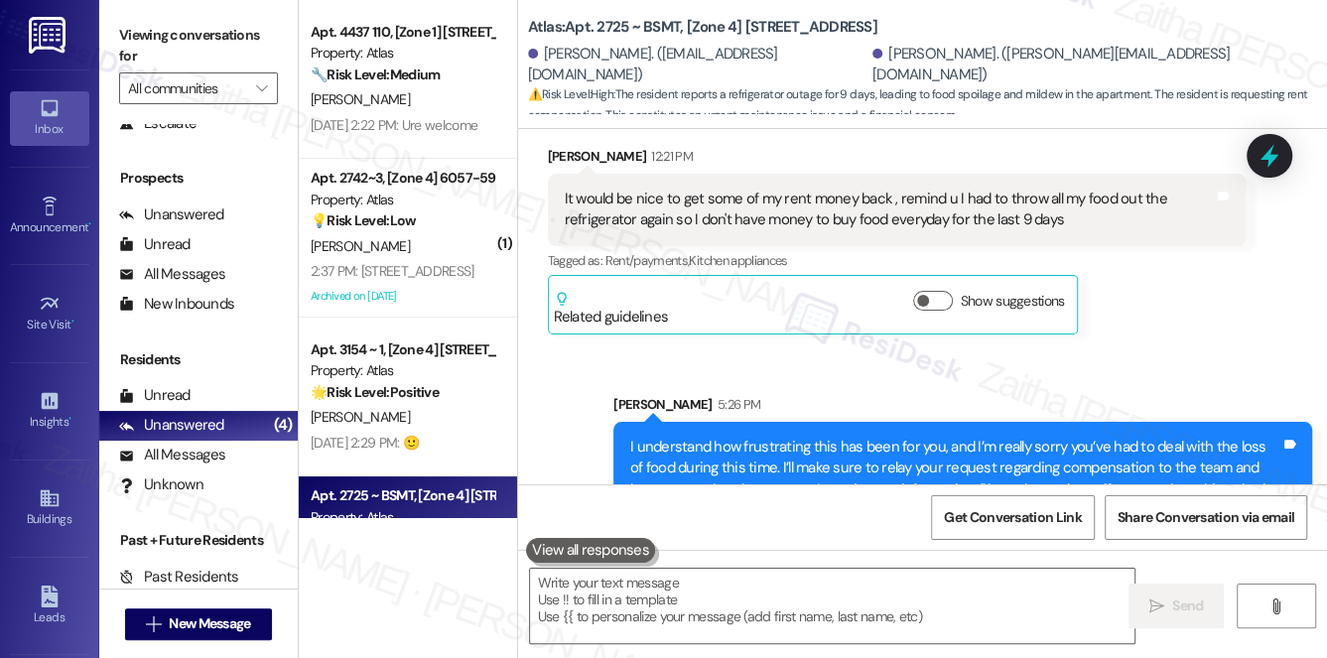
click at [1134, 232] on div "[PERSON_NAME] 12:21 PM It would be nice to get some of my rent money back , rem…" at bounding box center [897, 240] width 699 height 189
click at [1272, 151] on icon at bounding box center [1270, 156] width 34 height 34
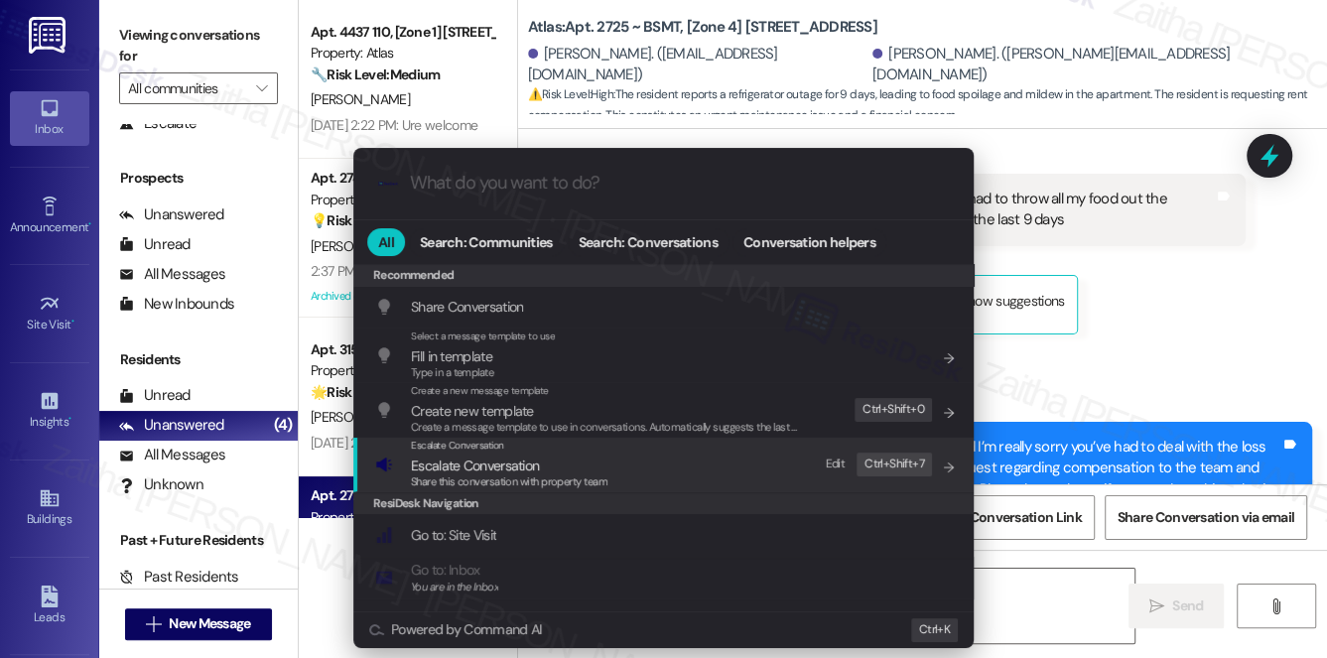
click at [490, 467] on span "Escalate Conversation" at bounding box center [475, 466] width 128 height 18
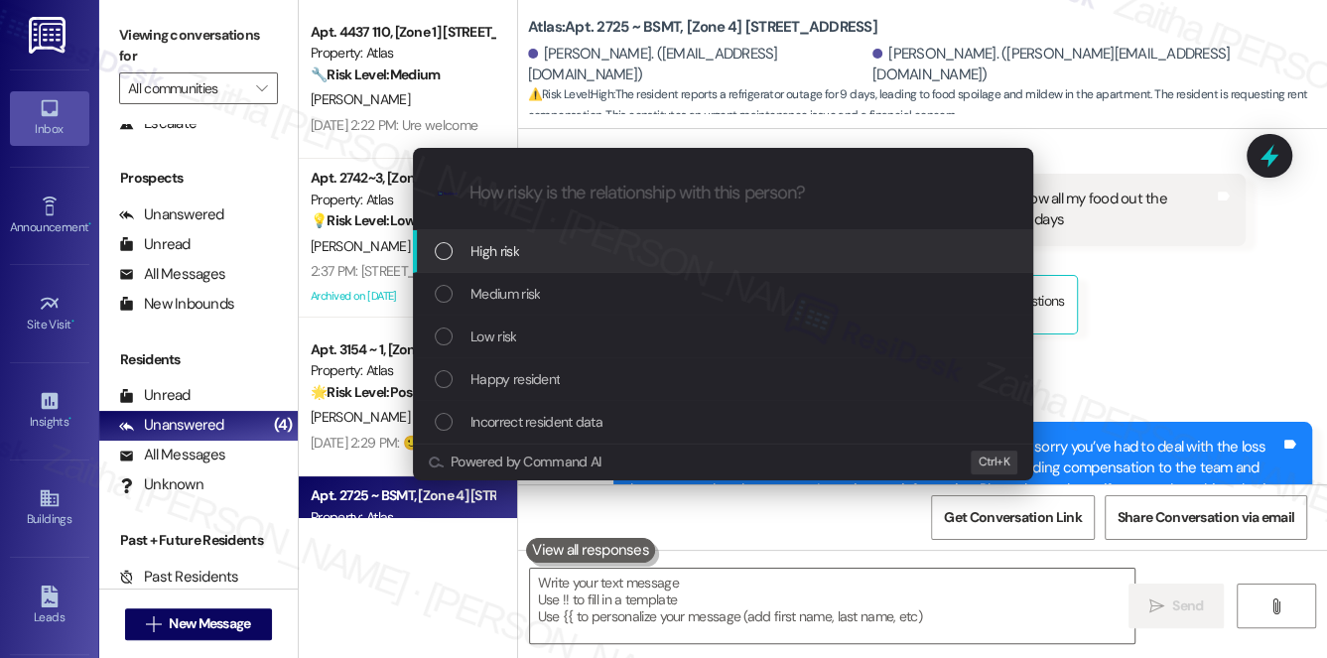
click at [529, 259] on div "High risk" at bounding box center [725, 251] width 581 height 22
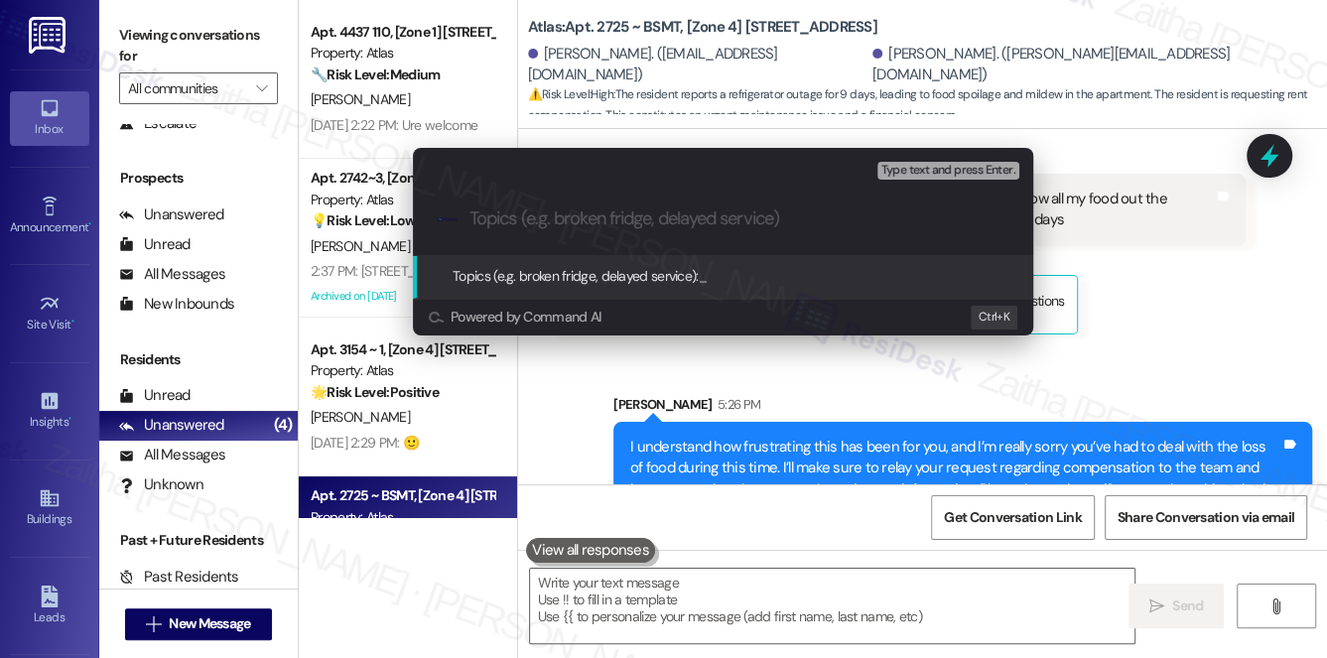
paste input "Tenant Request for Rent Adjustment Due to Refrigerator Issue"
type input "Tenant Request for Rent Adjustment Due to Refrigerator Issue"
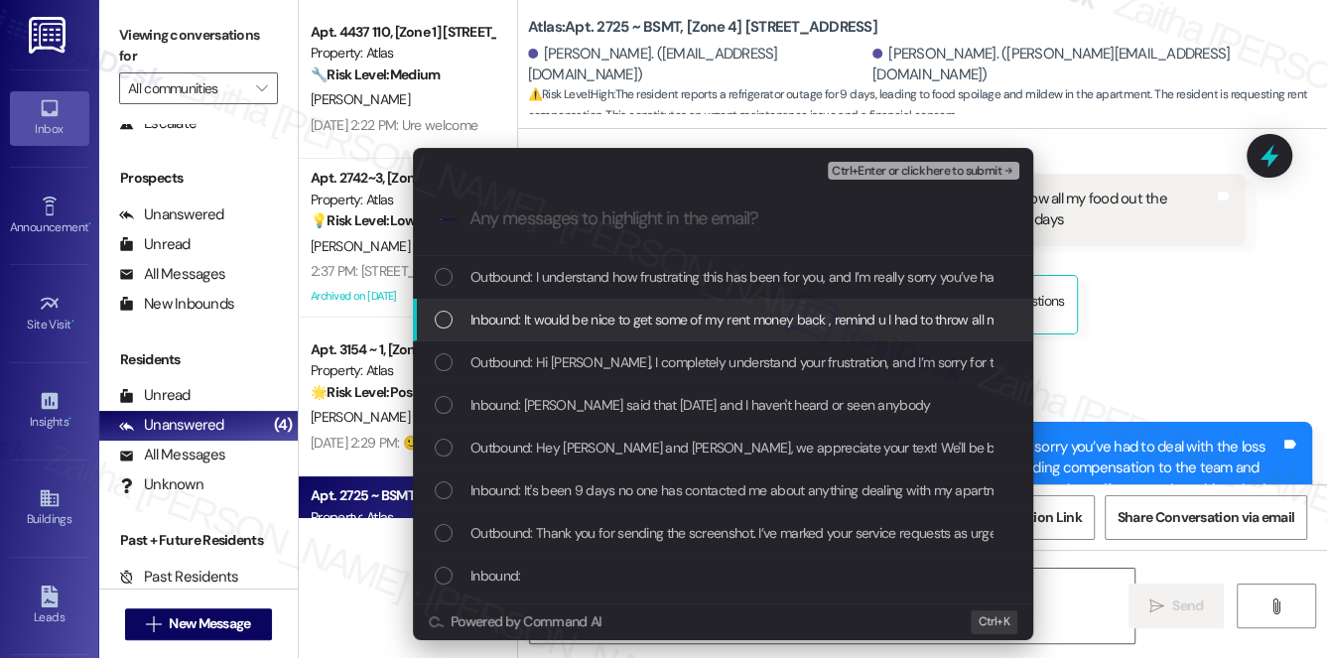
click at [586, 321] on span "Inbound: It would be nice to get some of my rent money back , remind u I had to…" at bounding box center [1008, 320] width 1075 height 22
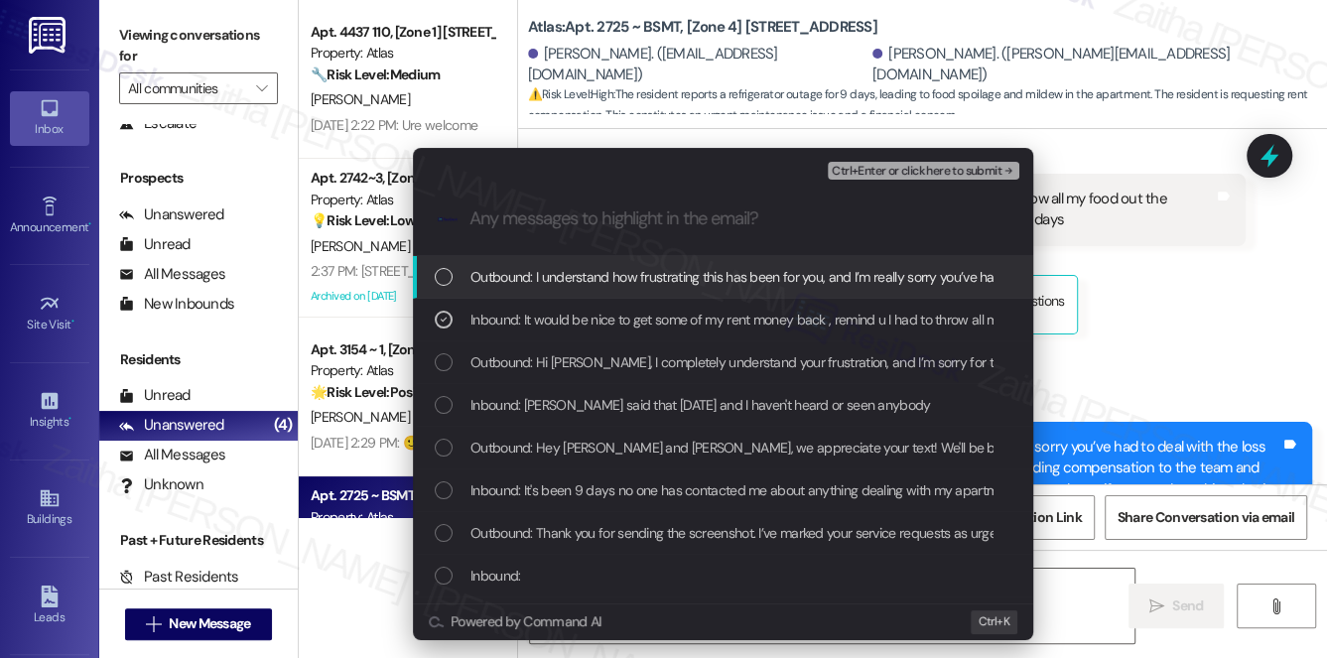
click at [905, 170] on span "Ctrl+Enter or click here to submit" at bounding box center [917, 172] width 170 height 14
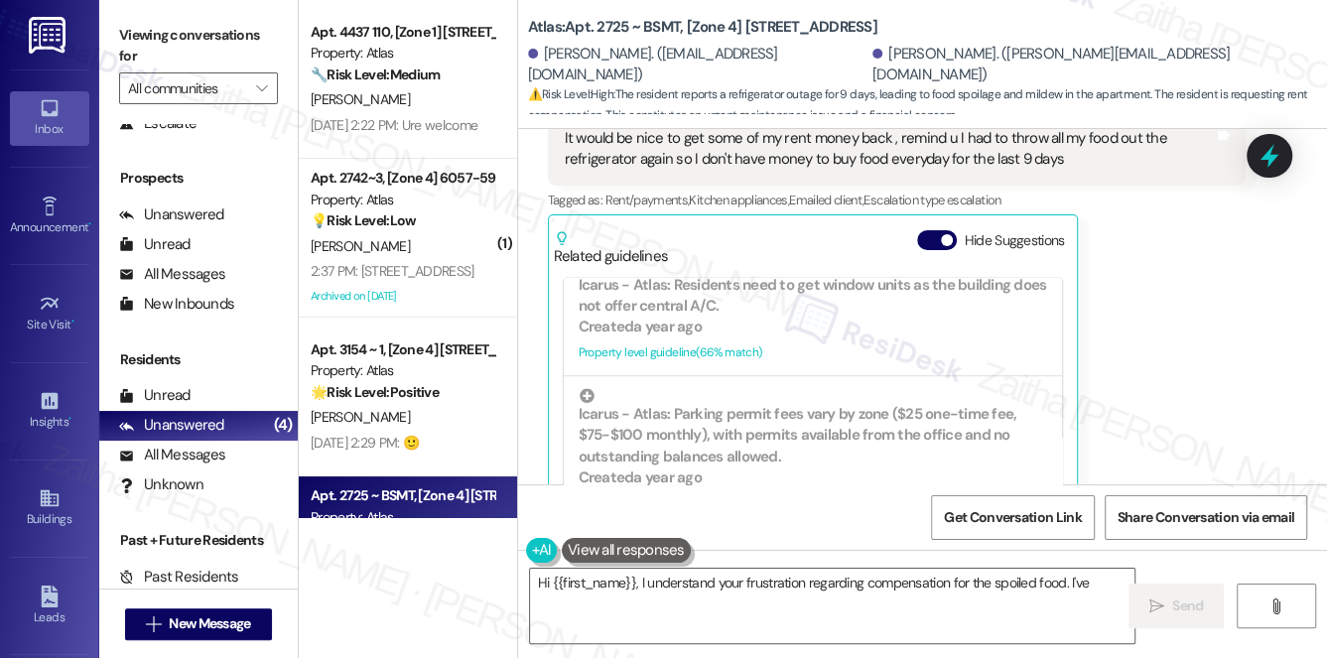
scroll to position [7840, 0]
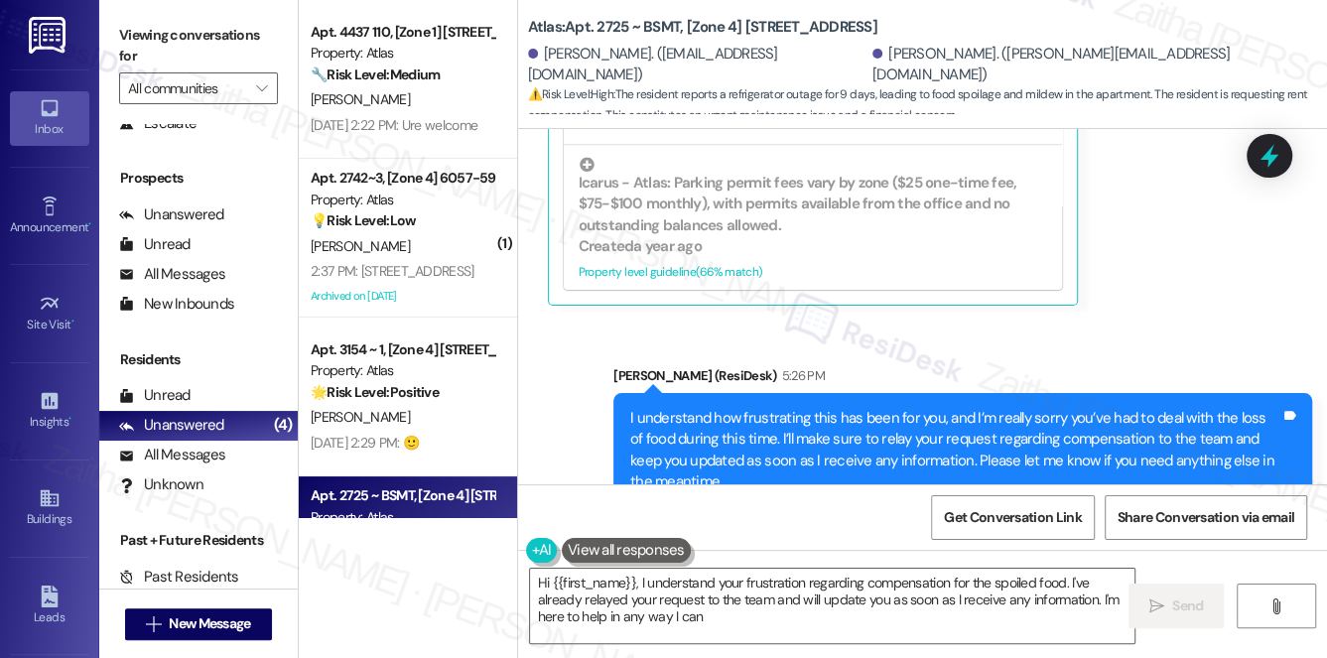
type textarea "Hi {{first_name}}, I understand your frustration regarding compensation for the…"
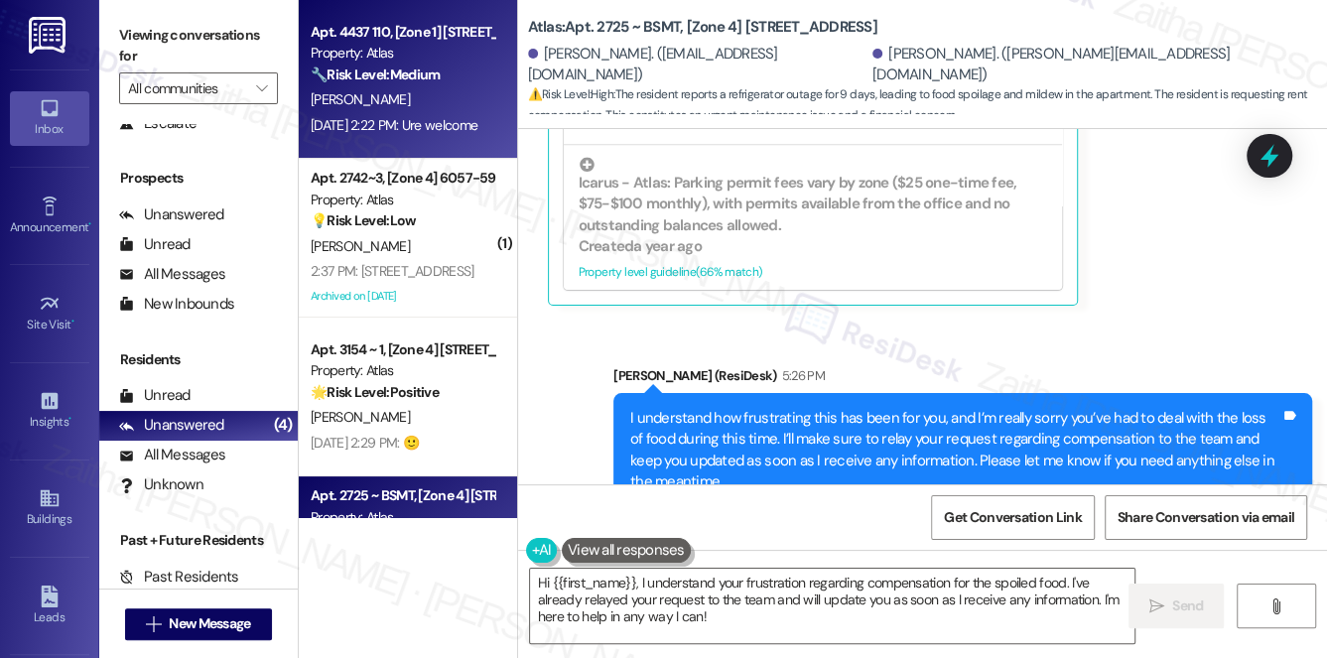
click at [494, 106] on div "Apt. 4437 110, [Zone 1] [STREET_ADDRESS] Property: Atlas 🔧 Risk Level: Medium T…" at bounding box center [408, 79] width 218 height 159
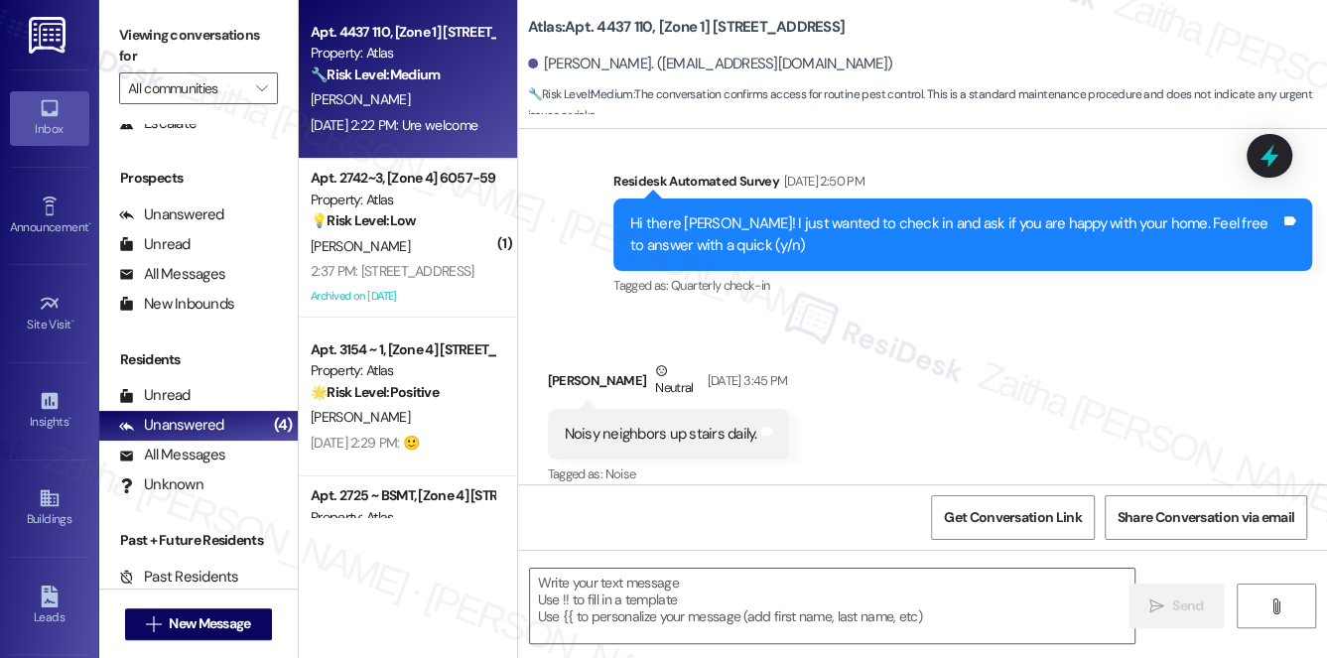
type textarea "Fetching suggested responses. Please feel free to read through the conversation…"
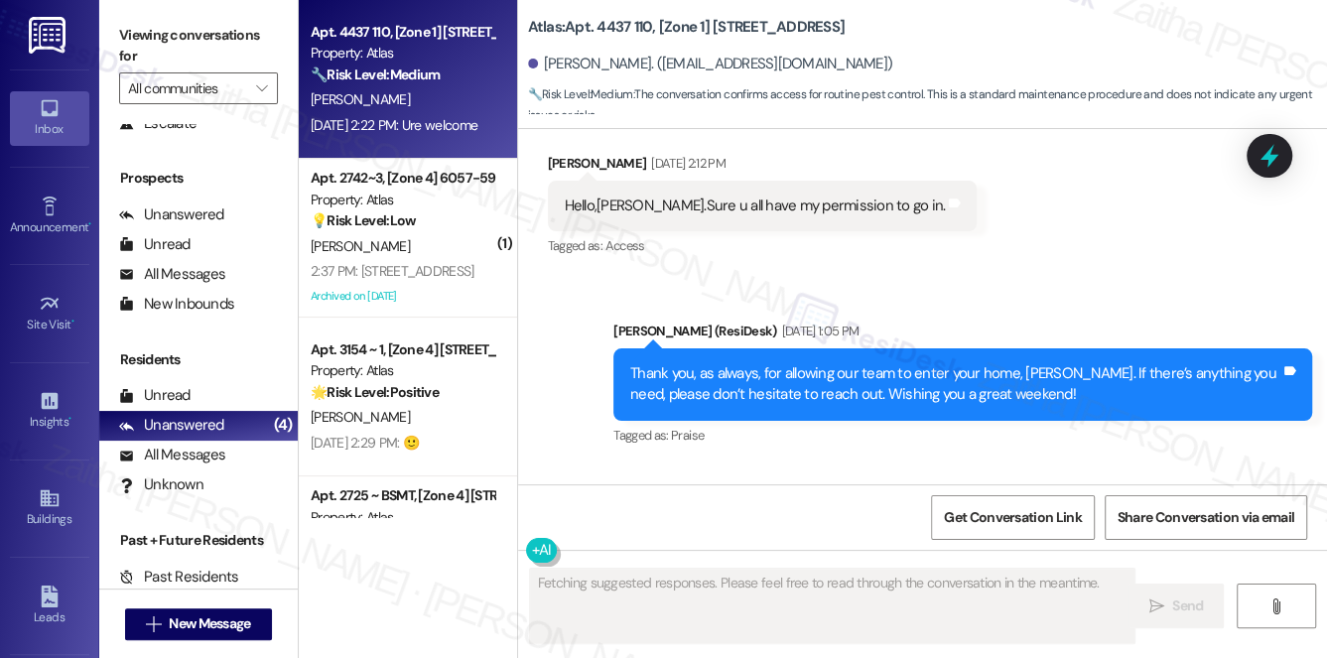
scroll to position [8361, 0]
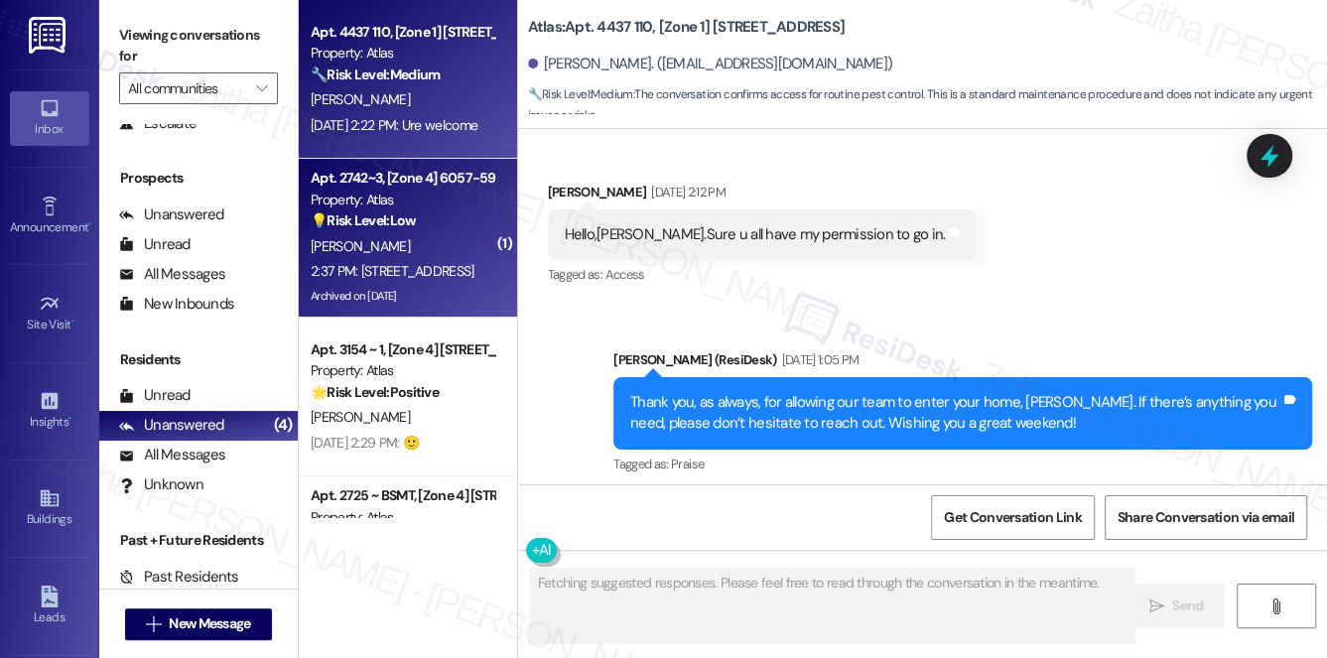
click at [464, 236] on div "[PERSON_NAME]" at bounding box center [403, 246] width 188 height 25
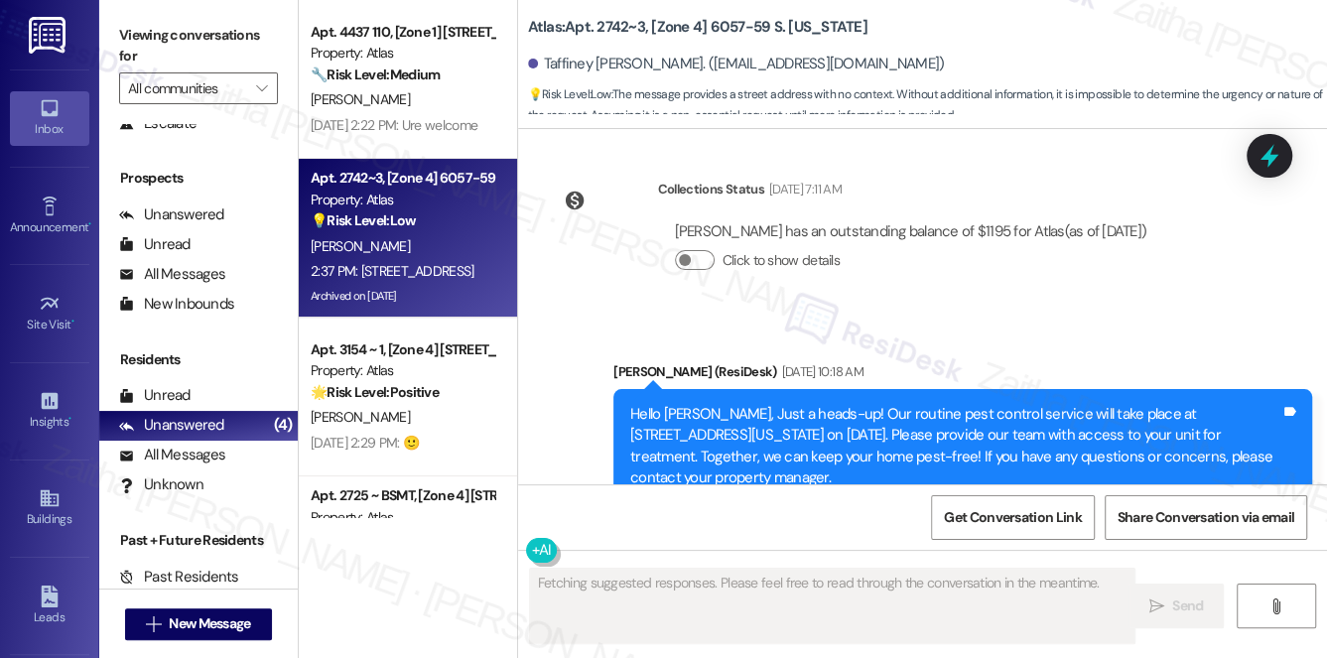
scroll to position [28491, 0]
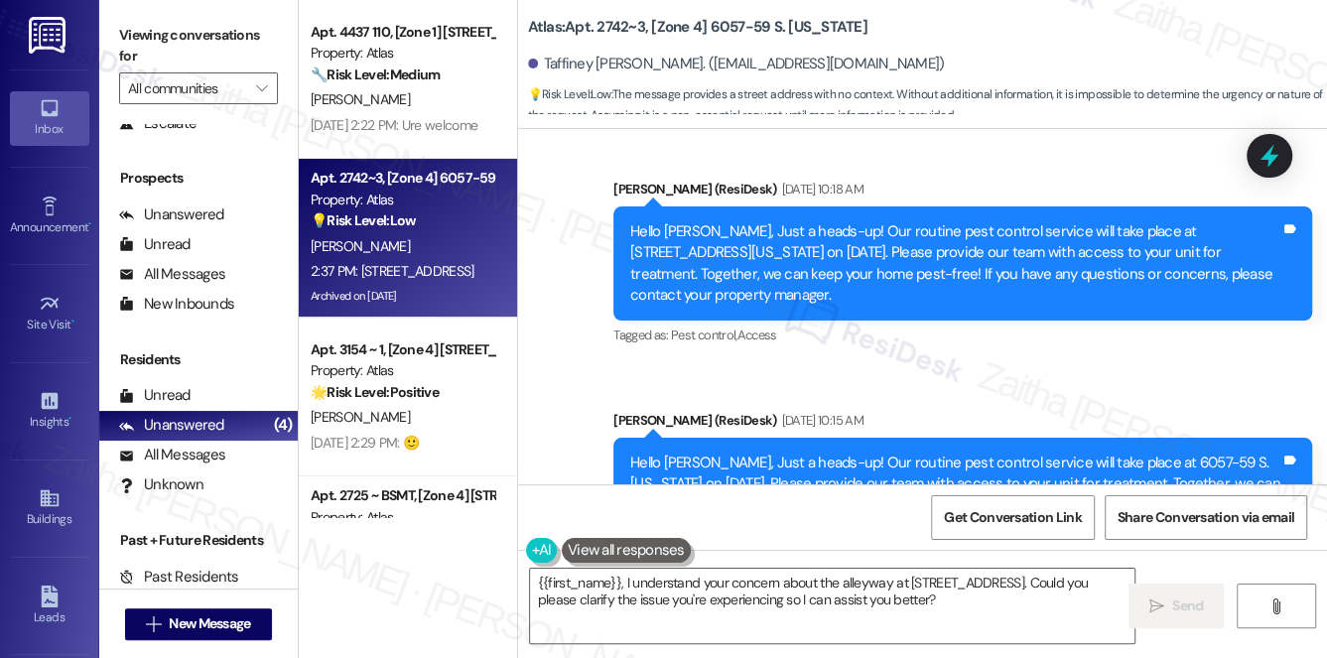
drag, startPoint x: 568, startPoint y: 448, endPoint x: 755, endPoint y: 441, distance: 186.8
copy div "[STREET_ADDRESS] Tags and notes"
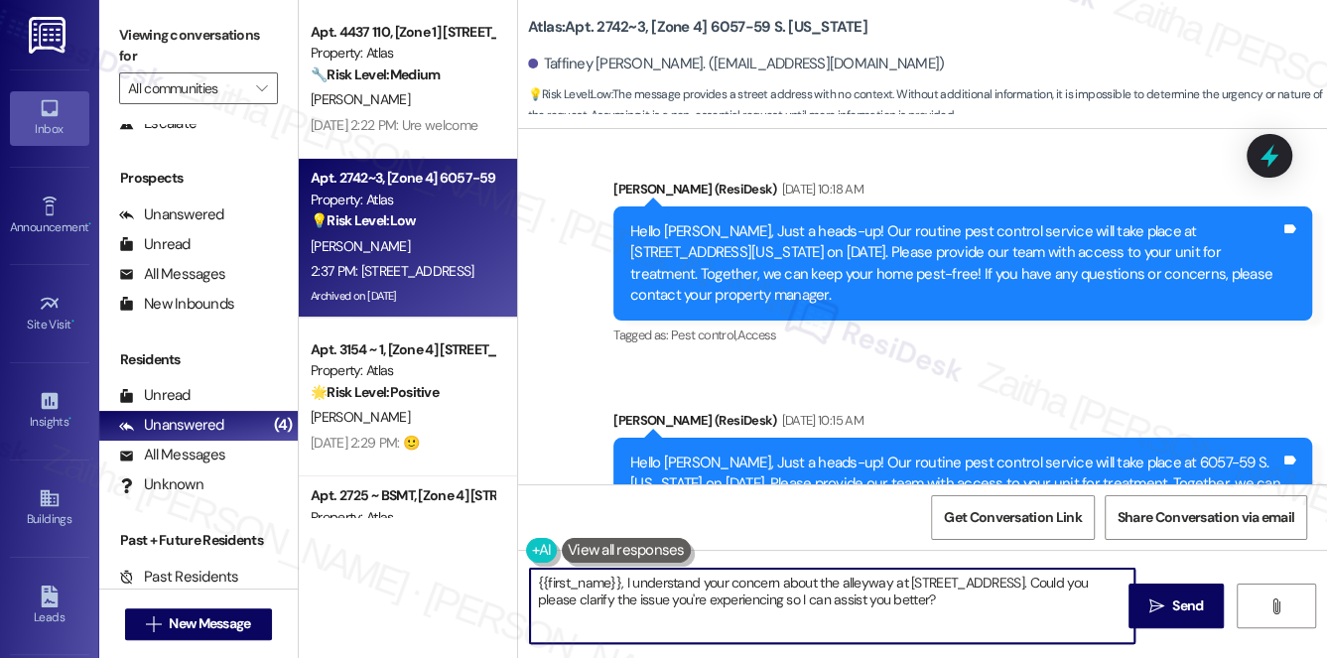
click at [924, 604] on textarea "{{first_name}}, I understand your concern about the alleyway at [STREET_ADDRESS…" at bounding box center [833, 606] width 606 height 74
drag, startPoint x: 627, startPoint y: 580, endPoint x: 910, endPoint y: 606, distance: 284.1
click at [907, 609] on textarea "{{first_name}}, I understand your concern about the alleyway at [STREET_ADDRESS…" at bounding box center [833, 606] width 606 height 74
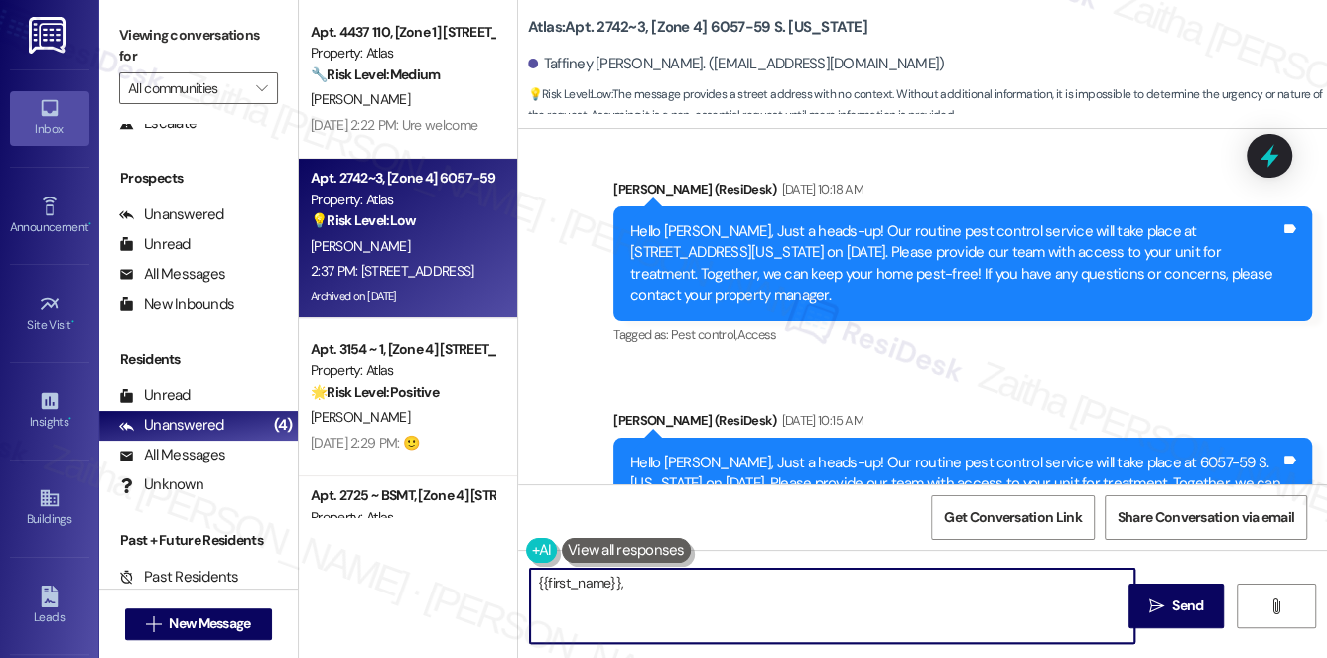
paste textarea "Thank you for sharing this information. Could you please clarify what issue you…"
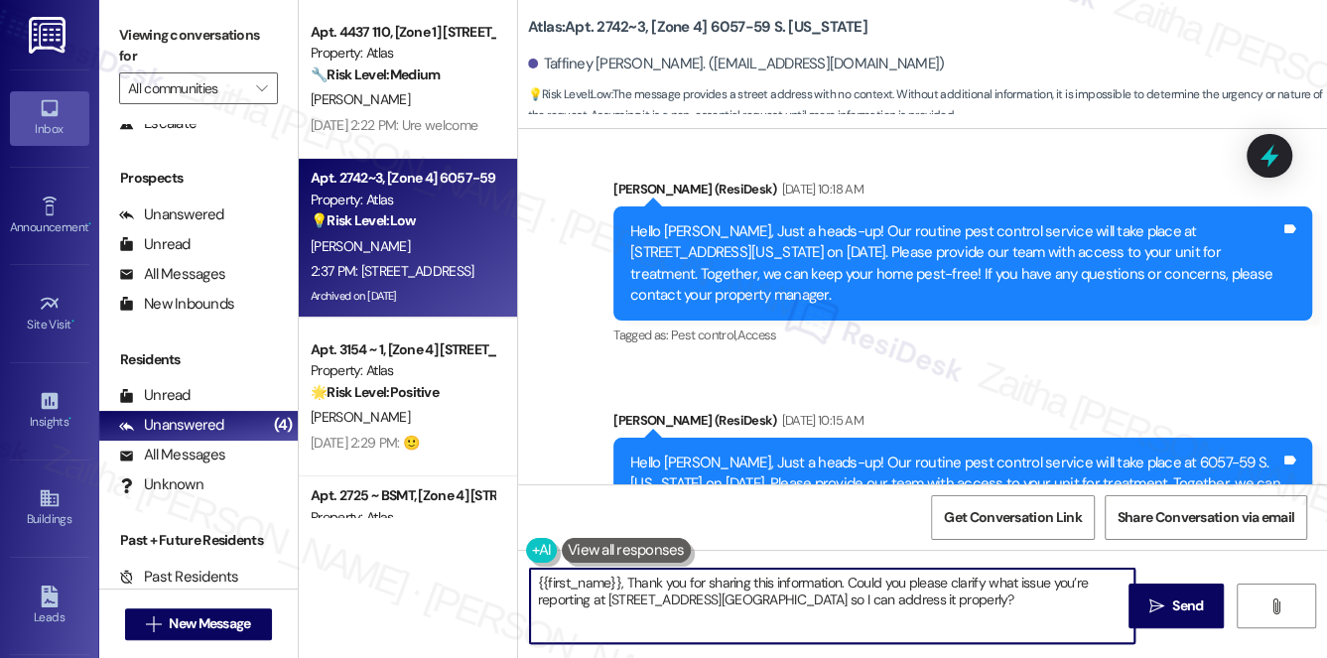
drag, startPoint x: 629, startPoint y: 577, endPoint x: 516, endPoint y: 580, distance: 113.2
click at [518, 580] on div "{{first_name}}, Thank you for sharing this information. Could you please clarif…" at bounding box center [922, 624] width 809 height 149
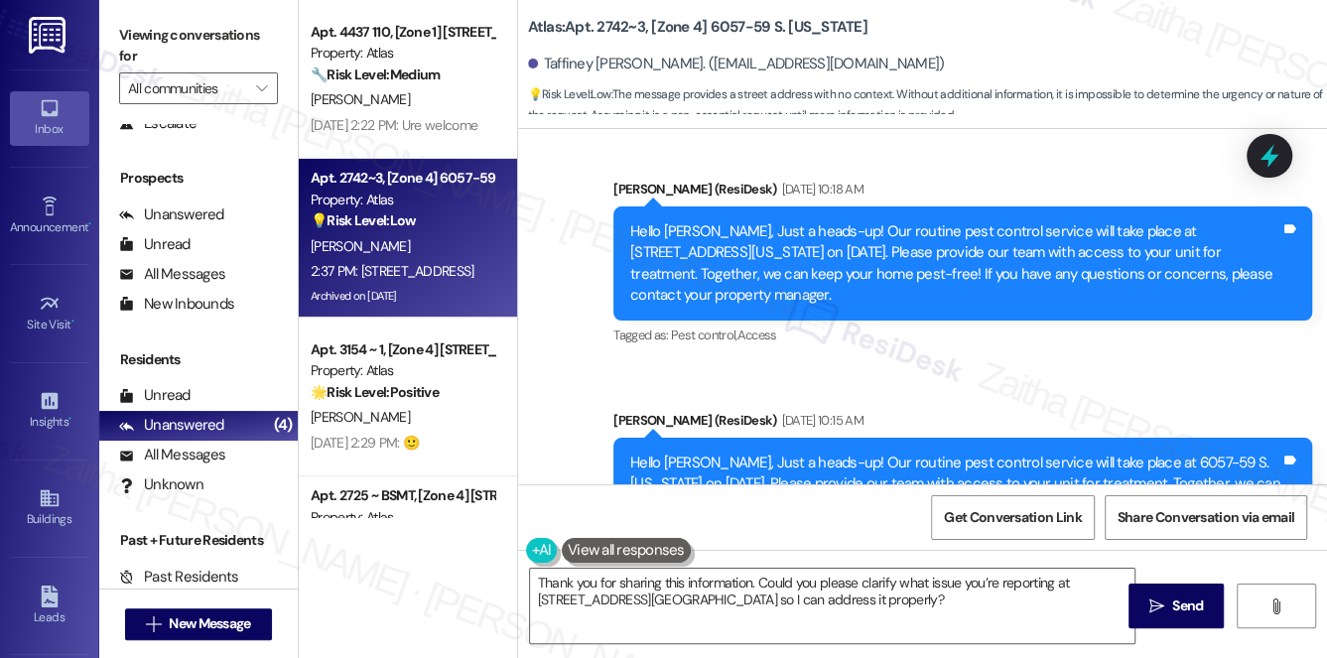
click at [569, 641] on div "Taffiney [PERSON_NAME] 2:37 PM" at bounding box center [646, 655] width 196 height 28
copy div "Taffiney"
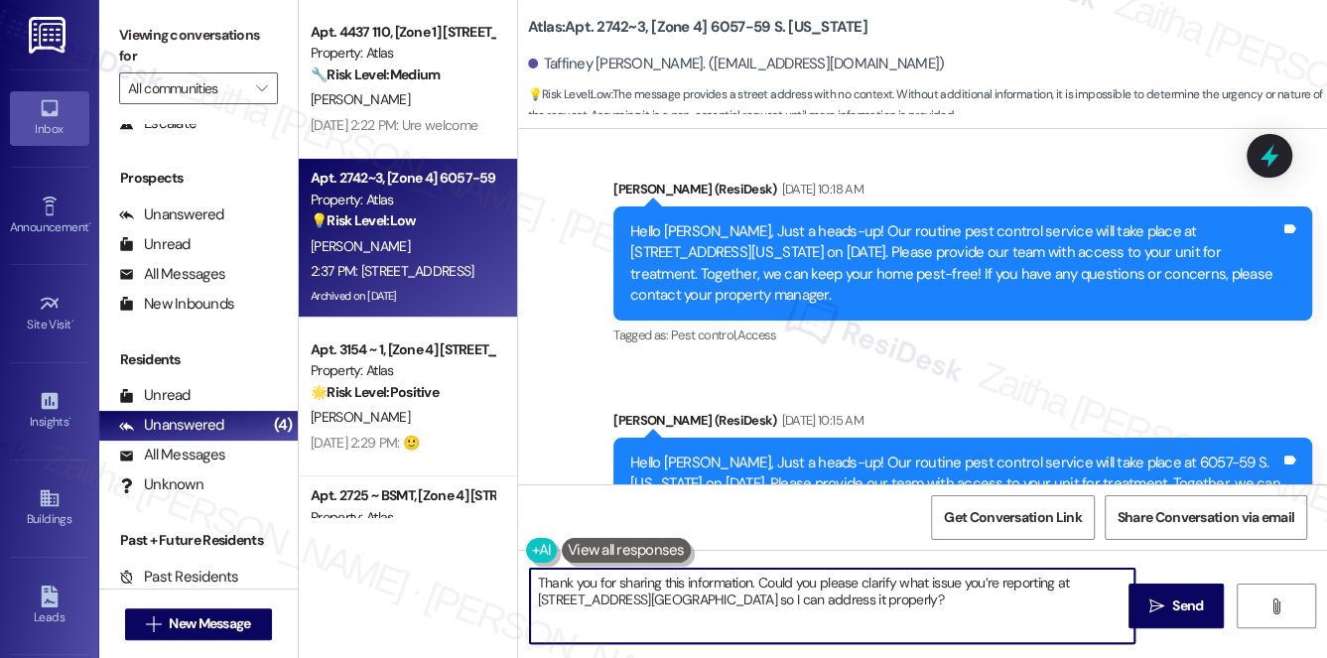
click at [750, 578] on textarea "Thank you for sharing this information. Could you please clarify what issue you…" at bounding box center [833, 606] width 606 height 74
paste textarea "Taffiney"
click at [884, 604] on textarea "Thank you for sharing this information, Taffiney. Could you please clarify what…" at bounding box center [833, 606] width 606 height 74
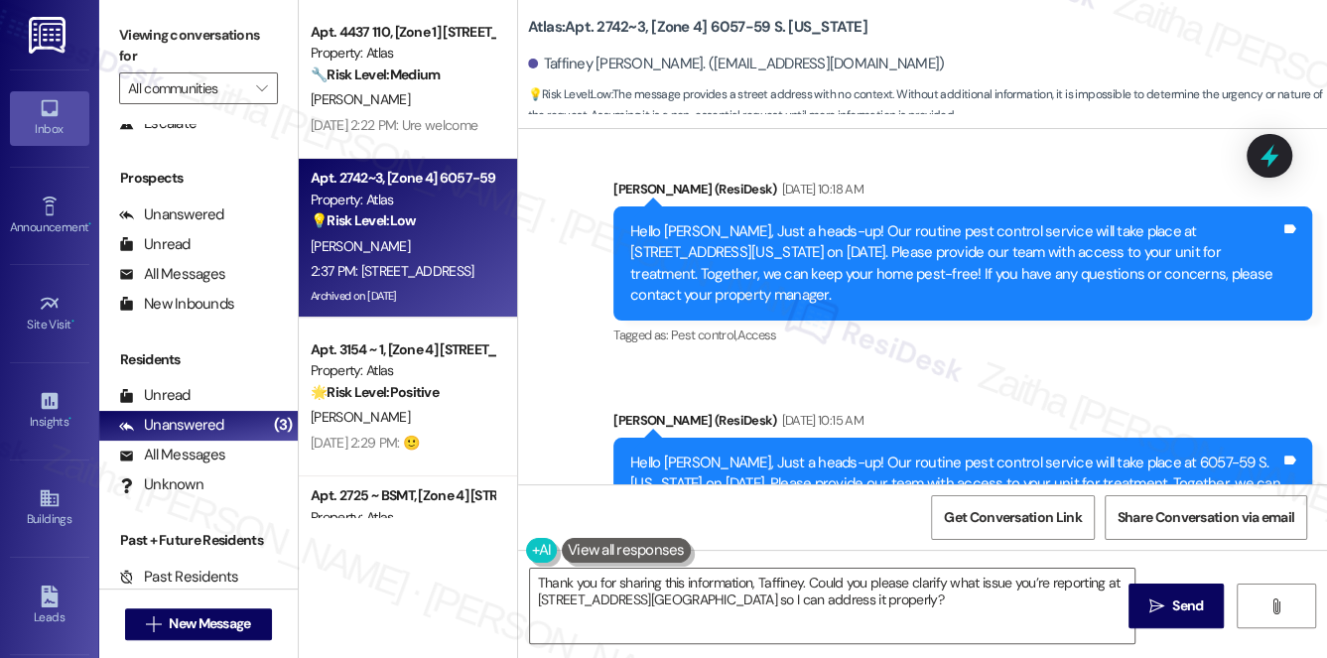
click at [601, 543] on button at bounding box center [626, 550] width 129 height 25
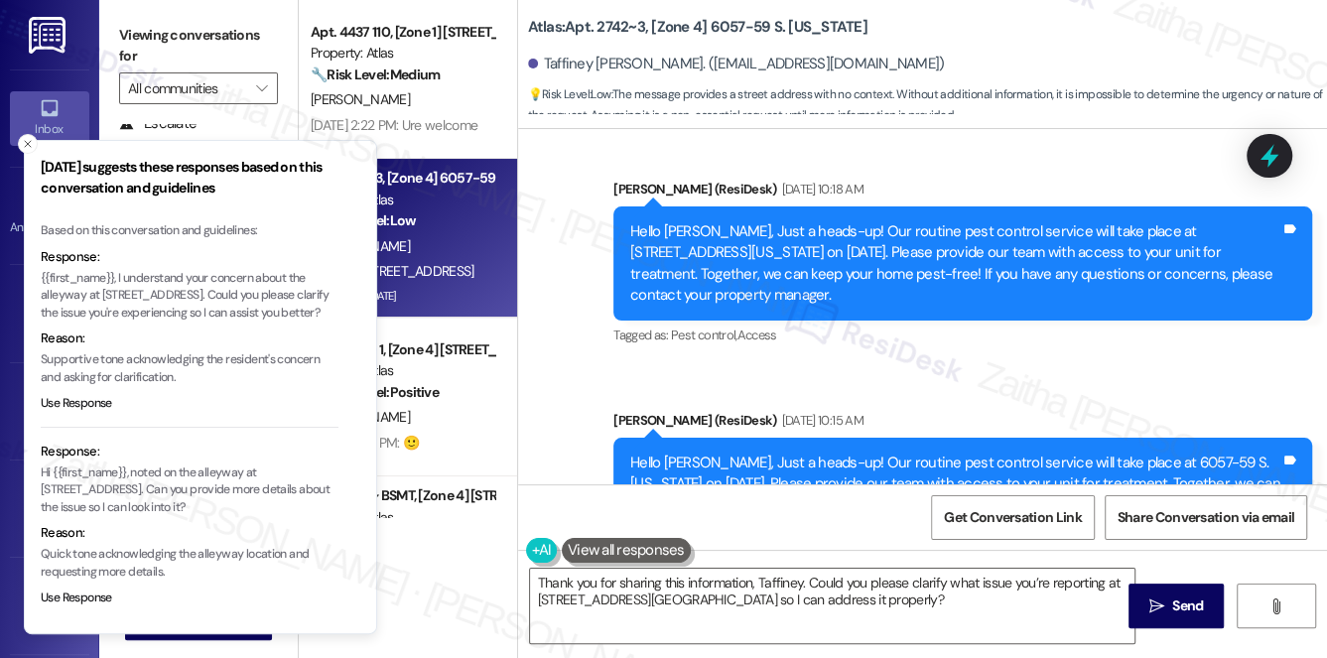
click at [22, 139] on icon "Close toast" at bounding box center [28, 144] width 12 height 12
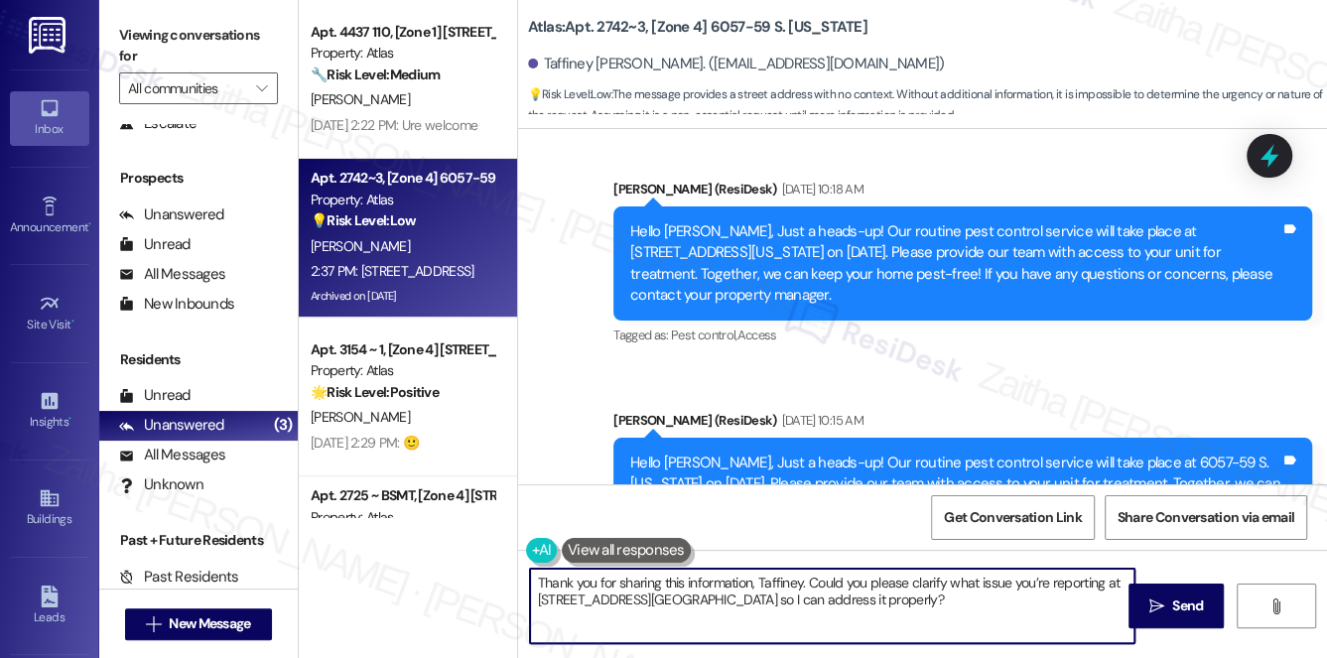
drag, startPoint x: 747, startPoint y: 598, endPoint x: 859, endPoint y: 599, distance: 112.2
click at [859, 599] on textarea "Thank you for sharing this information, Taffiney. Could you please clarify what…" at bounding box center [833, 606] width 606 height 74
click at [893, 596] on textarea "Thank you for sharing this information, Taffiney. Could you please clarify what…" at bounding box center [833, 606] width 606 height 74
type textarea "Thank you for sharing this information, Taffiney. Could you please clarify what…"
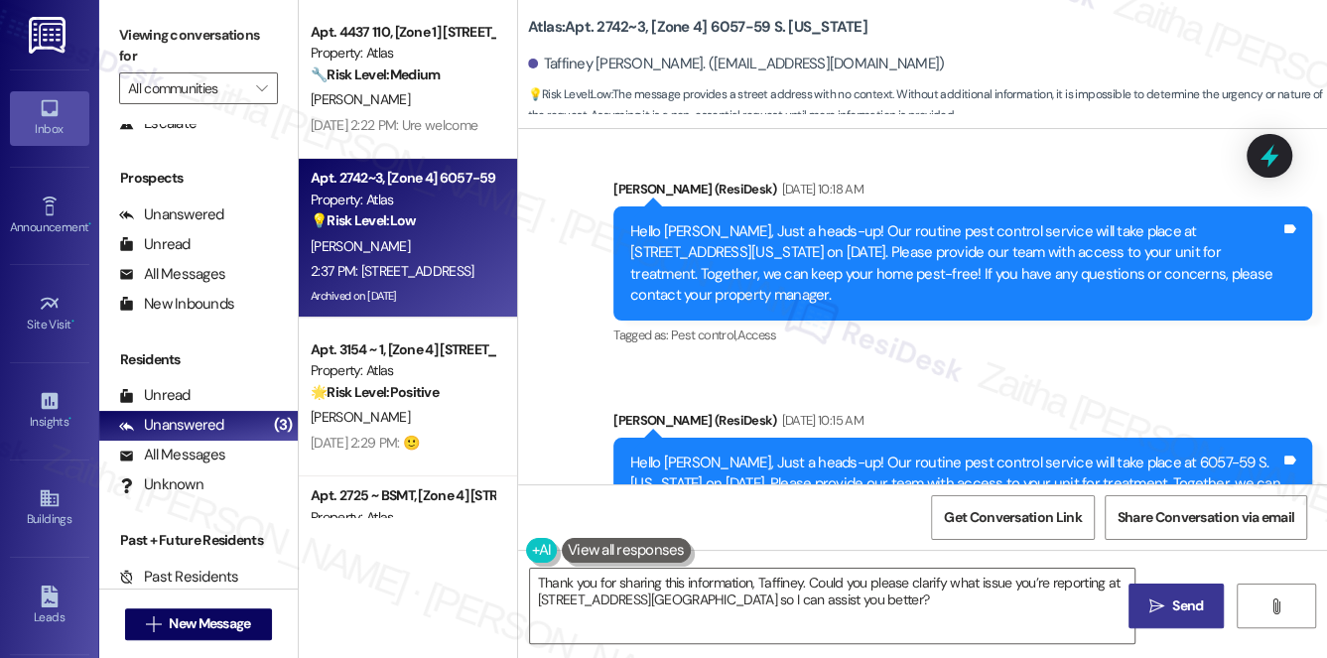
click at [1207, 595] on button " Send" at bounding box center [1177, 606] width 96 height 45
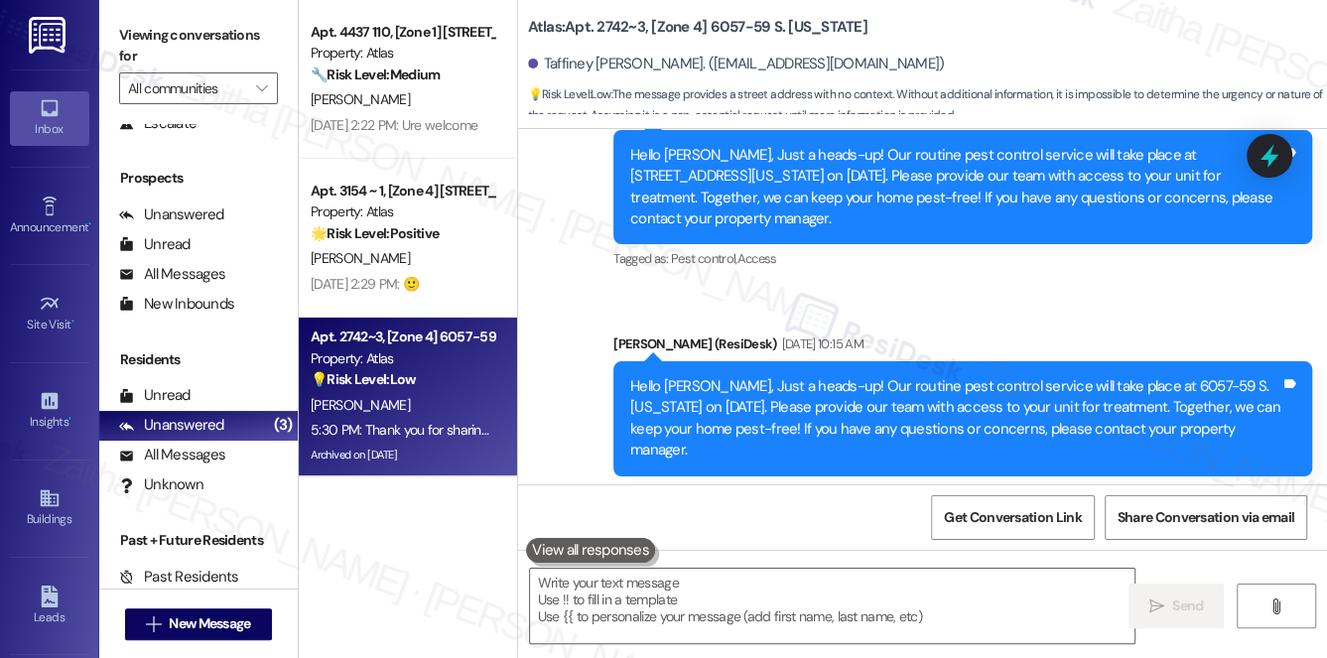
scroll to position [28651, 0]
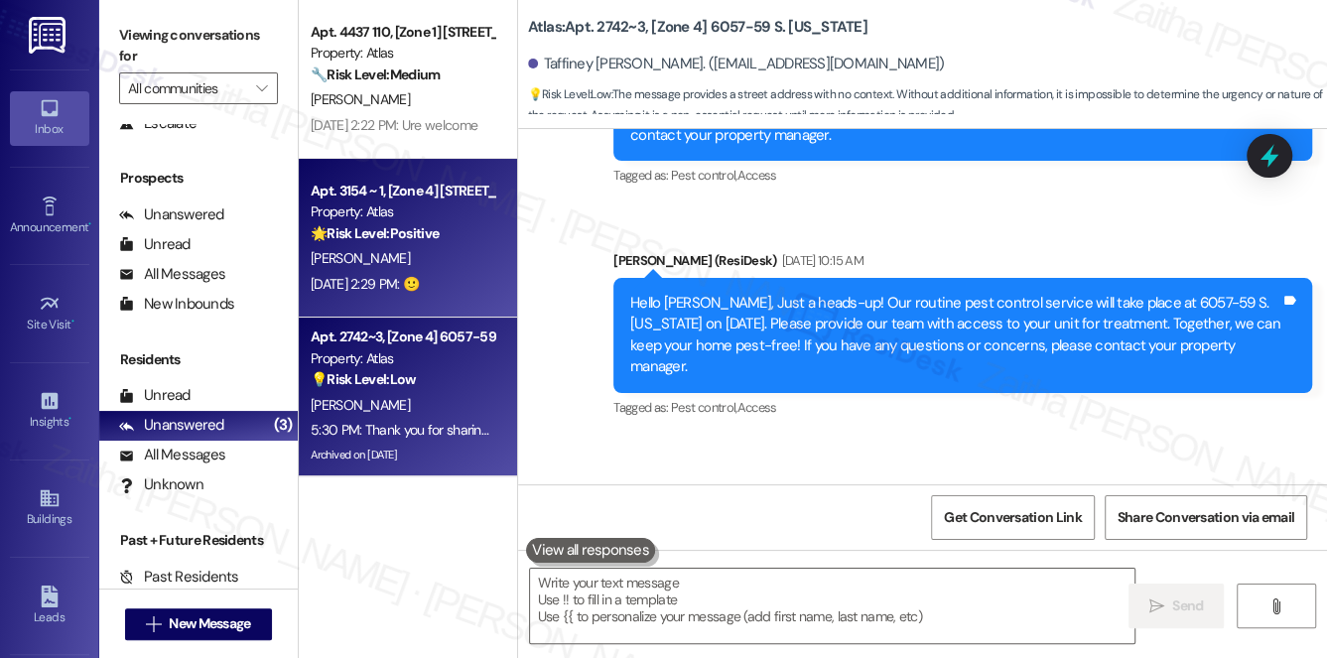
click at [451, 245] on div "Apt. 3154 ~ 1, [Zone 4] [STREET_ADDRESS] Property: Atlas 🌟 Risk Level: Positive…" at bounding box center [403, 213] width 188 height 68
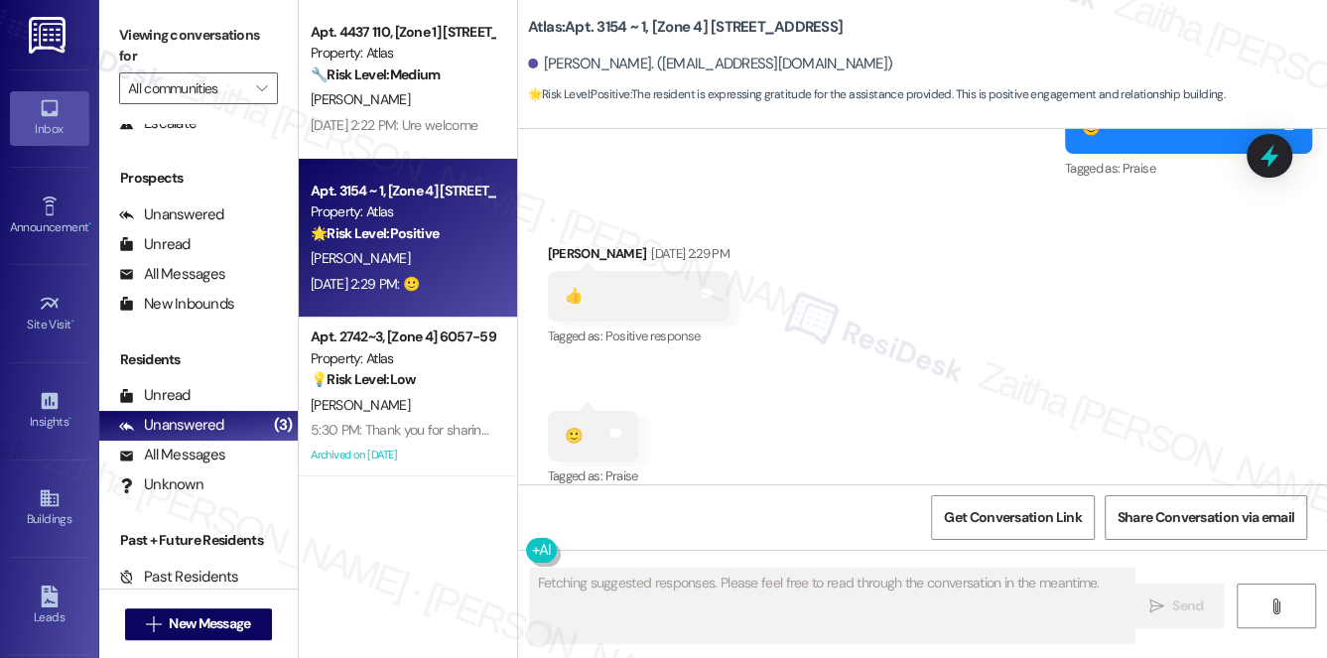
scroll to position [3076, 0]
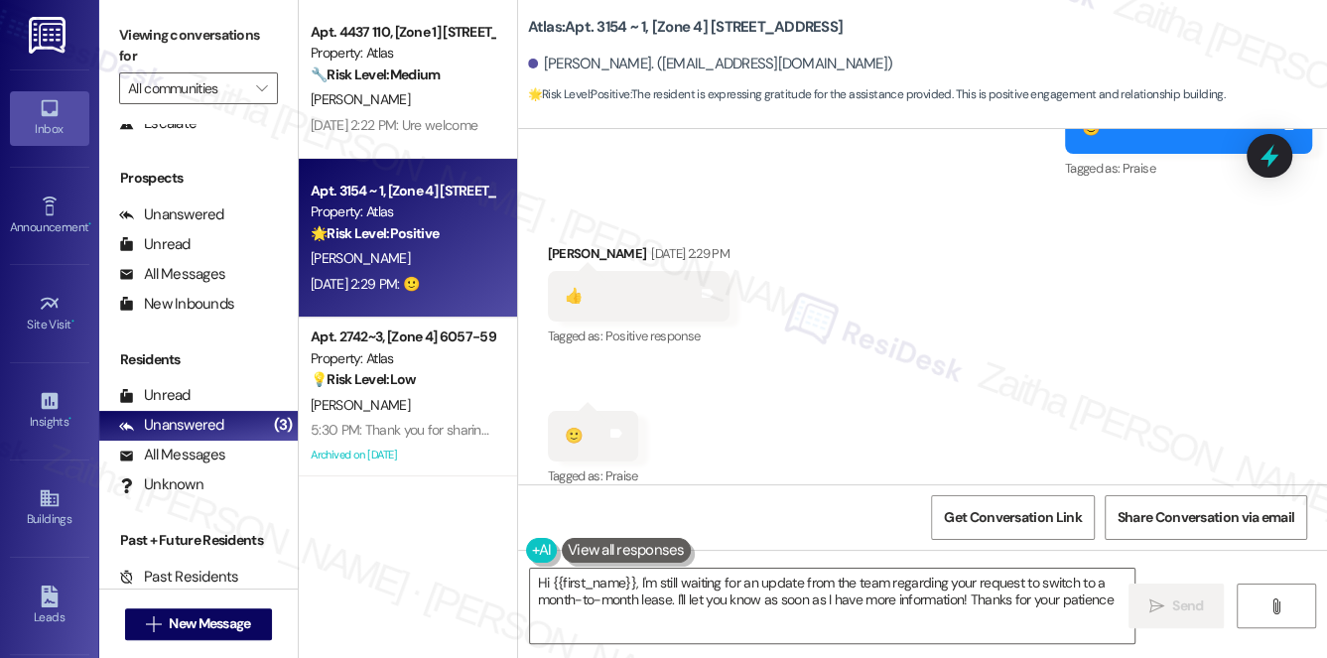
type textarea "Hi {{first_name}}, I'm still waiting for an update from the team regarding your…"
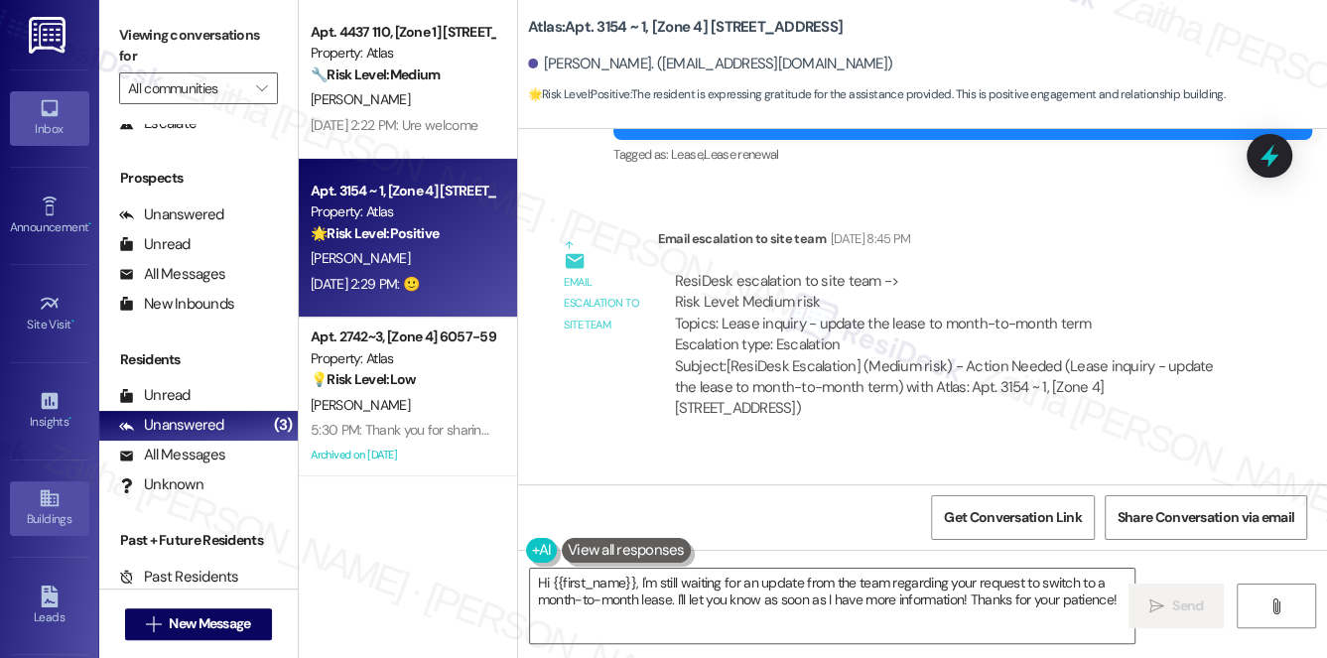
scroll to position [281, 0]
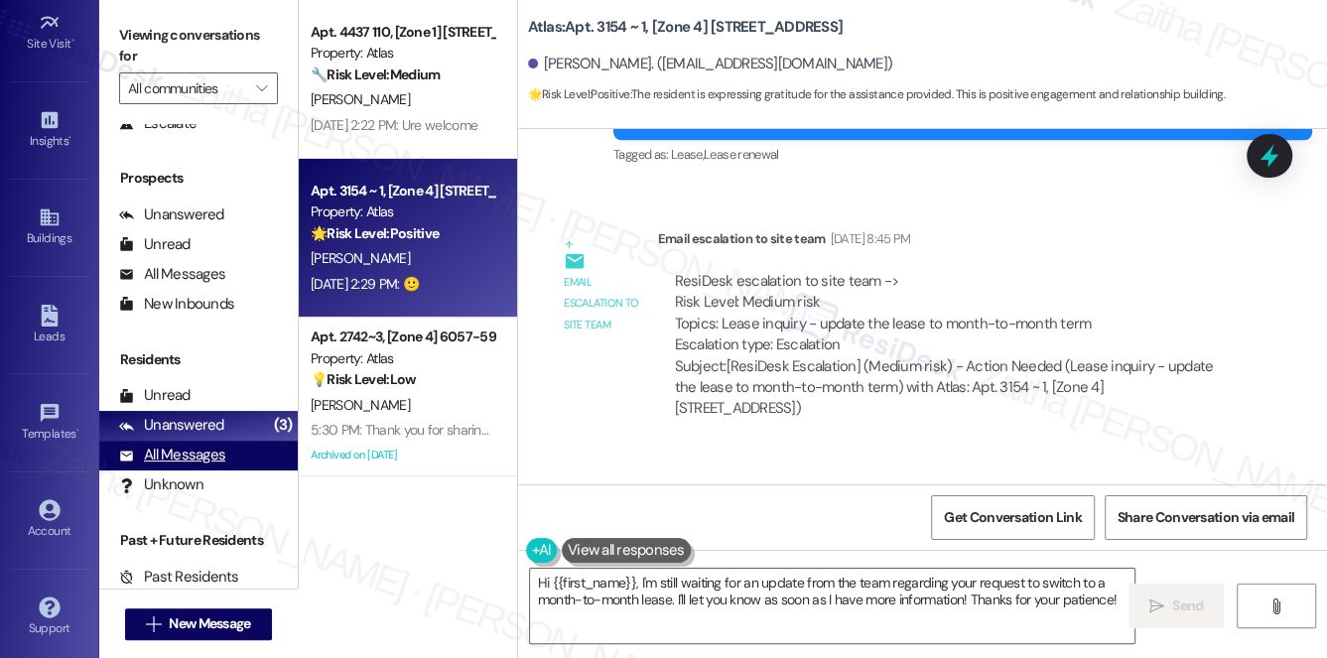
click at [180, 461] on div "All Messages" at bounding box center [172, 455] width 106 height 21
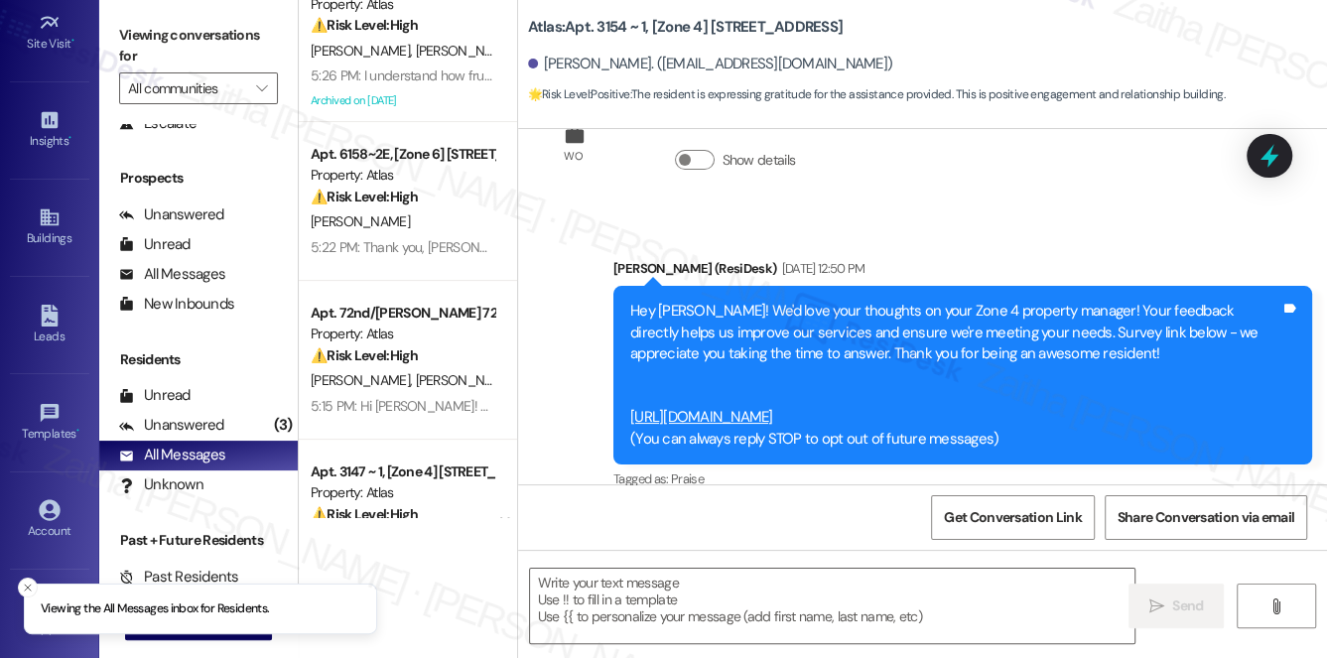
scroll to position [541, 0]
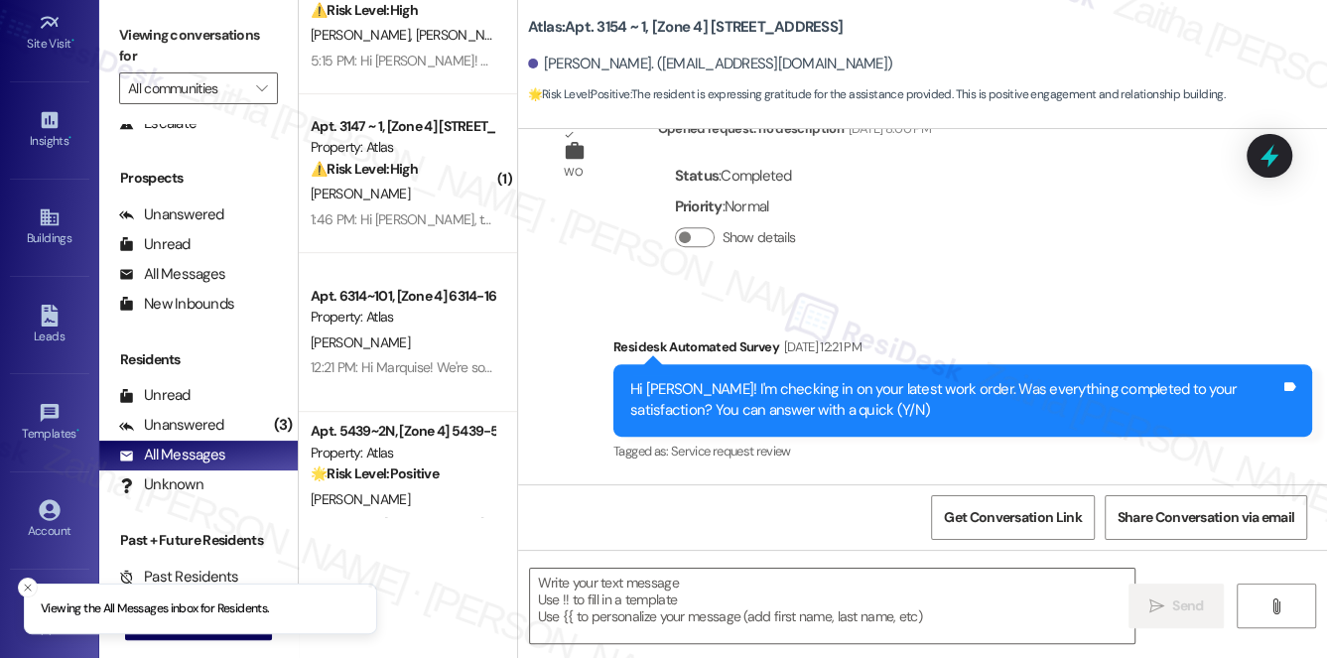
type textarea "Fetching suggested responses. Please feel free to read through the conversation…"
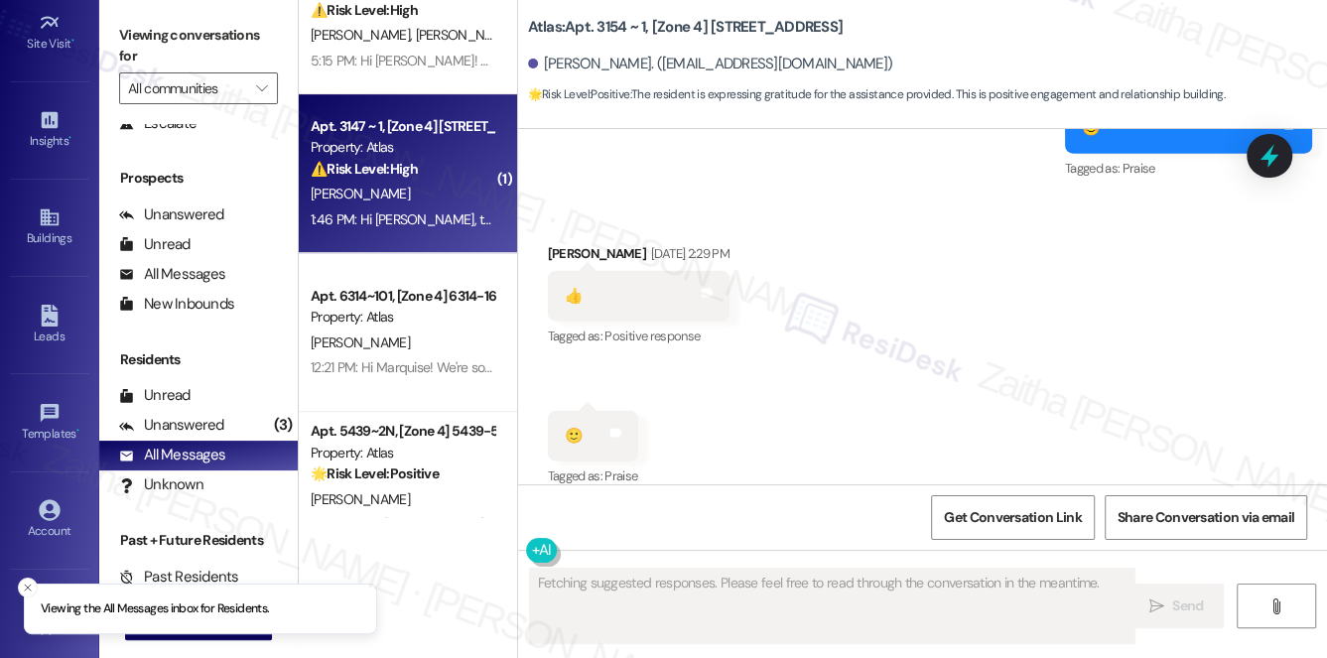
click at [474, 178] on div "⚠️ Risk Level: High The resident reports that something in the basement is push…" at bounding box center [403, 169] width 184 height 21
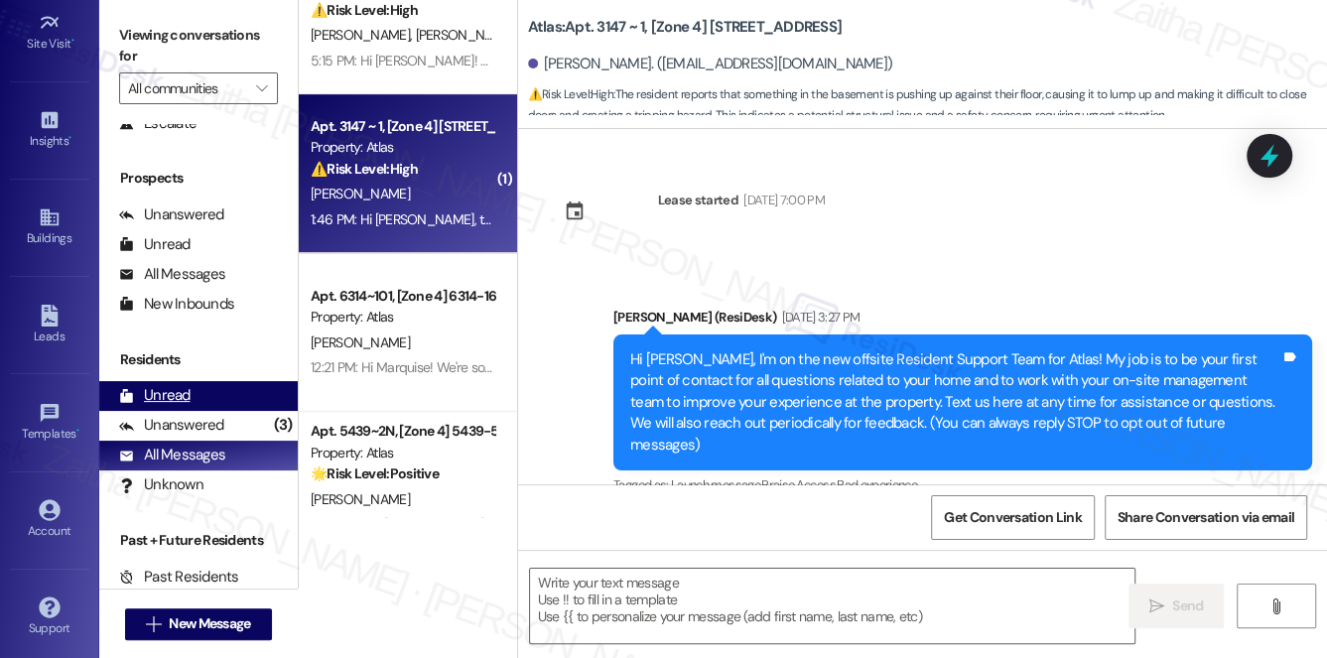
type textarea "Fetching suggested responses. Please feel free to read through the conversation…"
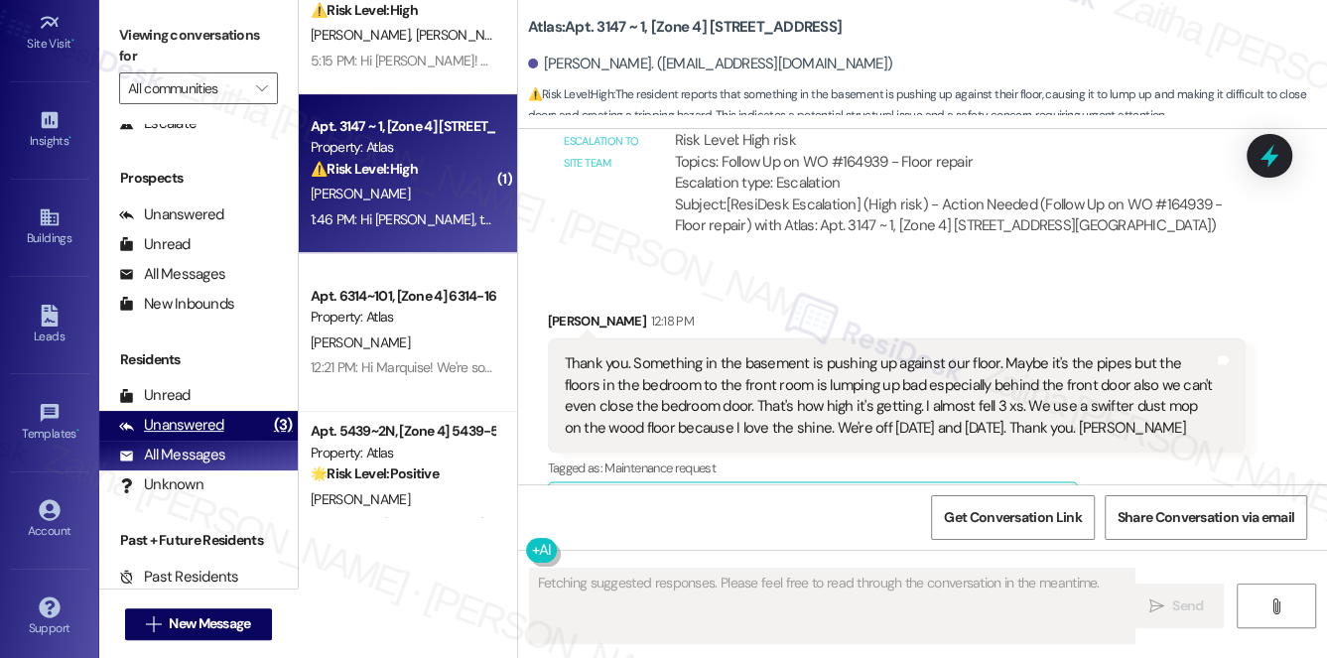
scroll to position [12200, 0]
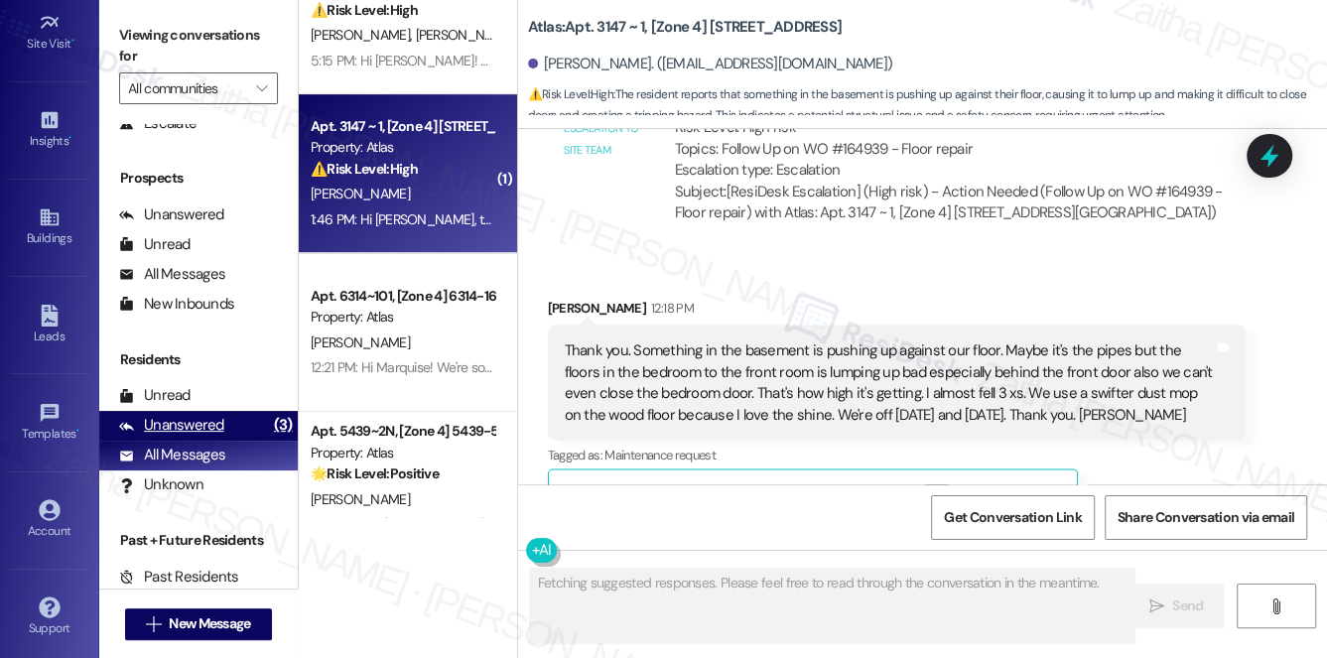
click at [175, 421] on div "Unanswered" at bounding box center [171, 425] width 105 height 21
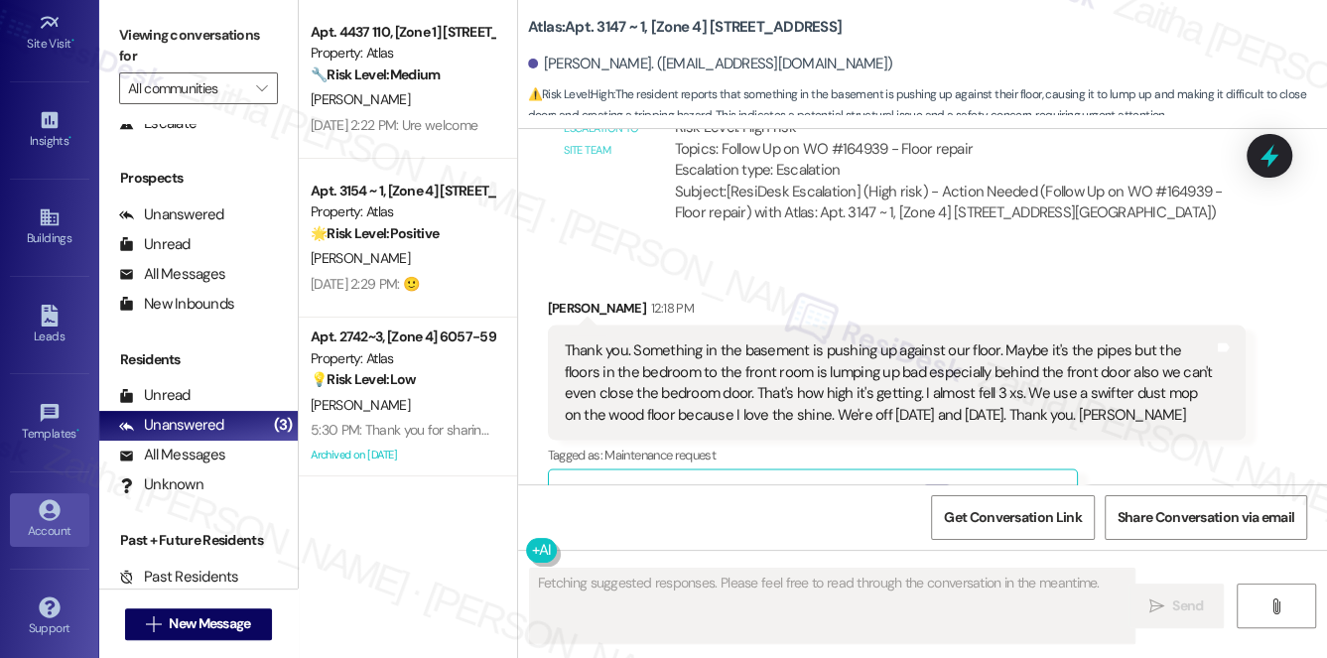
scroll to position [0, 0]
click at [40, 509] on icon at bounding box center [50, 510] width 22 height 22
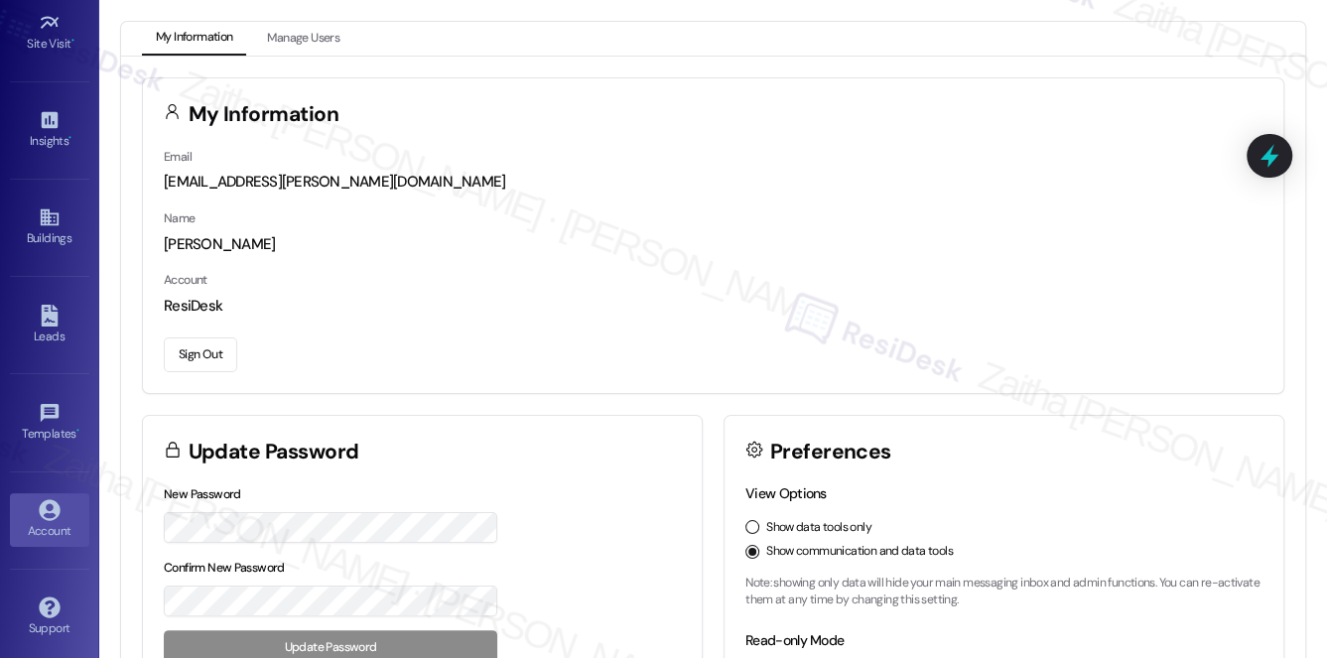
click at [206, 350] on button "Sign Out" at bounding box center [200, 355] width 73 height 35
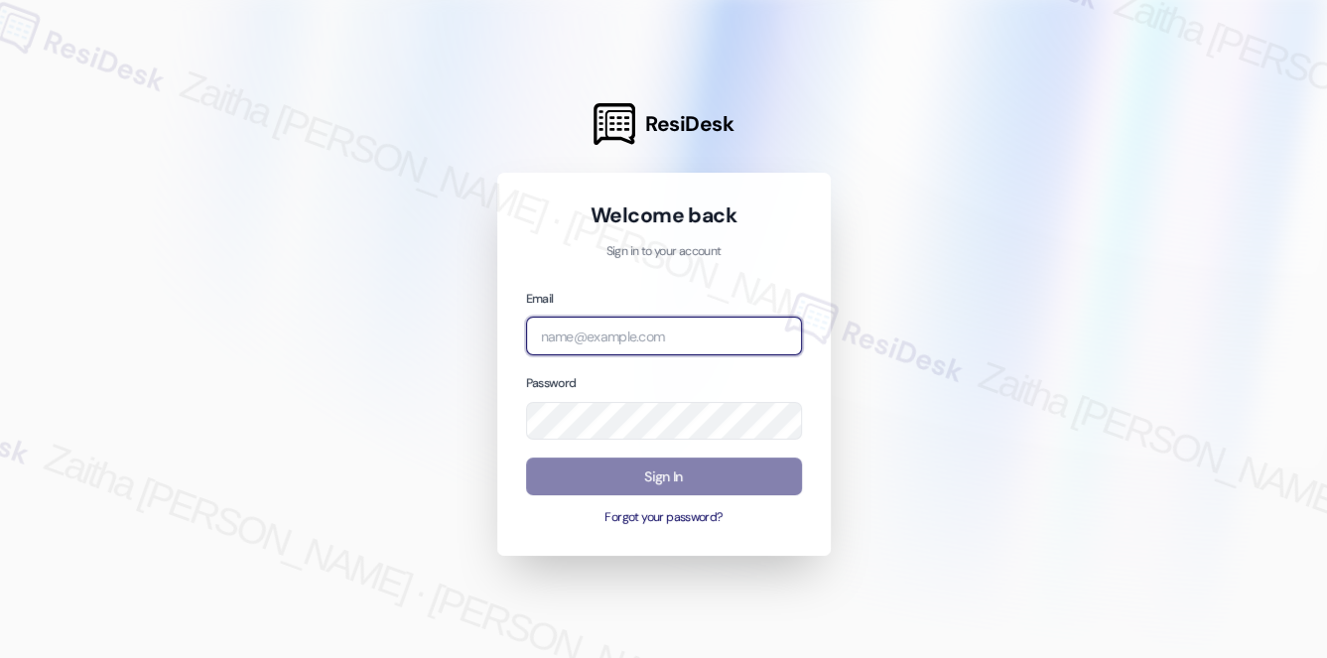
click at [653, 333] on input "email" at bounding box center [664, 336] width 276 height 39
type input "automated-surveys-brickvine-zaitha.mae.garcia@brickvine.com"
